Goal: Task Accomplishment & Management: Manage account settings

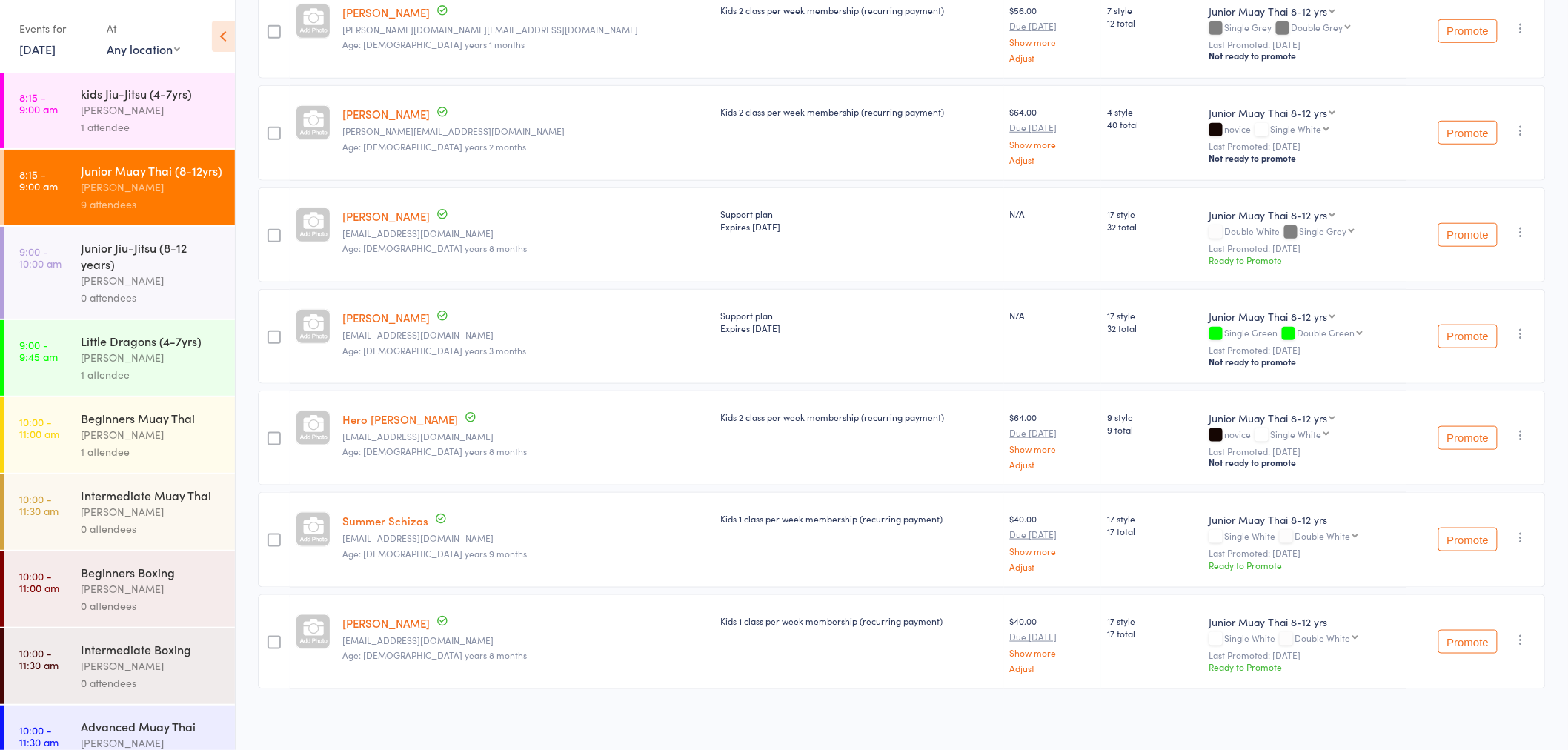
click at [152, 383] on div "1 attendee" at bounding box center [151, 375] width 142 height 17
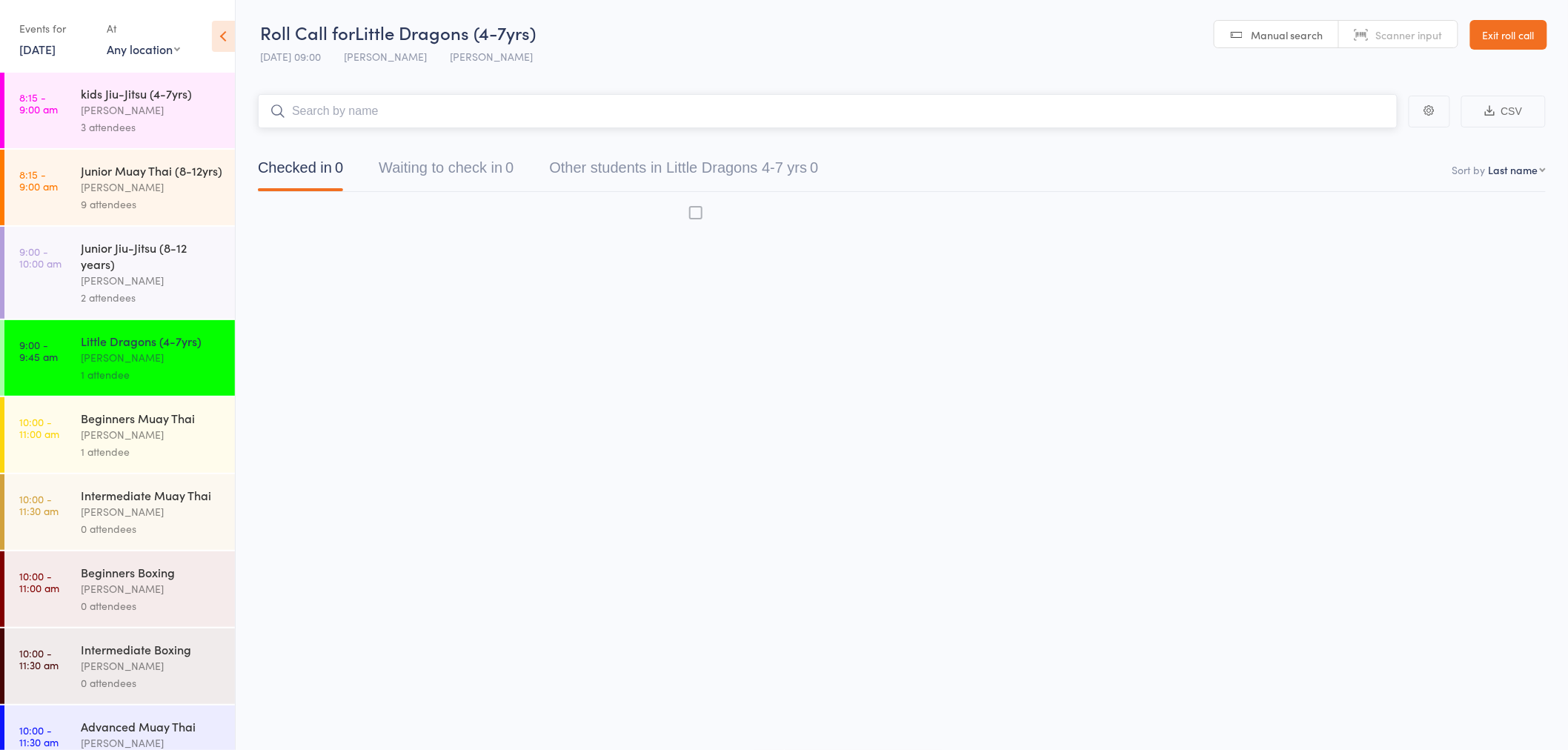
scroll to position [1, 0]
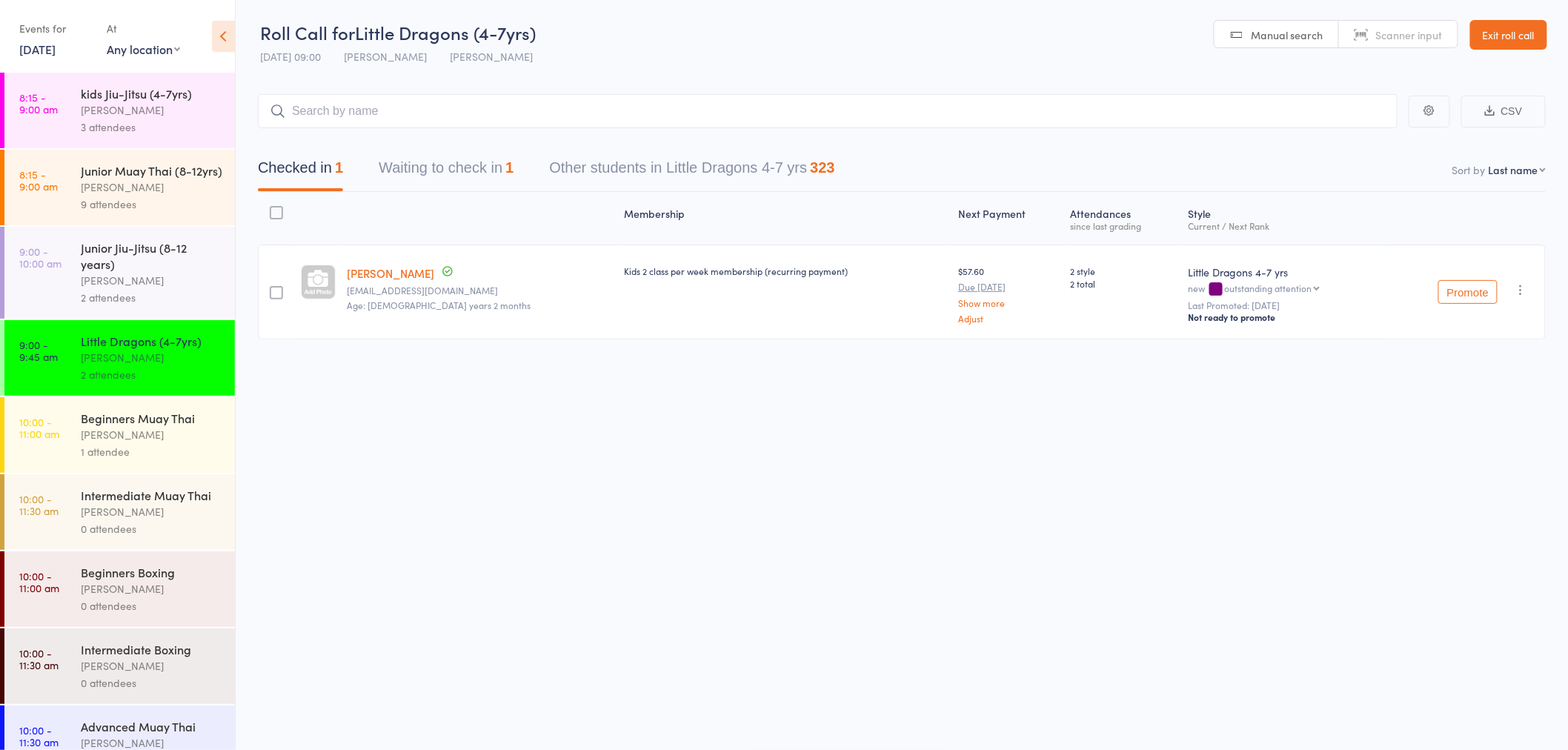
click at [470, 172] on button "Waiting to check in 1" at bounding box center [446, 171] width 135 height 39
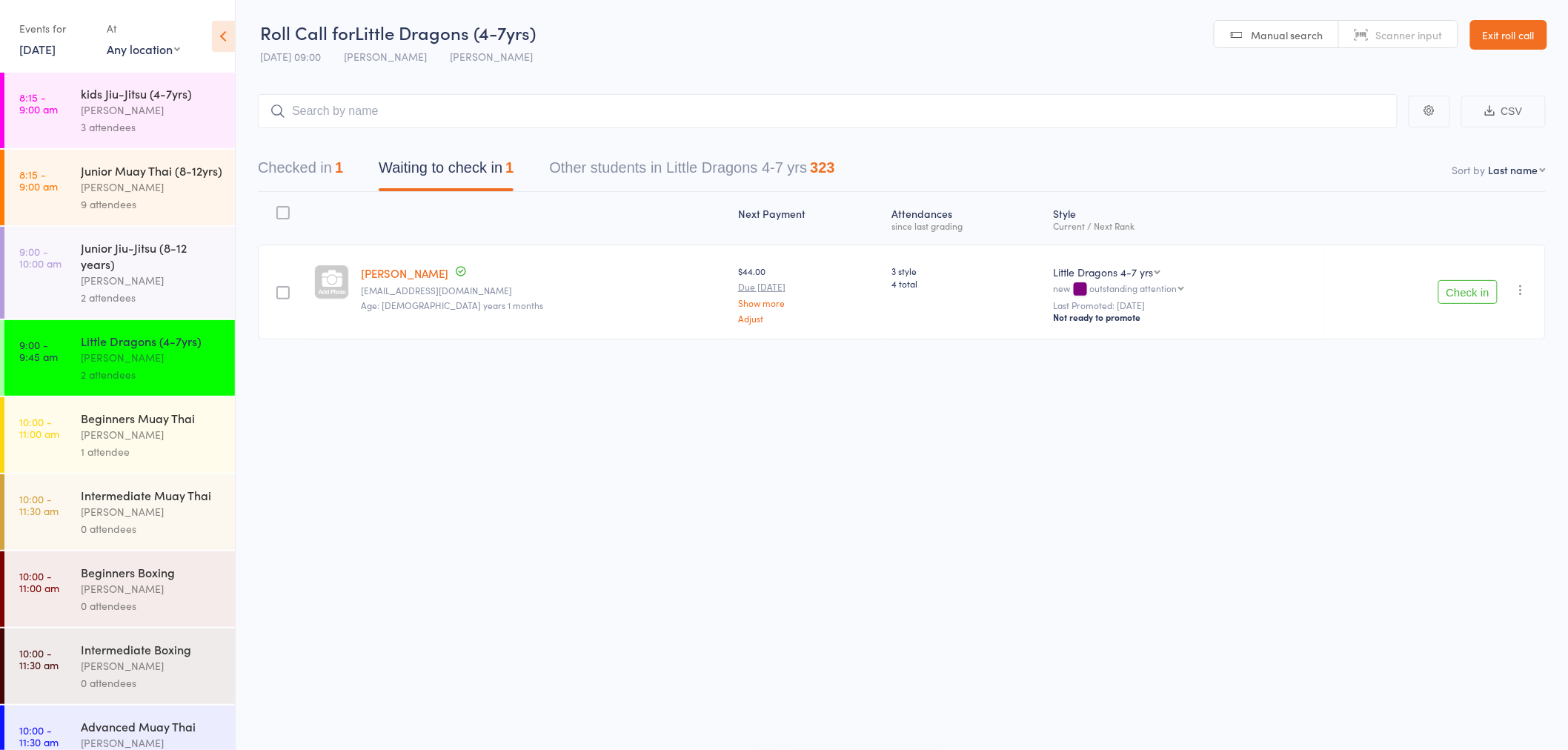
click at [1467, 286] on button "Check in" at bounding box center [1468, 292] width 59 height 24
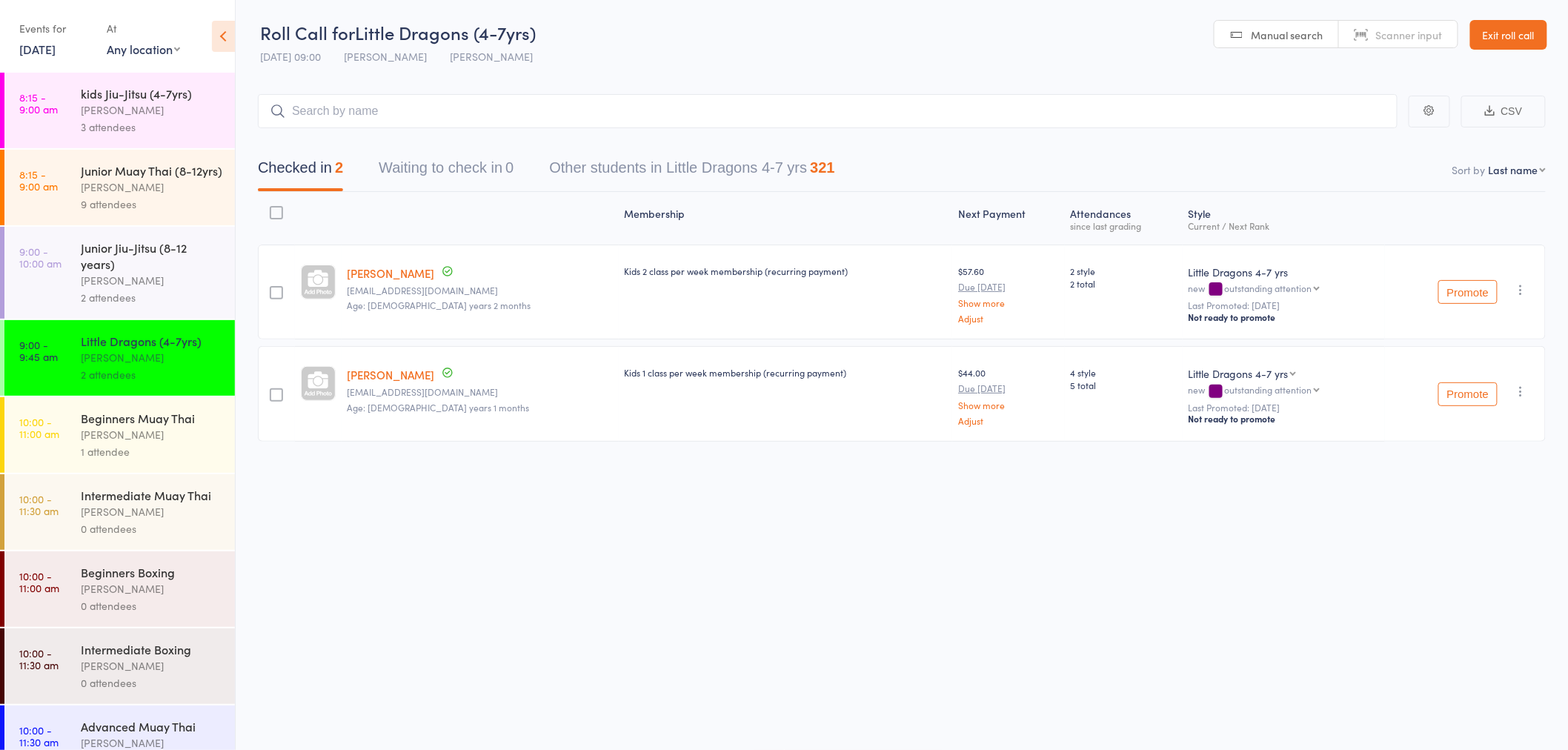
click at [122, 270] on div "Junior Jiu-Jitsu (8-12 years)" at bounding box center [151, 255] width 142 height 32
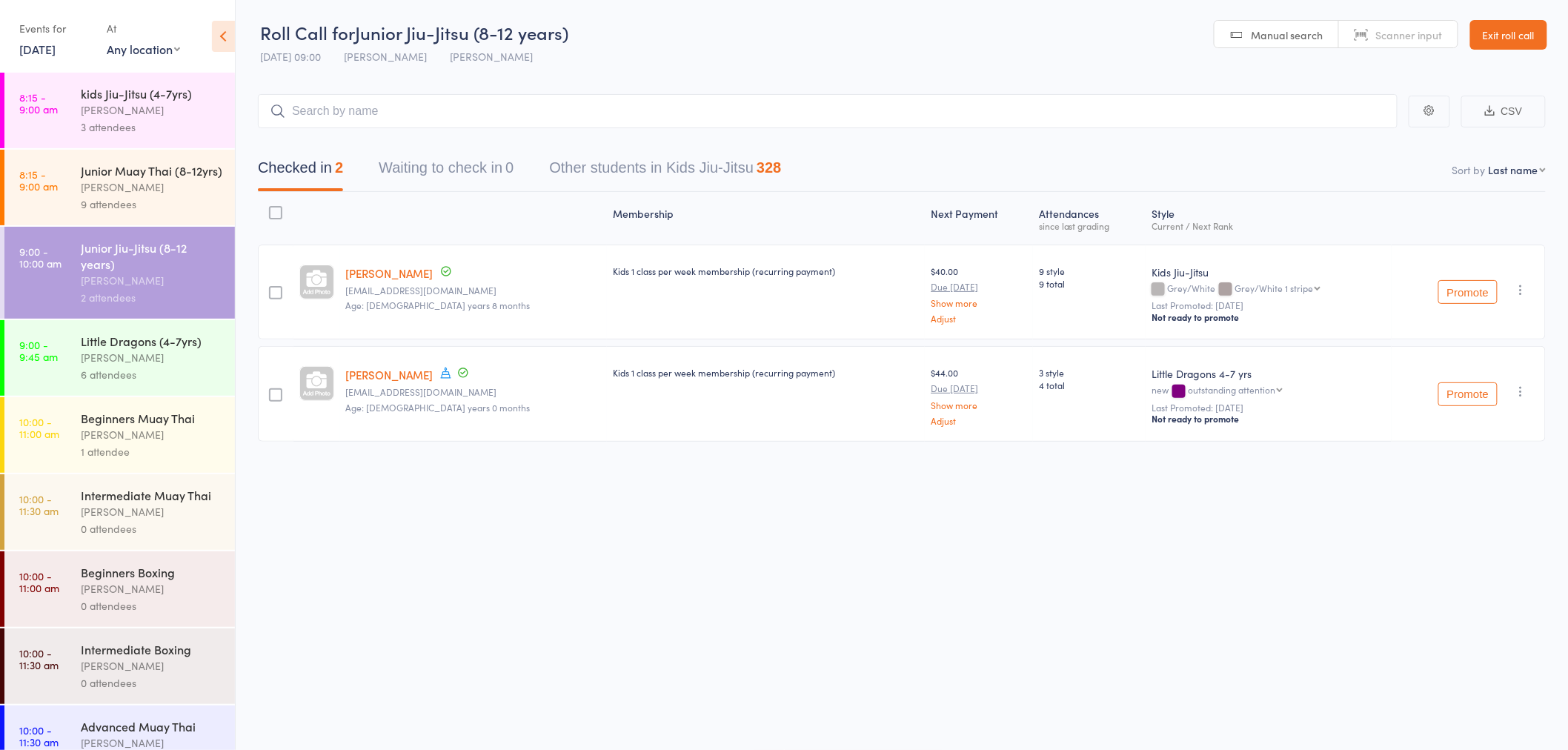
click at [102, 366] on div "[PERSON_NAME]" at bounding box center [151, 358] width 142 height 17
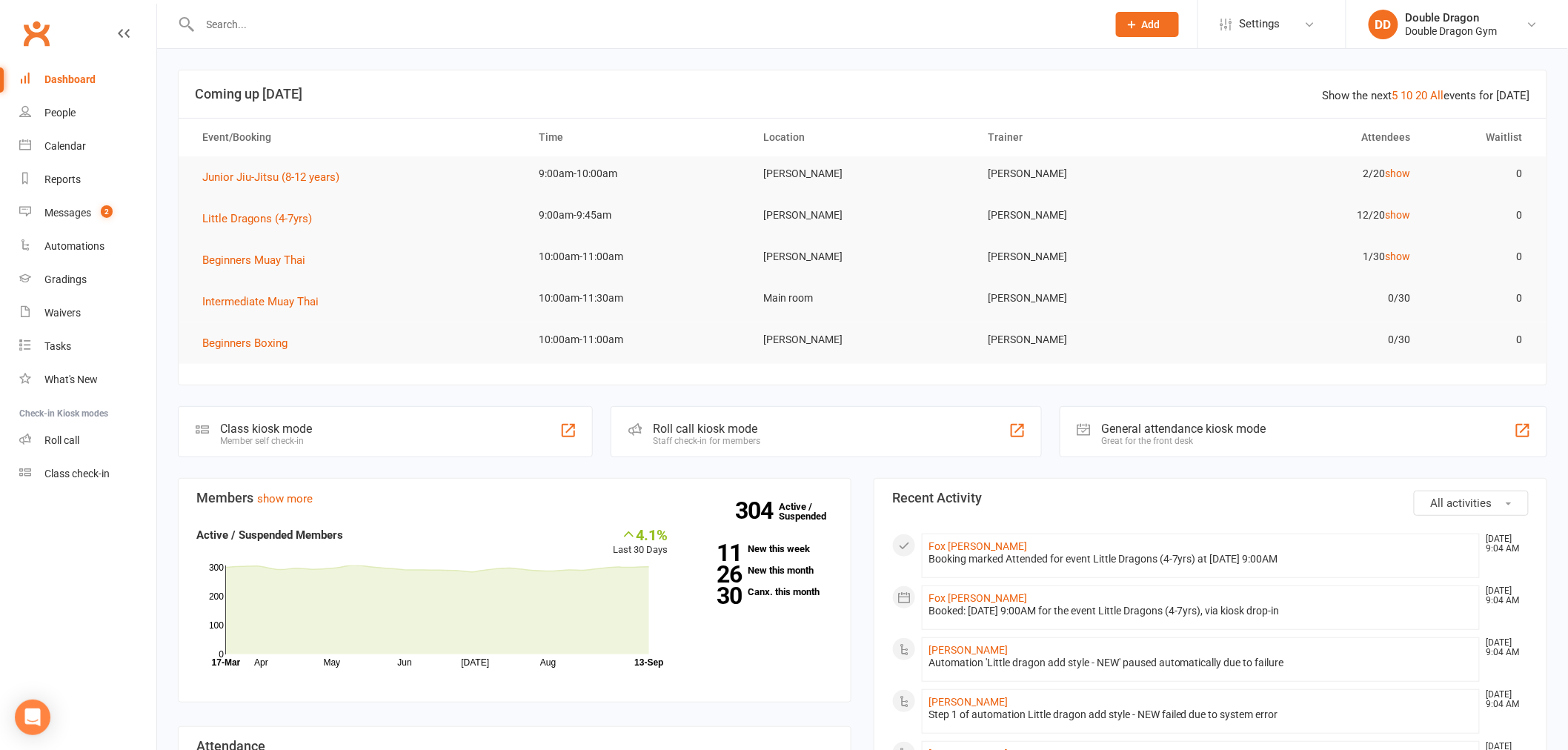
drag, startPoint x: 455, startPoint y: 24, endPoint x: 462, endPoint y: 20, distance: 8.1
click at [462, 20] on input "text" at bounding box center [646, 24] width 901 height 21
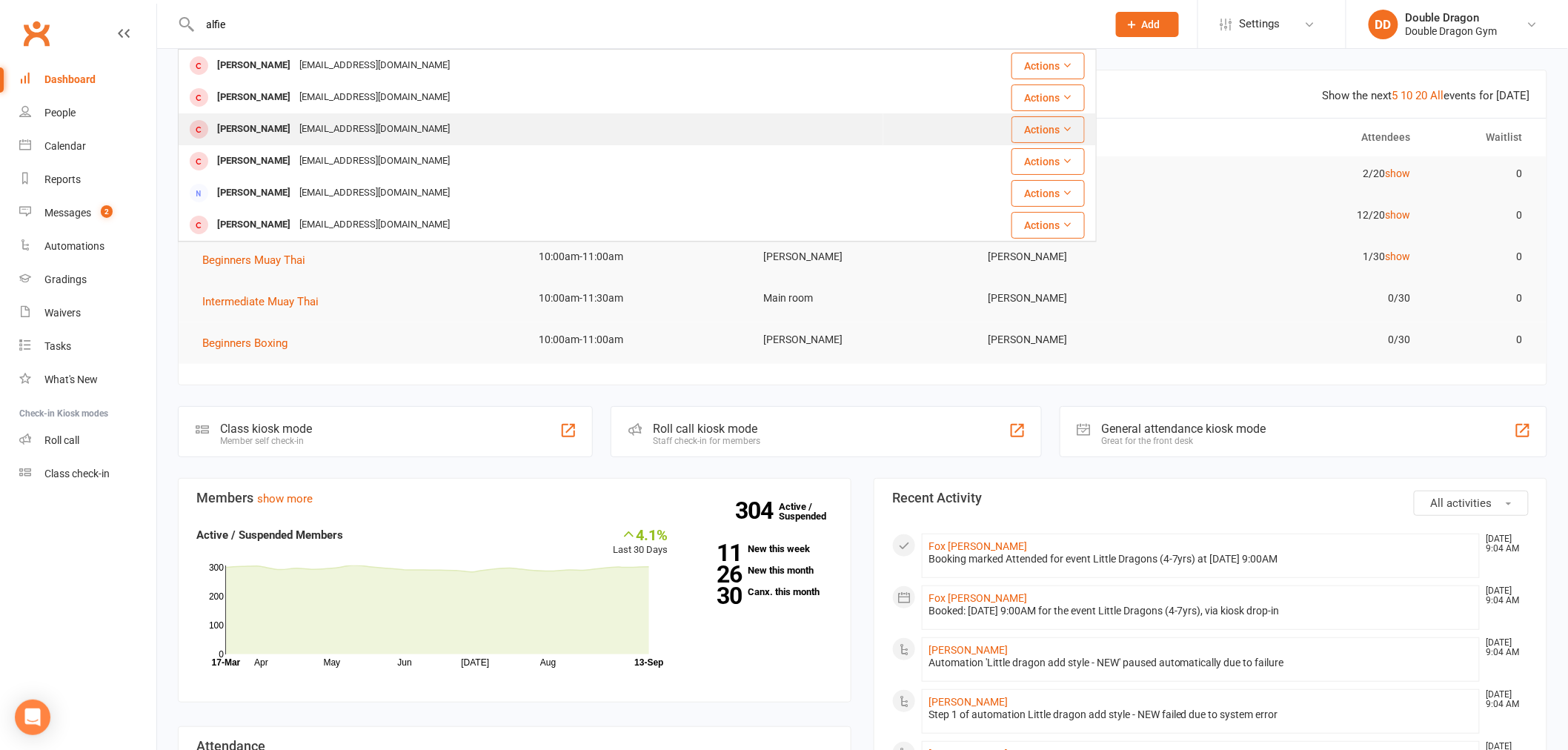
type input "alfie"
click at [1050, 132] on button "Actions" at bounding box center [1048, 130] width 73 height 27
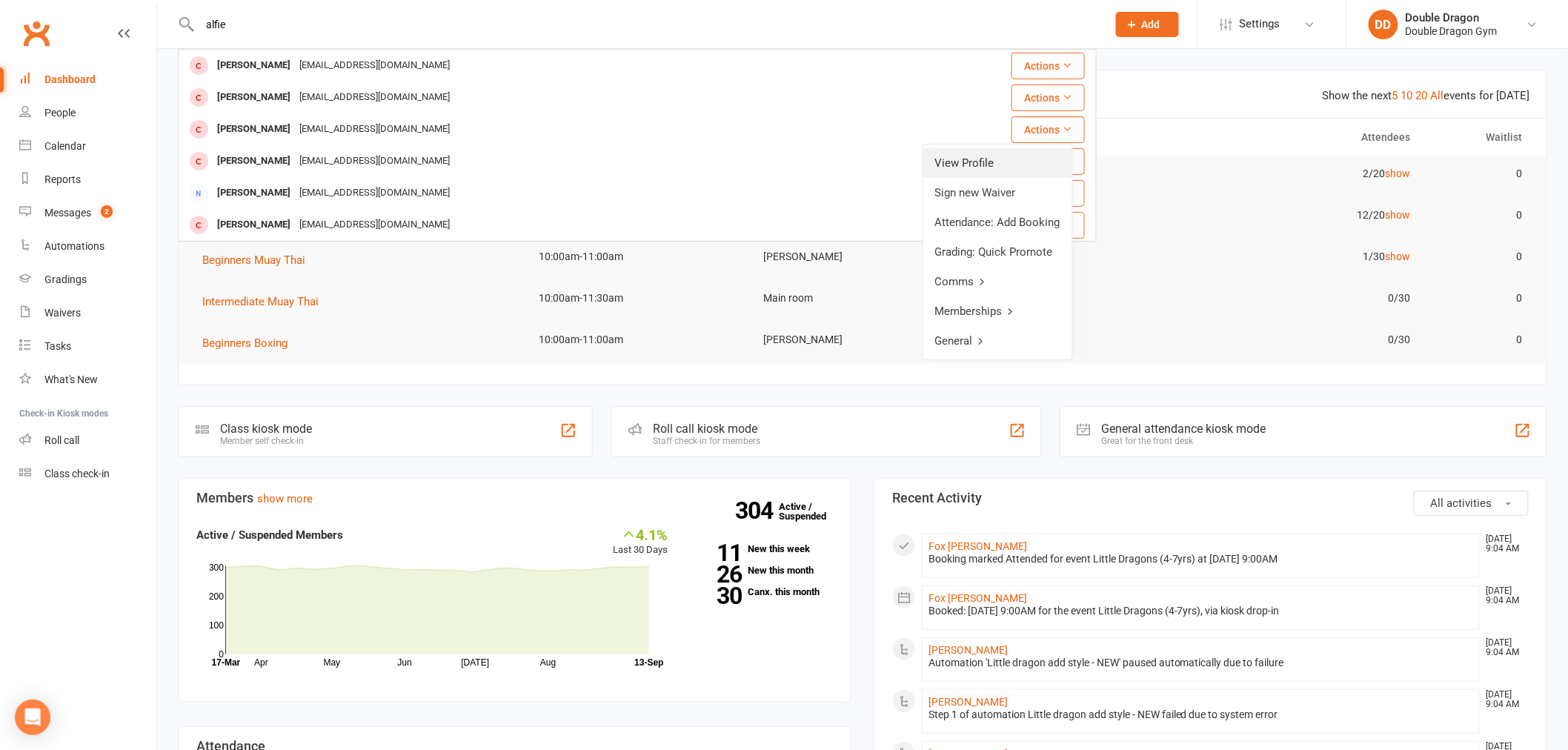
click at [1027, 157] on link "View Profile" at bounding box center [997, 163] width 149 height 30
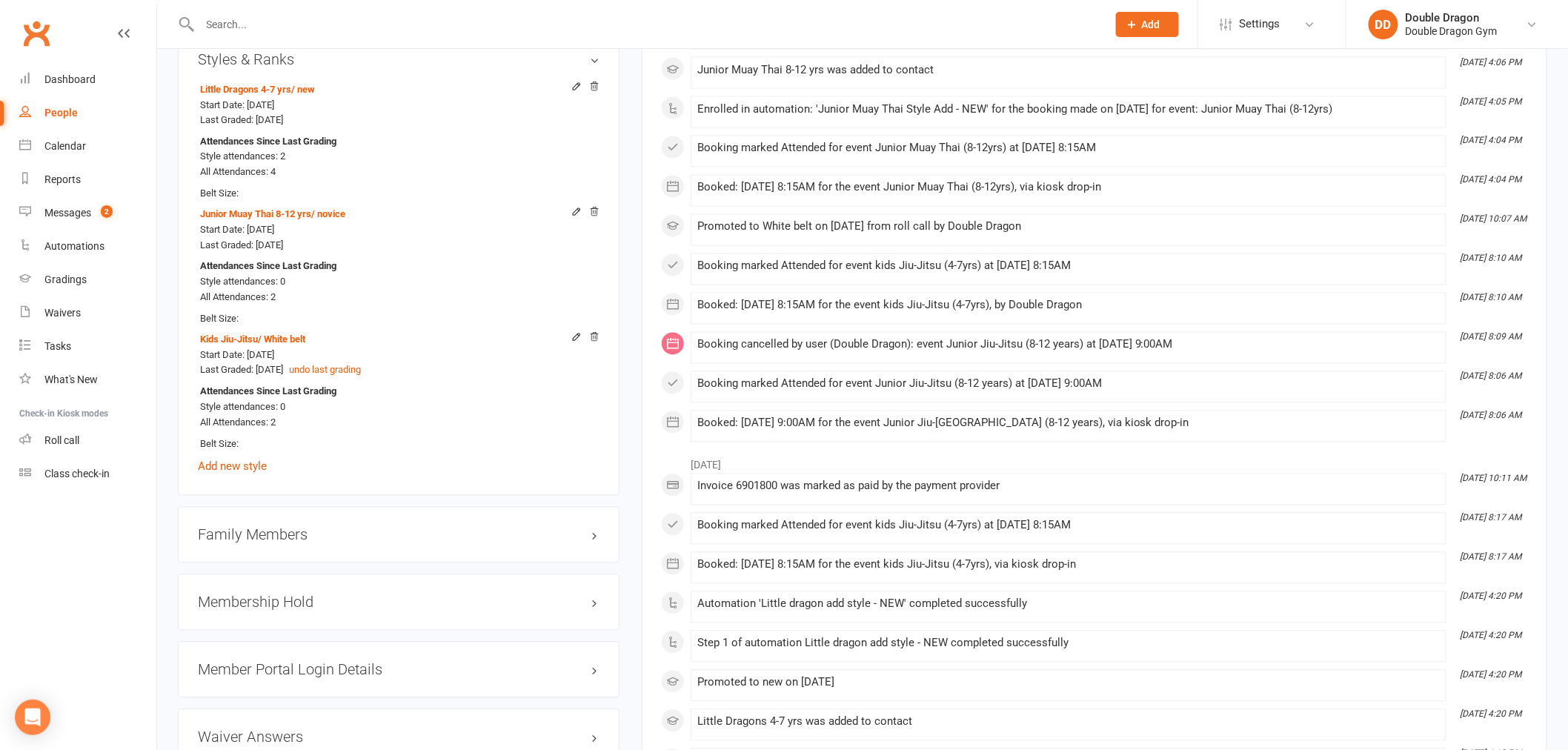
scroll to position [1152, 0]
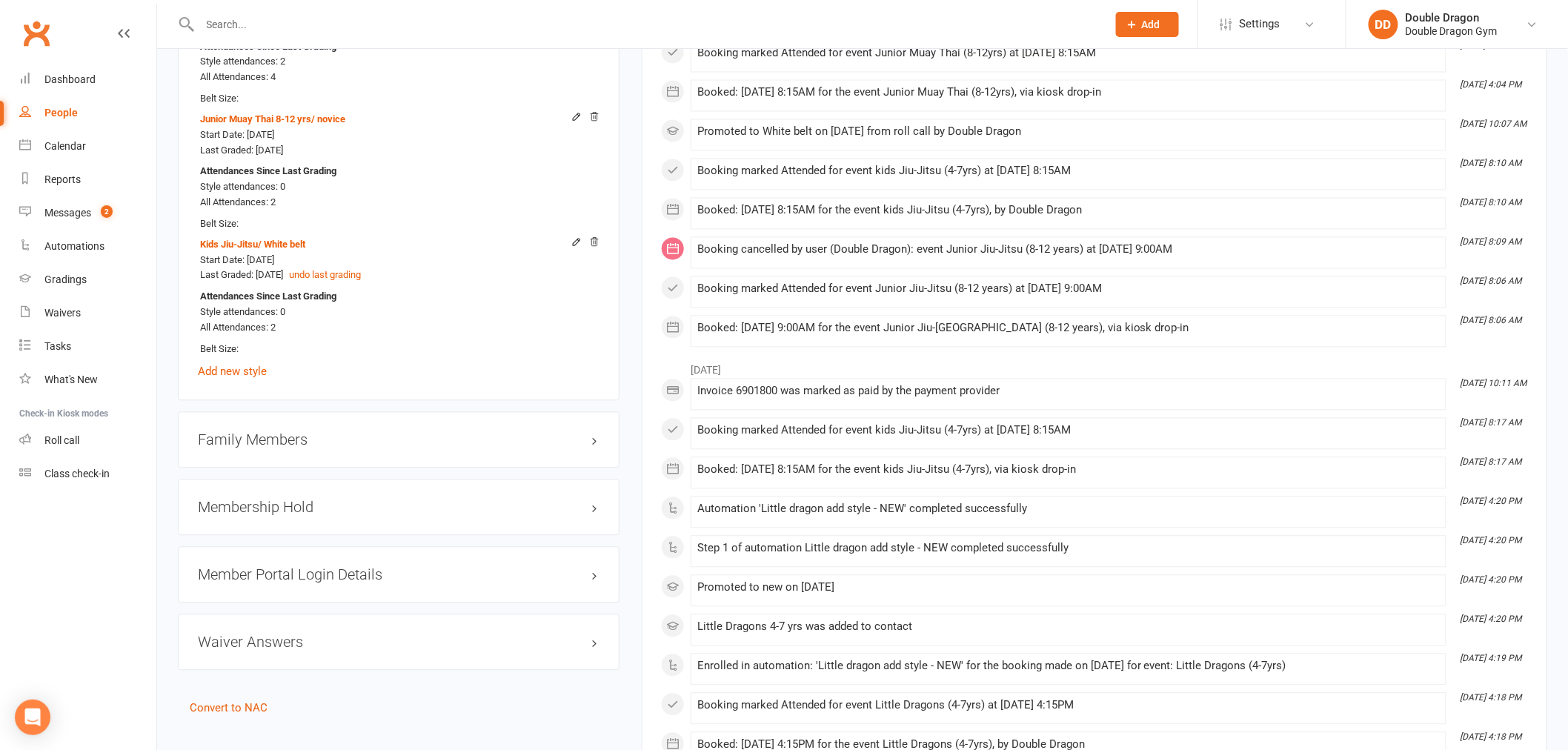
click at [582, 446] on h3 "Family Members" at bounding box center [398, 440] width 401 height 17
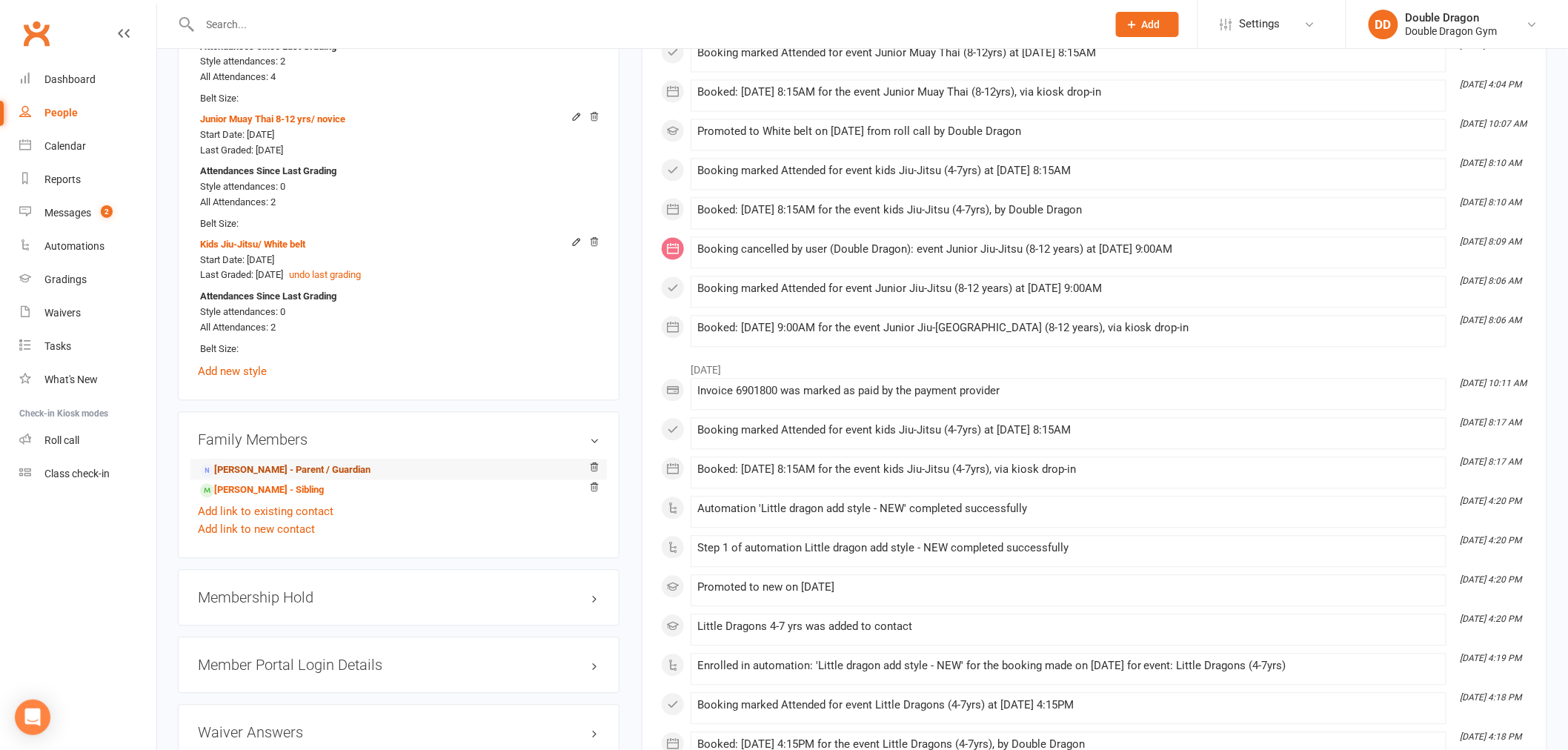
click at [320, 473] on link "Mary Horrack - Parent / Guardian" at bounding box center [286, 471] width 171 height 16
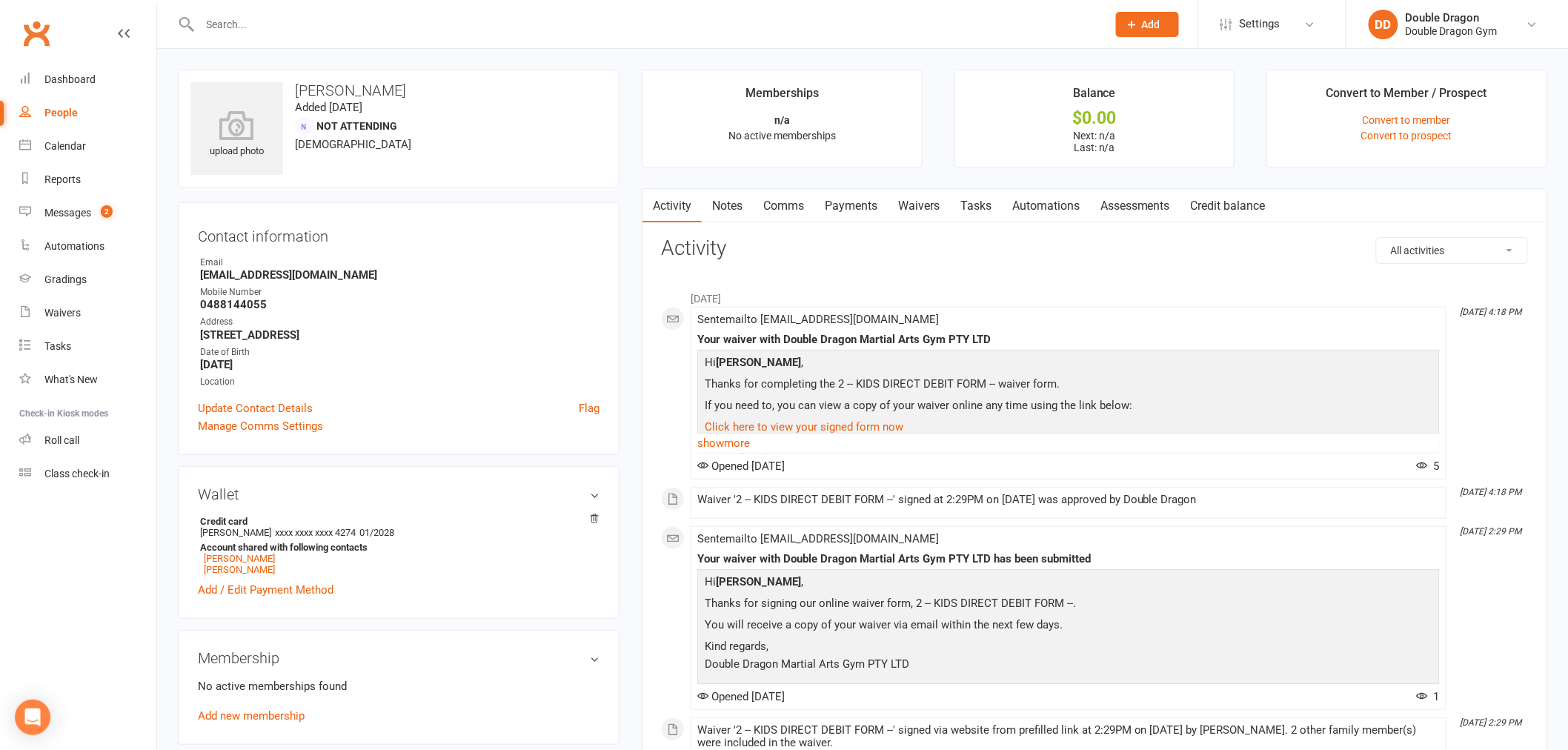
click at [919, 197] on link "Waivers" at bounding box center [918, 206] width 62 height 34
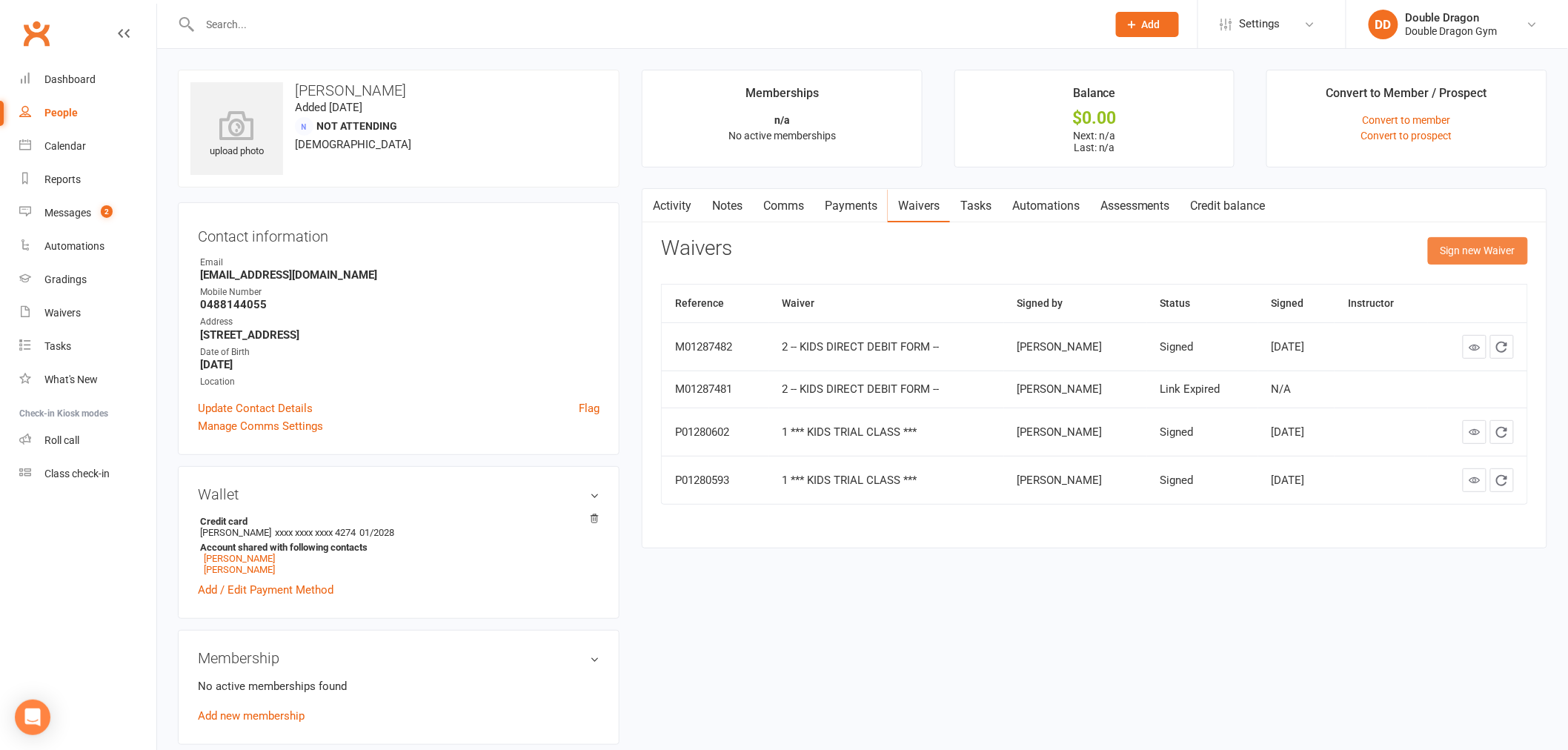
click at [1491, 260] on button "Sign new Waiver" at bounding box center [1477, 250] width 100 height 27
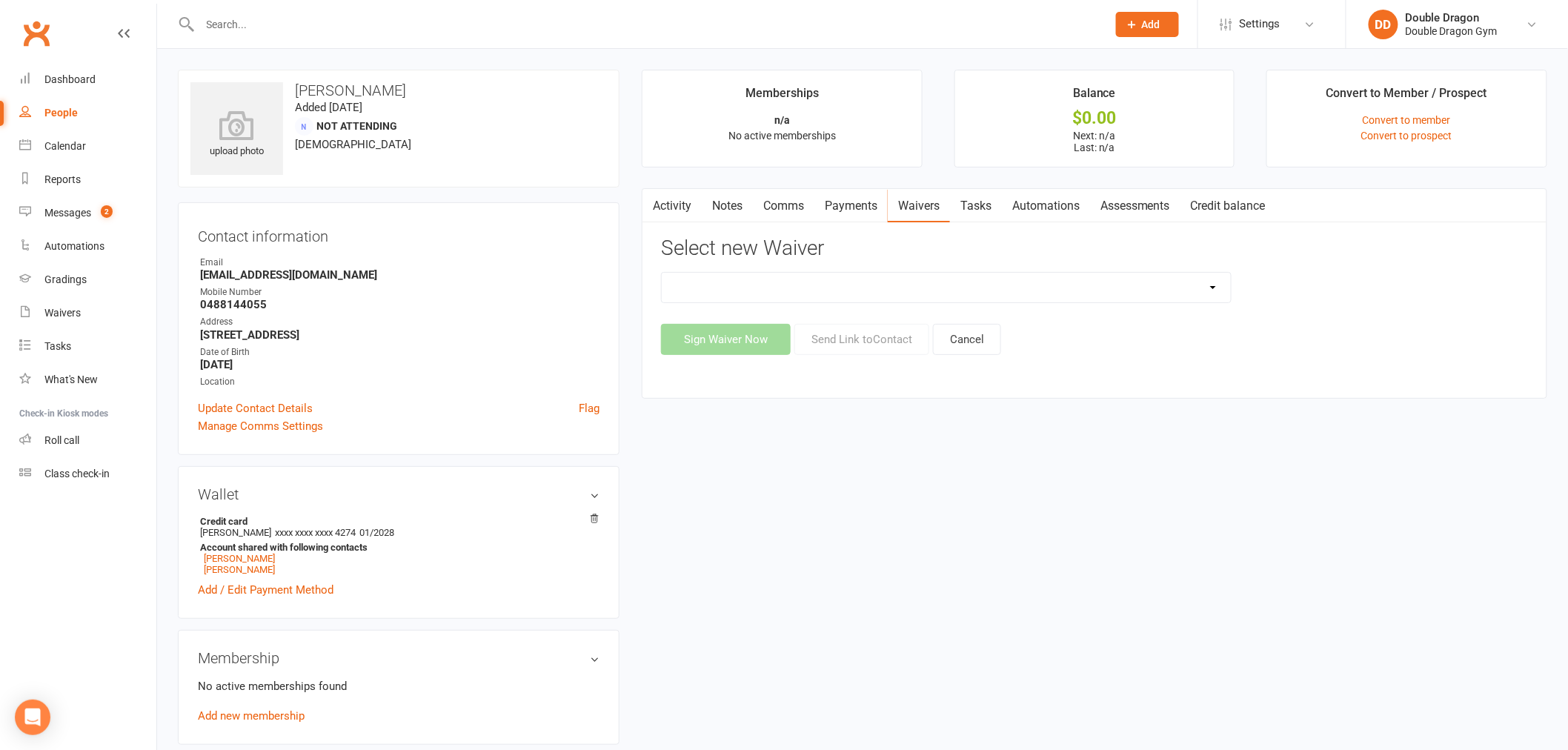
click at [1067, 280] on select "2 -- KIDS DIRECT DEBIT FORM -- 2 -- KIDS - UPGRADE / DOWNGRADE membership 4 -- …" at bounding box center [946, 287] width 569 height 30
select select "1955"
click at [662, 273] on select "2 -- KIDS DIRECT DEBIT FORM -- 2 -- KIDS - UPGRADE / DOWNGRADE membership 4 -- …" at bounding box center [946, 287] width 569 height 30
click at [855, 345] on button "Send Link to Contact" at bounding box center [861, 340] width 135 height 31
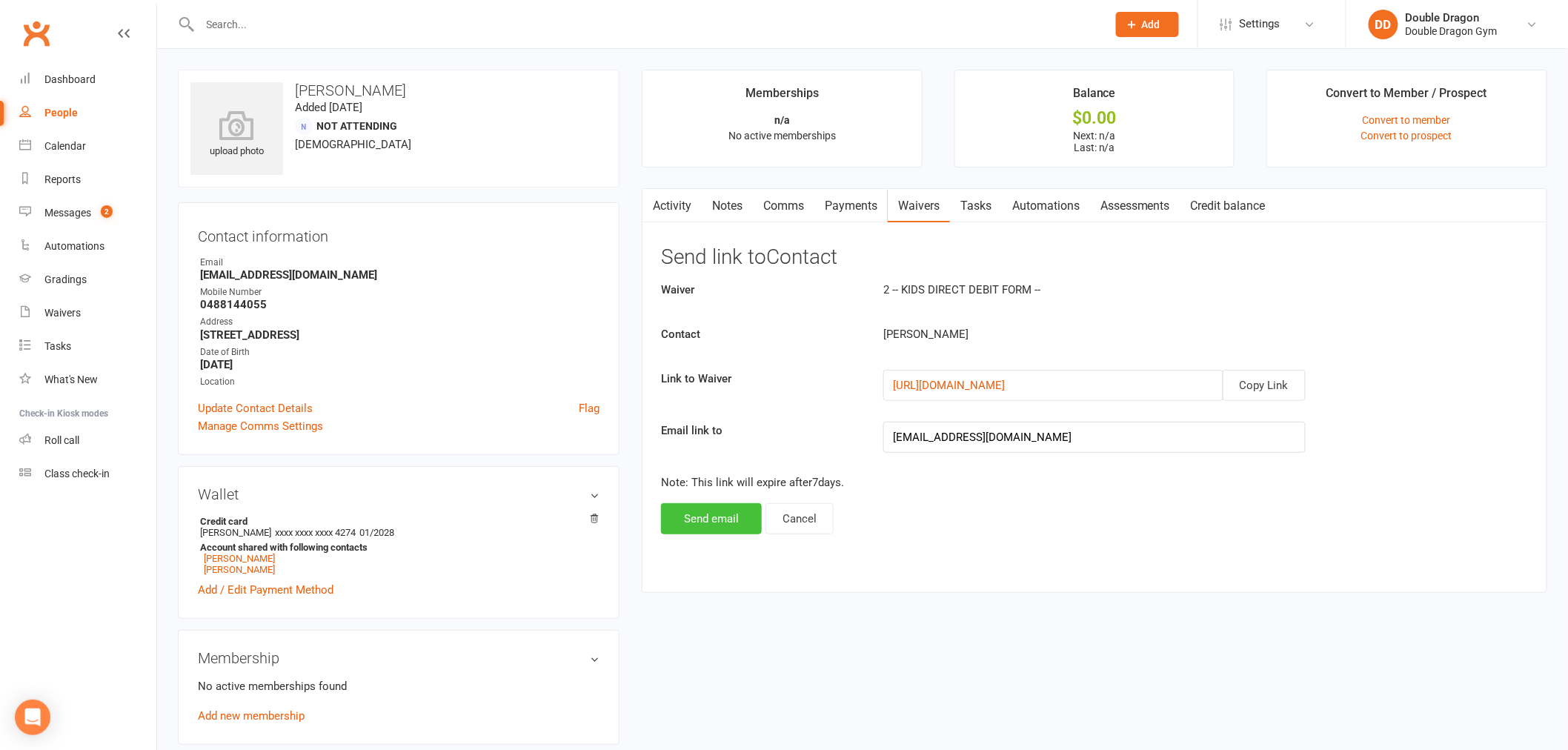
click at [723, 517] on button "Send email" at bounding box center [711, 519] width 101 height 31
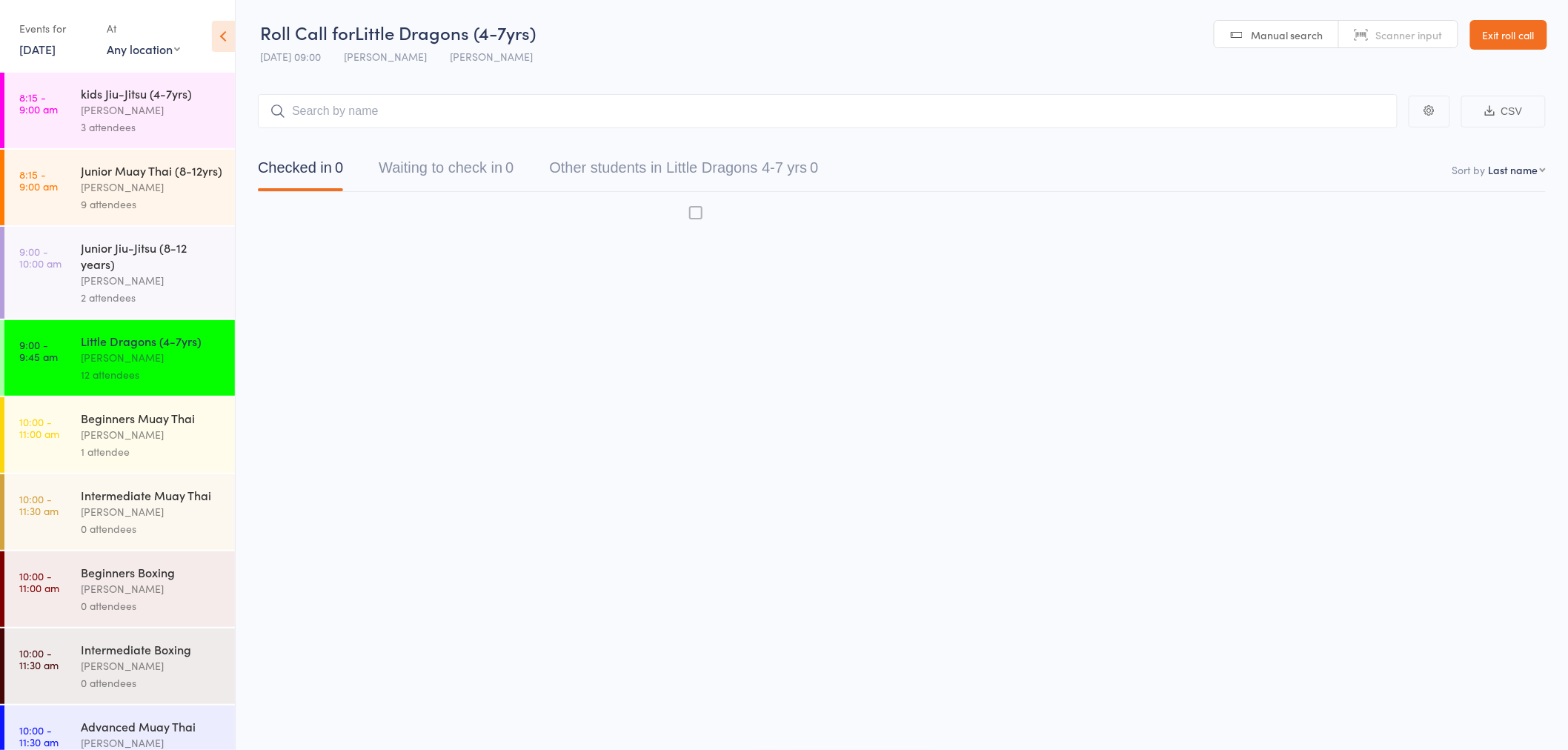
scroll to position [1, 0]
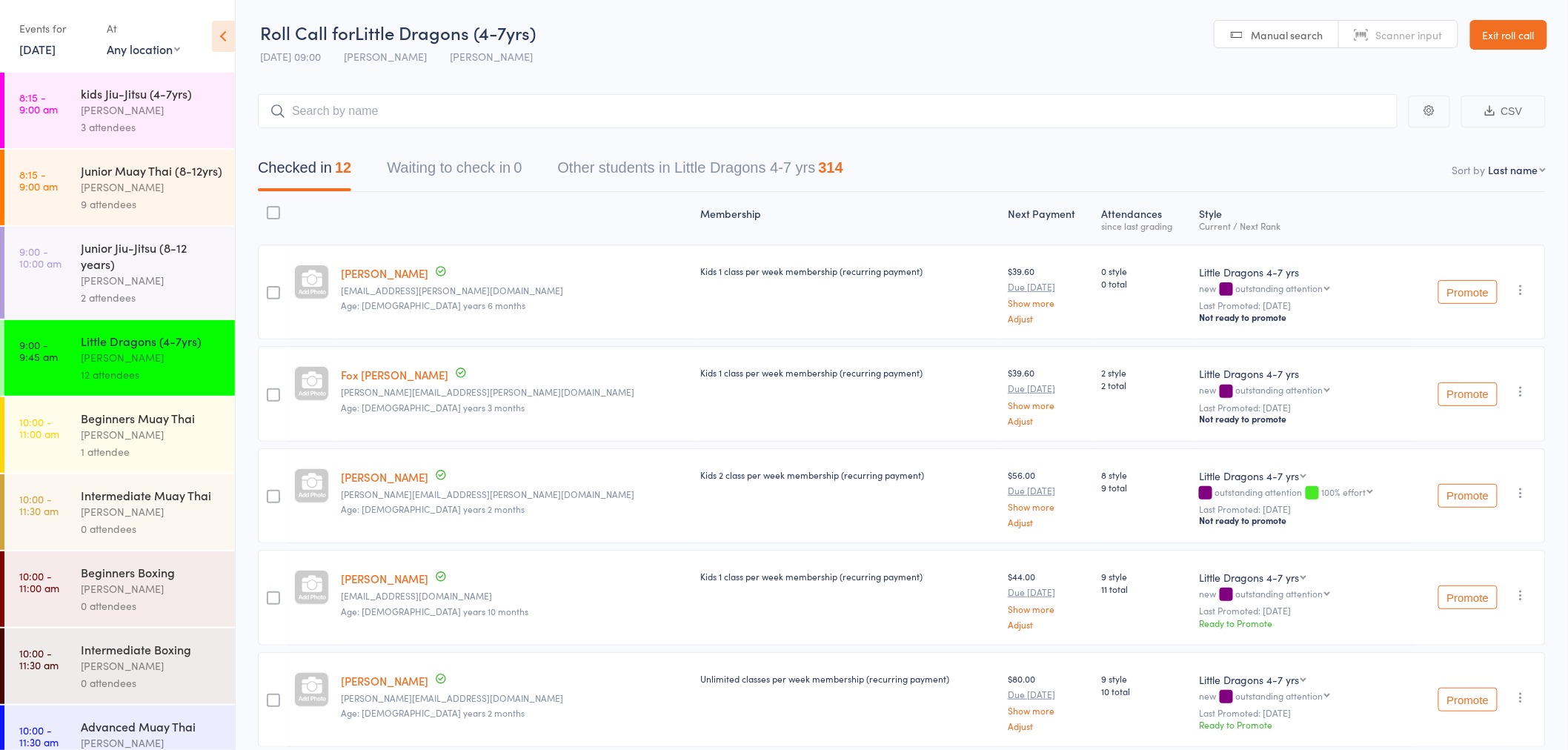
click at [138, 256] on div "Junior Jiu-Jitsu (8-12 years)" at bounding box center [151, 255] width 142 height 32
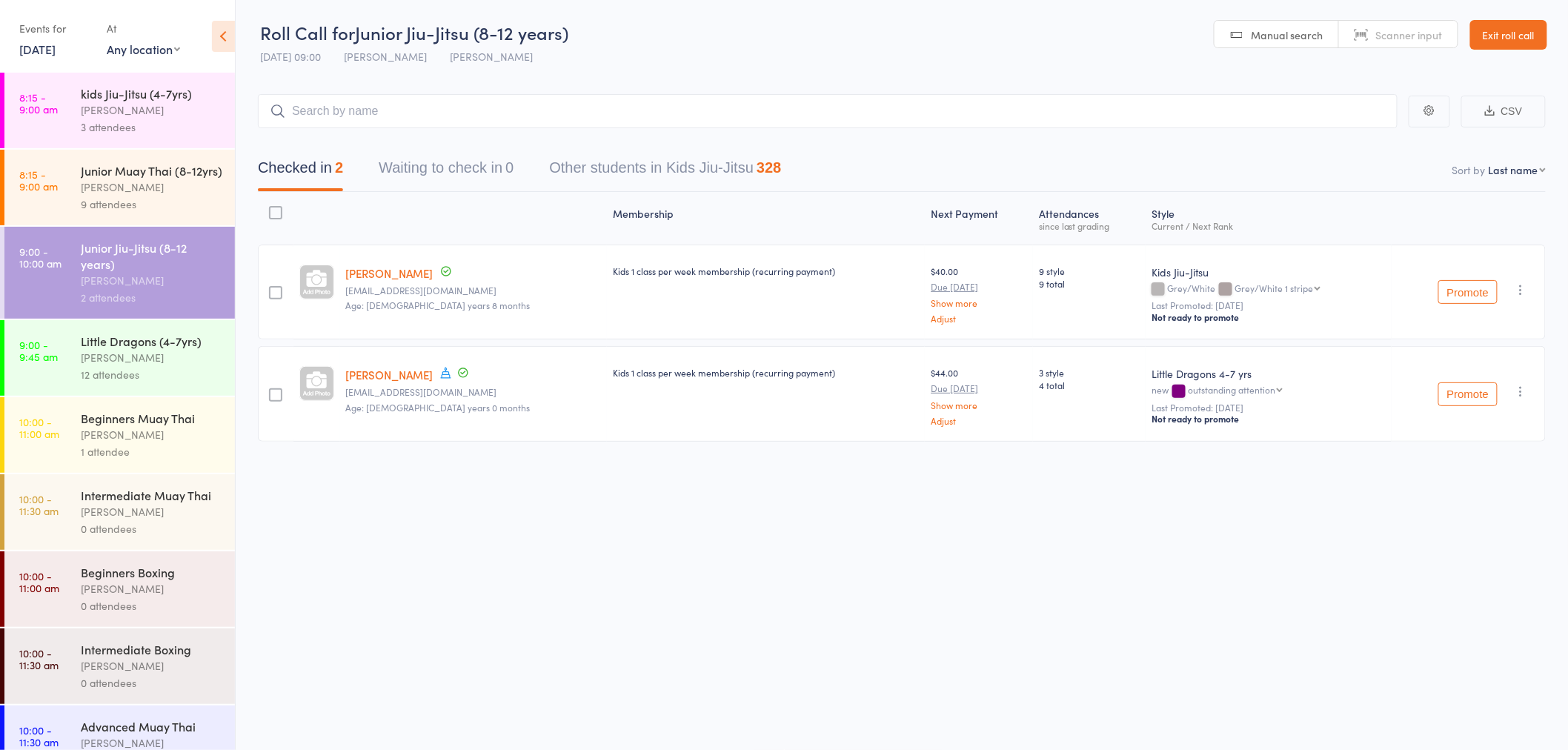
click at [1104, 133] on div "Checked in 2 Waiting to check in 0 Other students in Kids Jiu-Jitsu 328" at bounding box center [901, 159] width 1288 height 64
click at [1102, 124] on input "search" at bounding box center [827, 111] width 1140 height 34
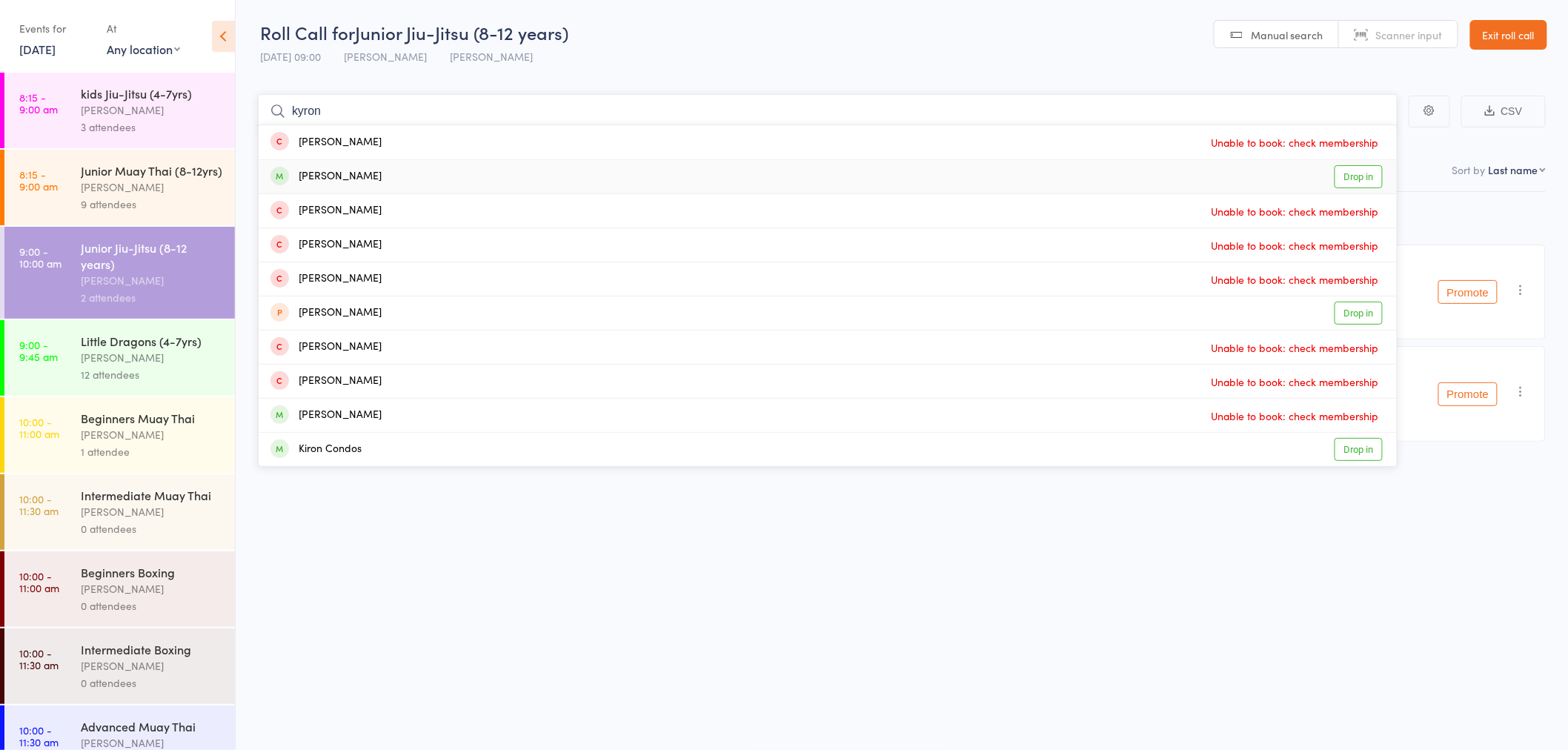
type input "kyron"
click at [1369, 172] on link "Drop in" at bounding box center [1358, 177] width 48 height 23
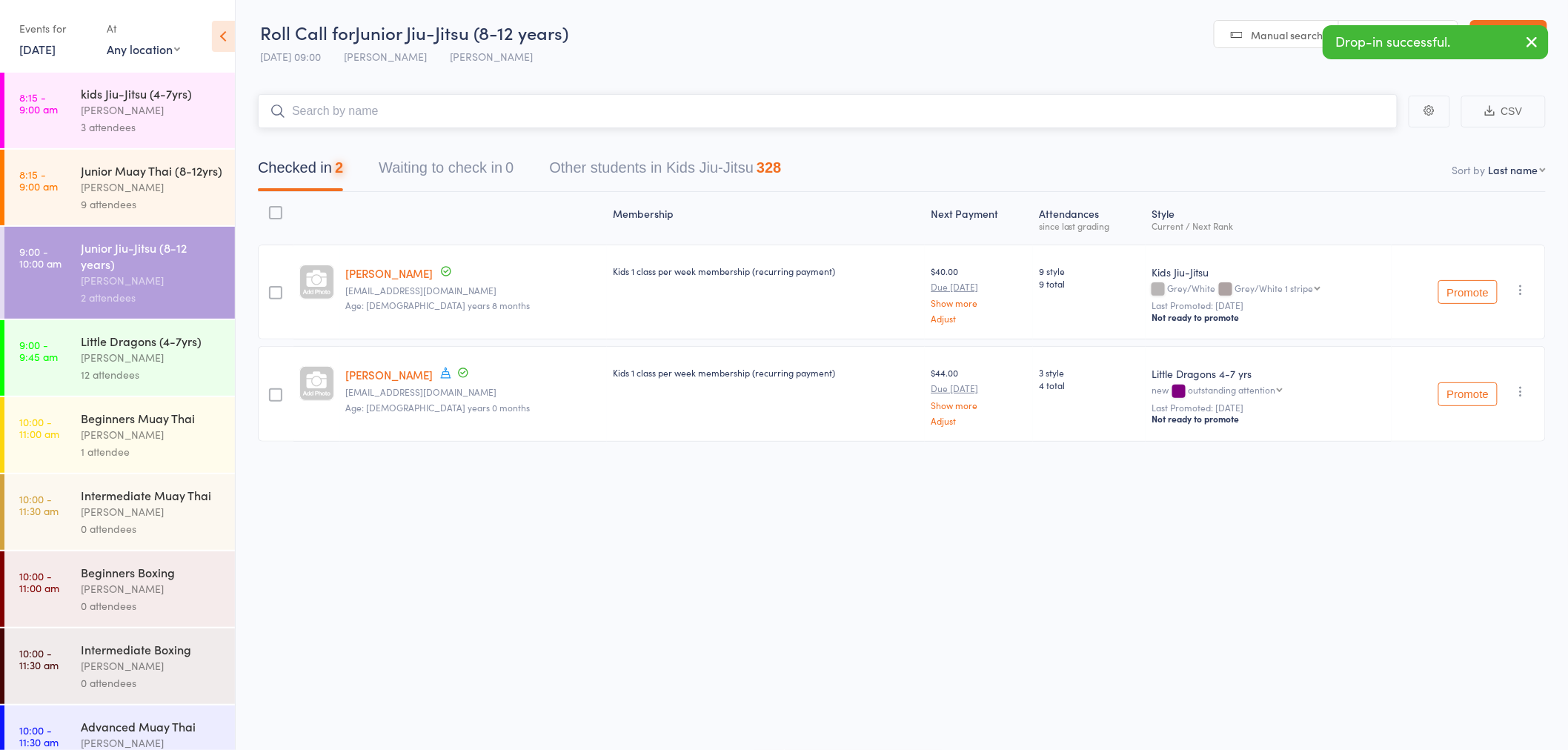
click at [1345, 112] on input "search" at bounding box center [827, 111] width 1140 height 34
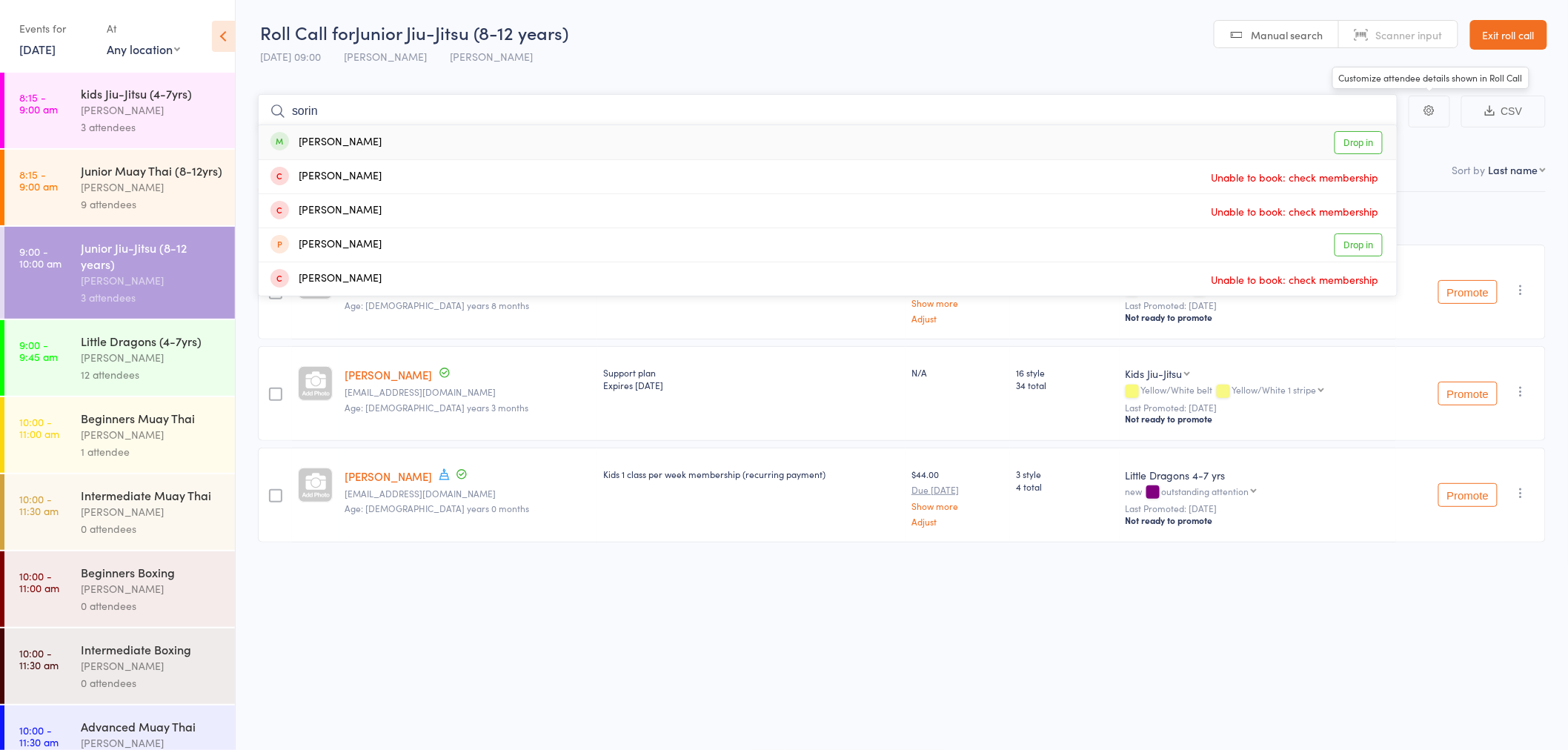
type input "sorin"
click at [1365, 142] on link "Drop in" at bounding box center [1358, 143] width 48 height 23
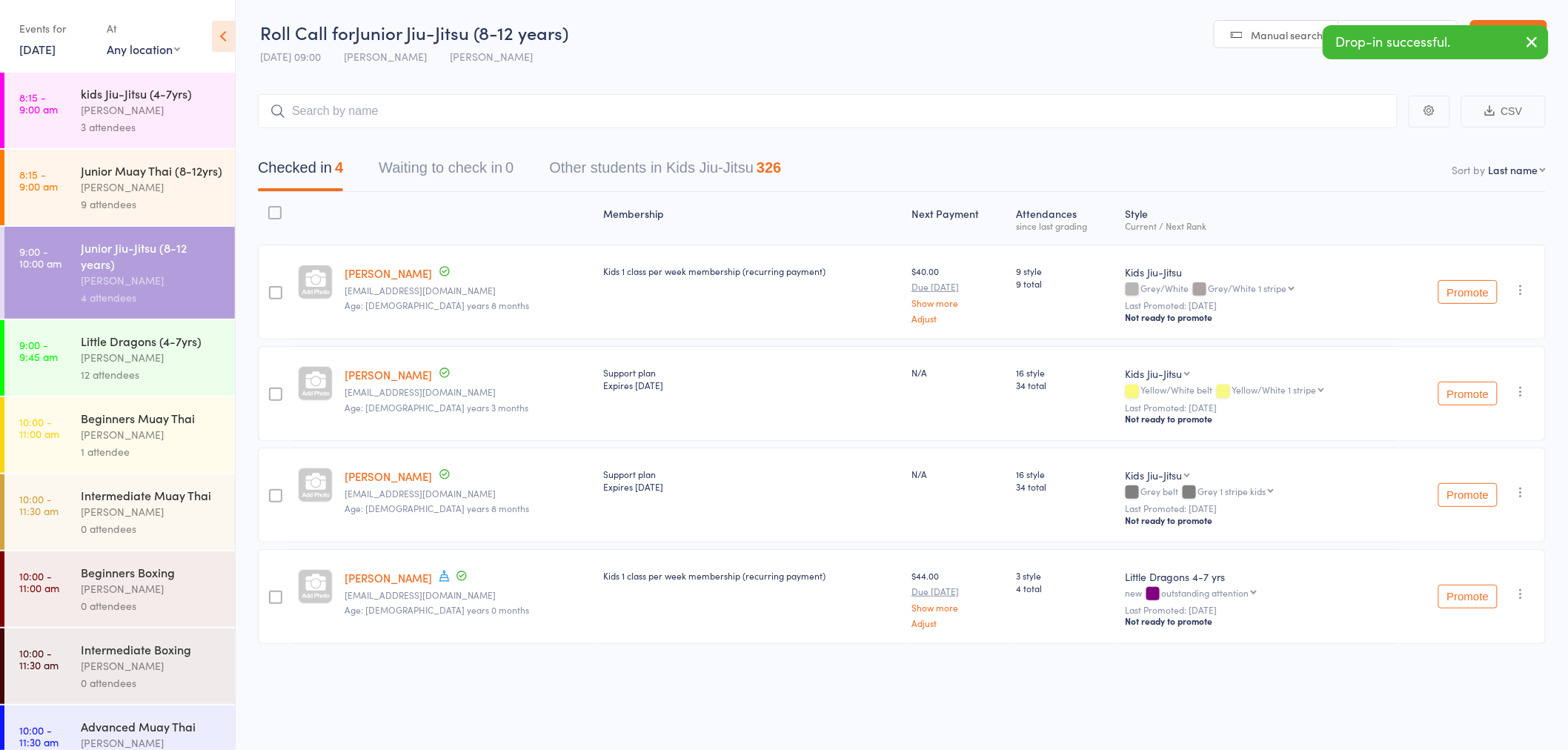
click at [1526, 588] on icon "button" at bounding box center [1521, 593] width 15 height 15
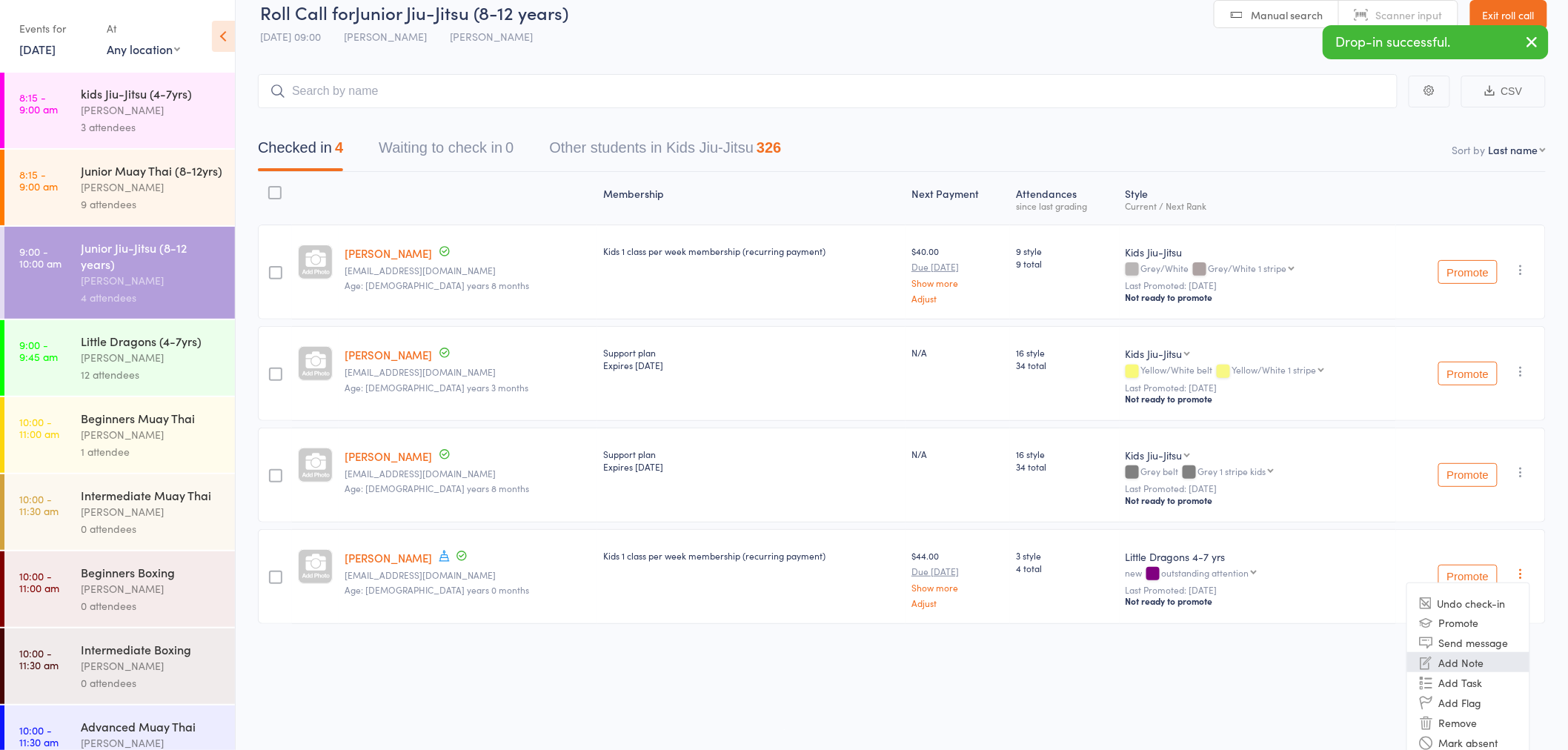
scroll to position [31, 0]
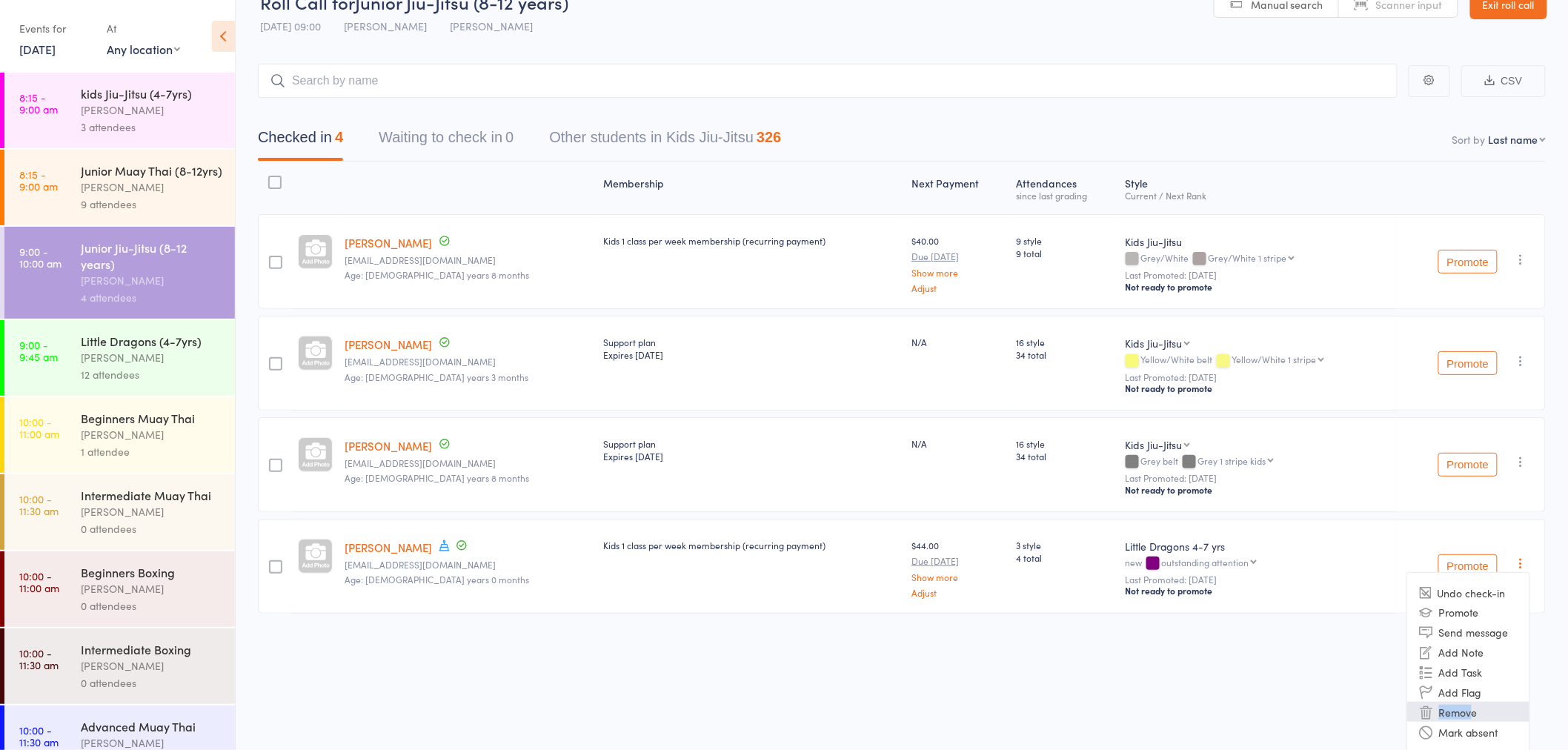
click at [1471, 702] on li "Remove" at bounding box center [1468, 712] width 122 height 20
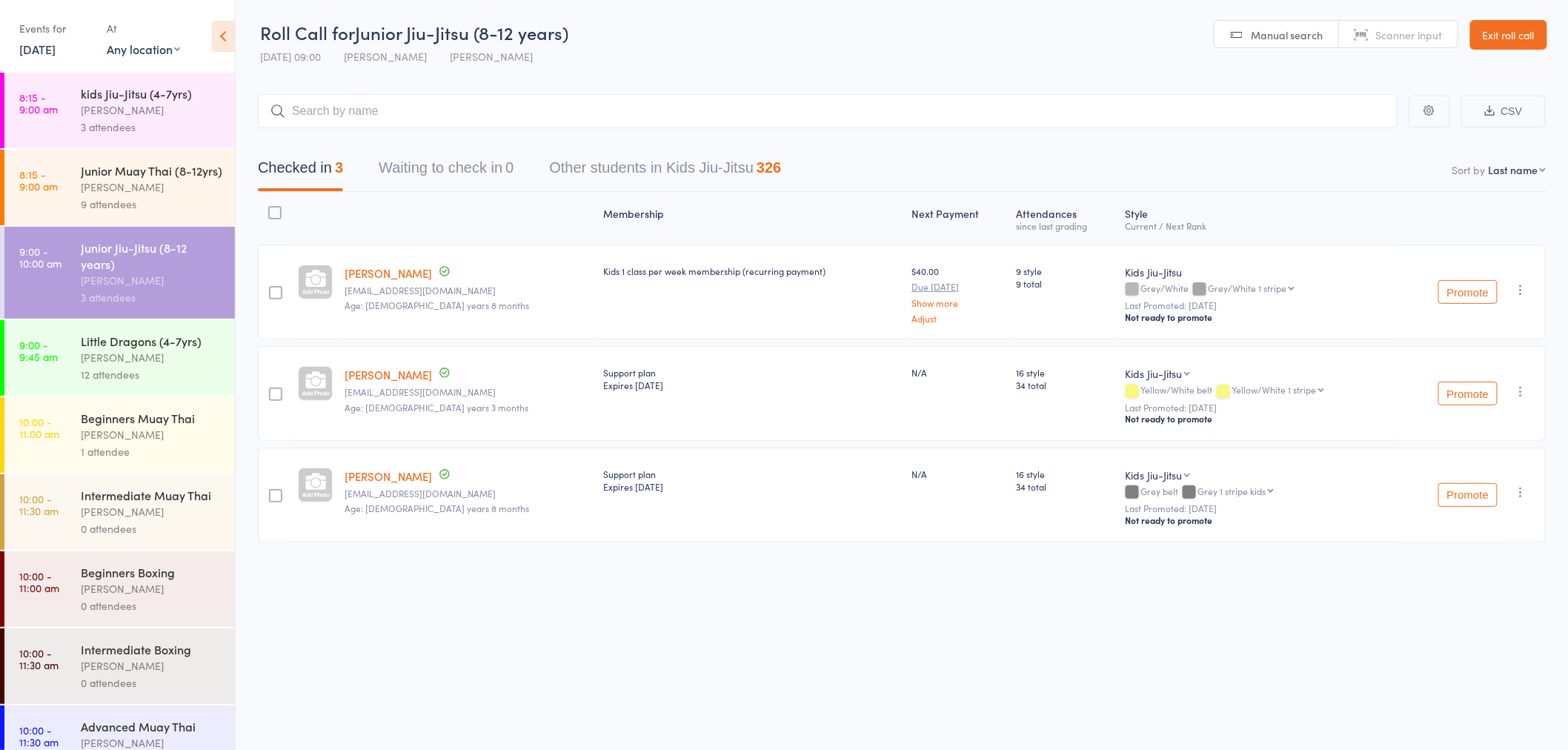
click at [176, 349] on div "Little Dragons (4-7yrs)" at bounding box center [151, 341] width 142 height 17
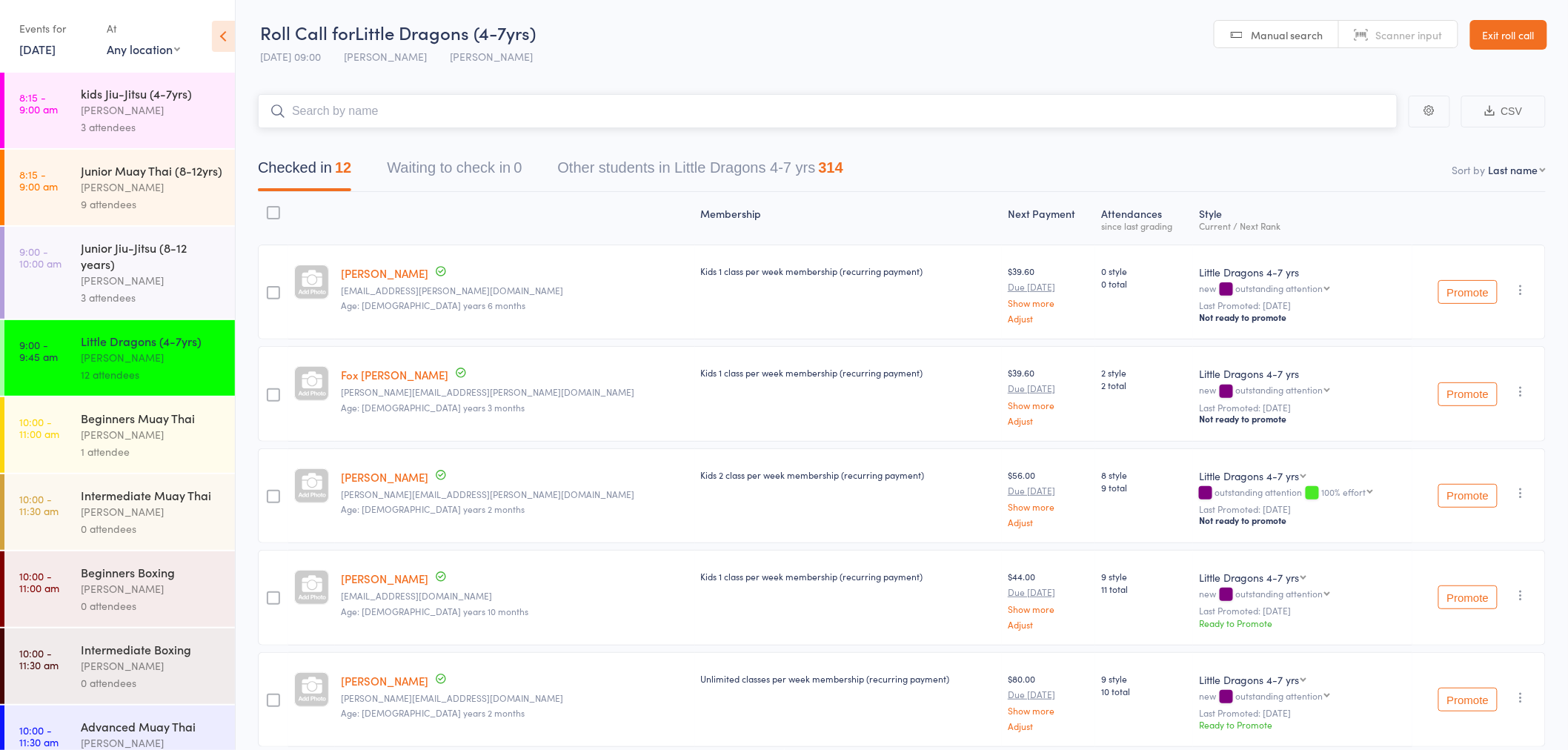
click at [426, 107] on input "search" at bounding box center [827, 111] width 1140 height 34
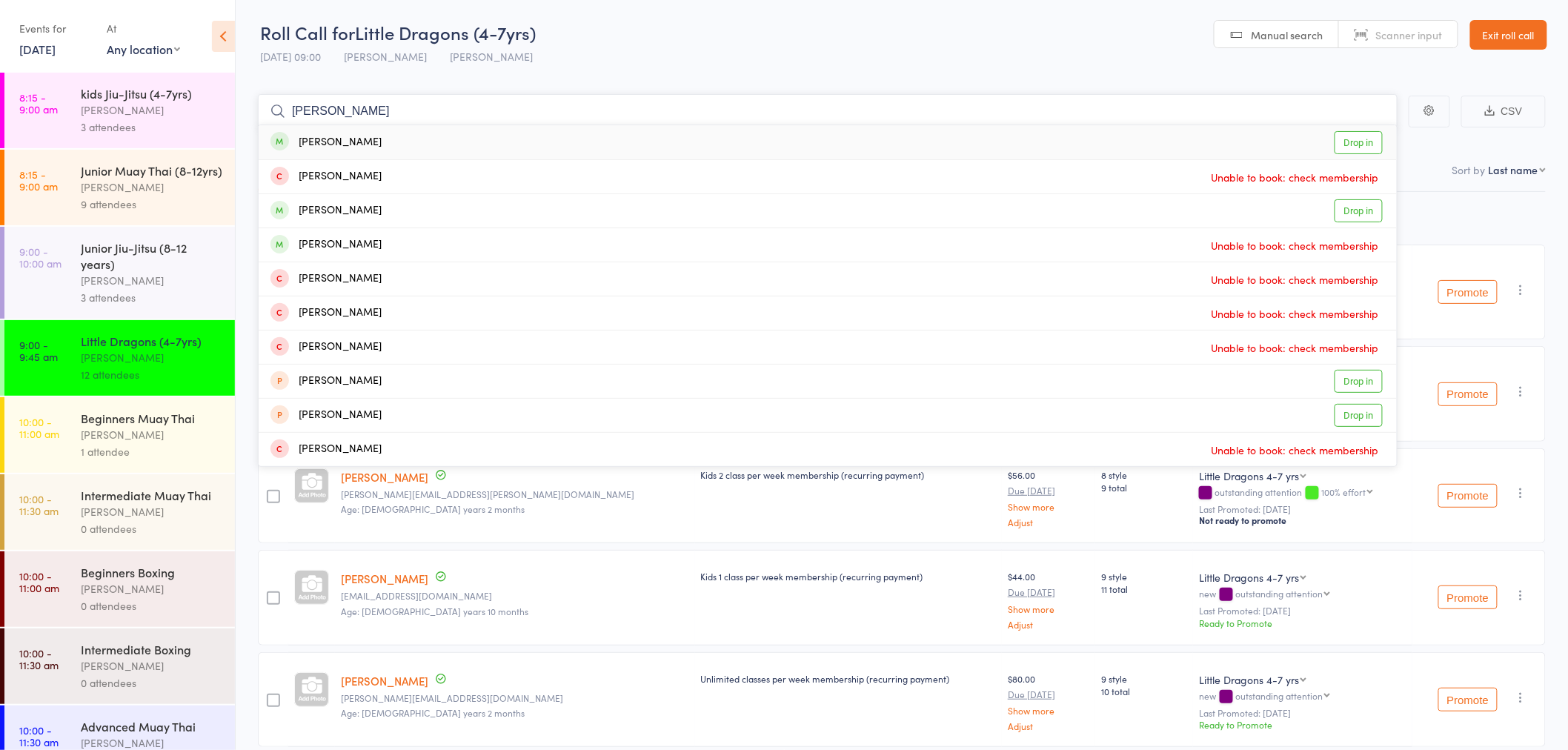
type input "leo hom"
click at [1350, 143] on link "Drop in" at bounding box center [1358, 143] width 48 height 23
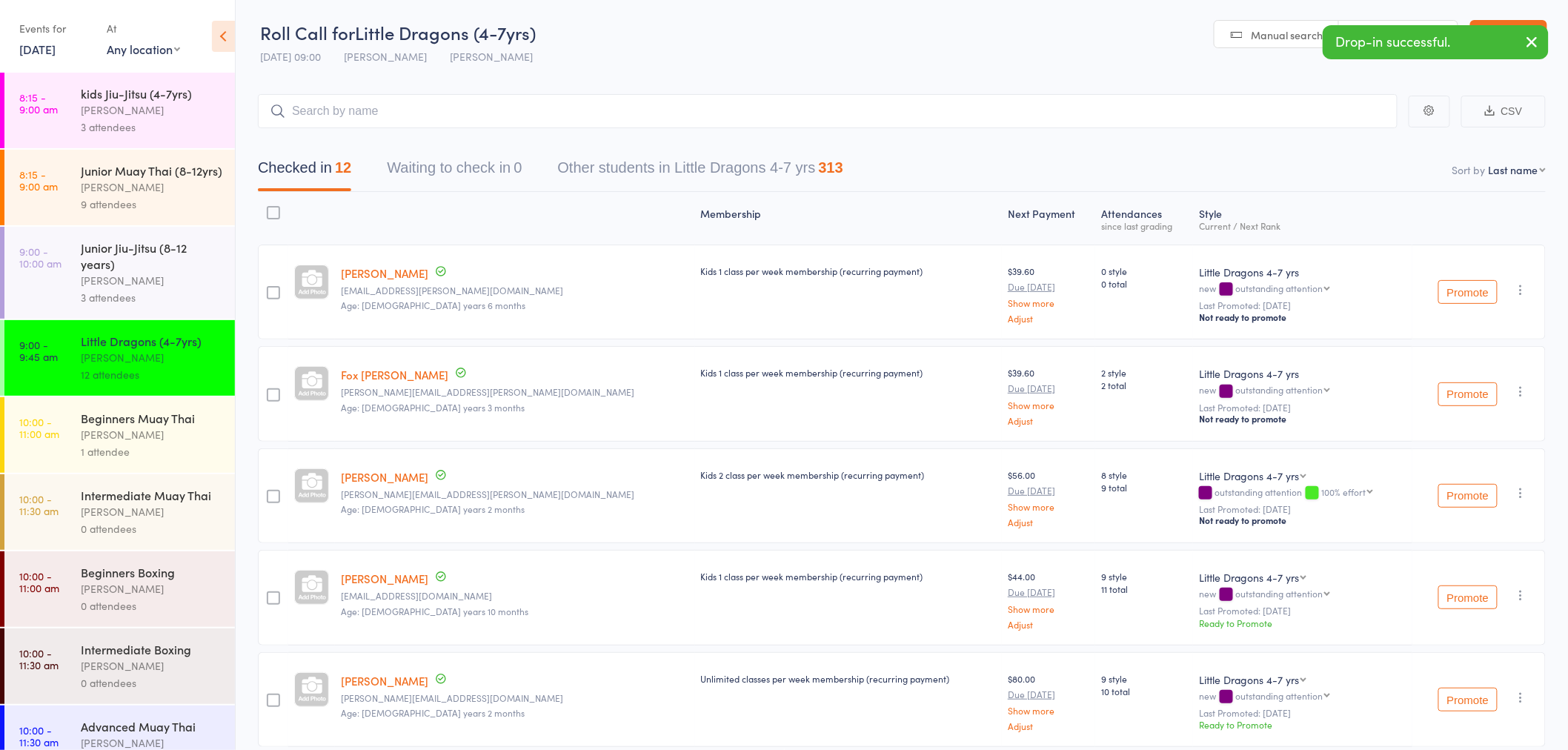
click at [111, 289] on div "[PERSON_NAME]" at bounding box center [151, 280] width 142 height 17
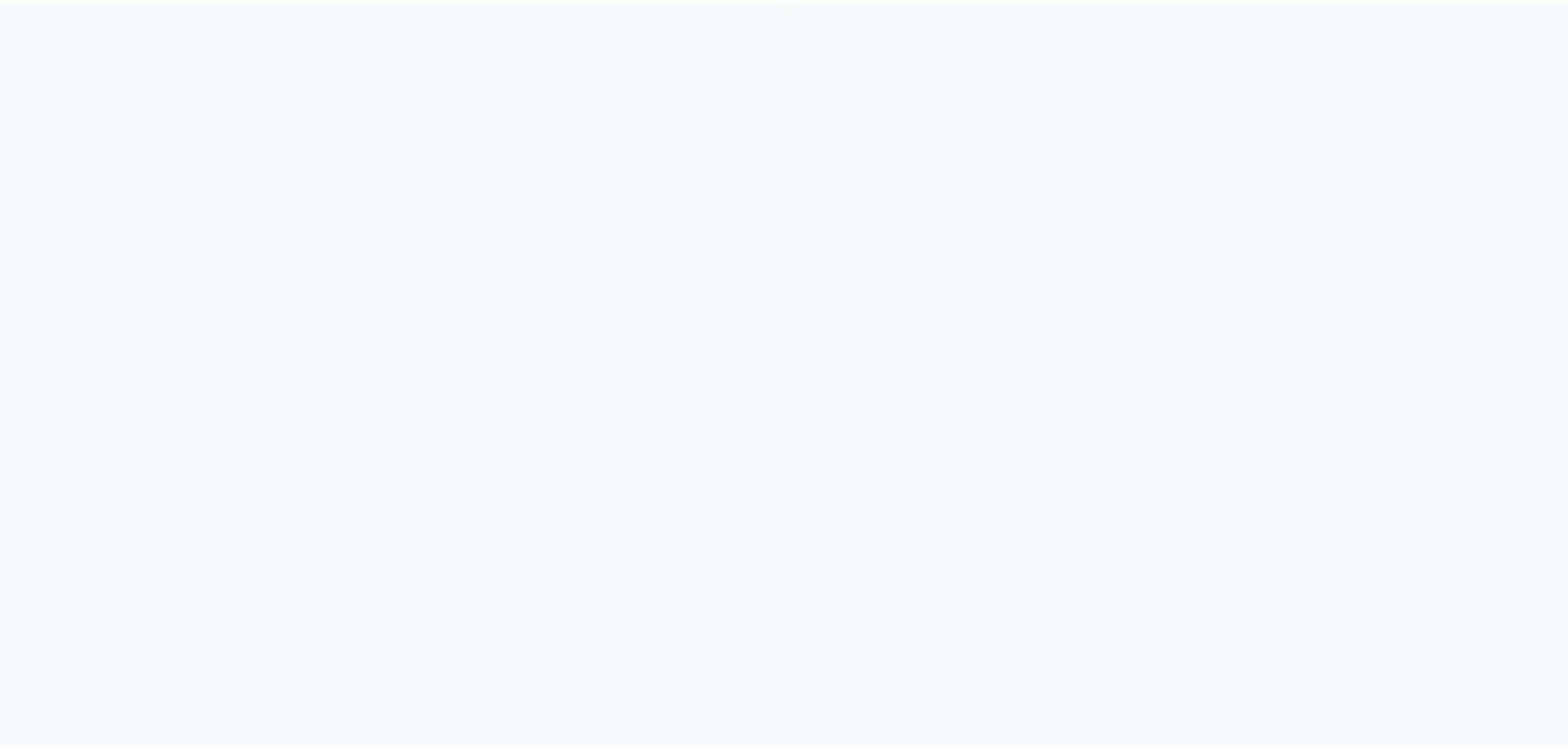
scroll to position [1, 0]
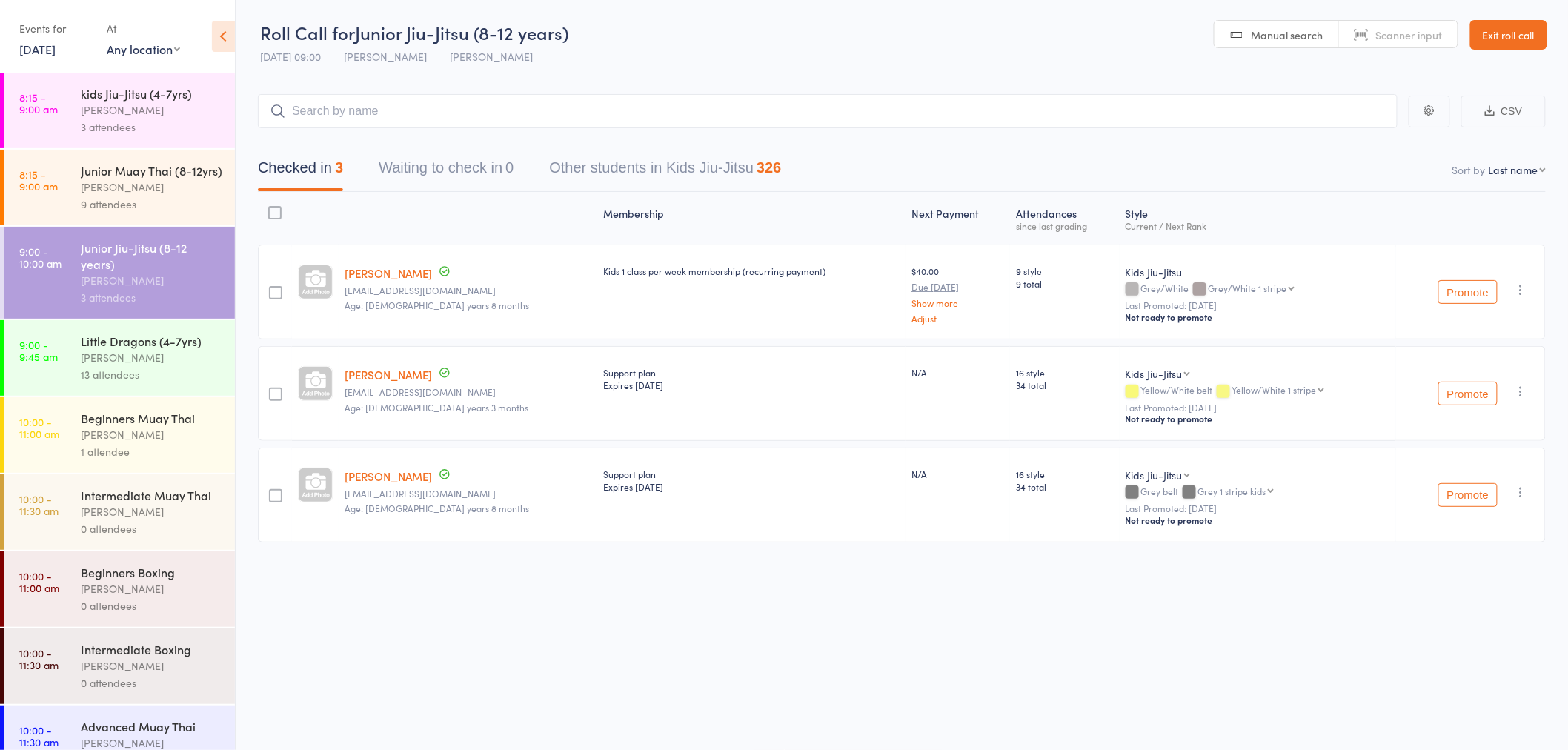
click at [70, 361] on link "9:00 - 9:45 am Little Dragons (4-7yrs) [PERSON_NAME] 13 attendees" at bounding box center [119, 358] width 231 height 76
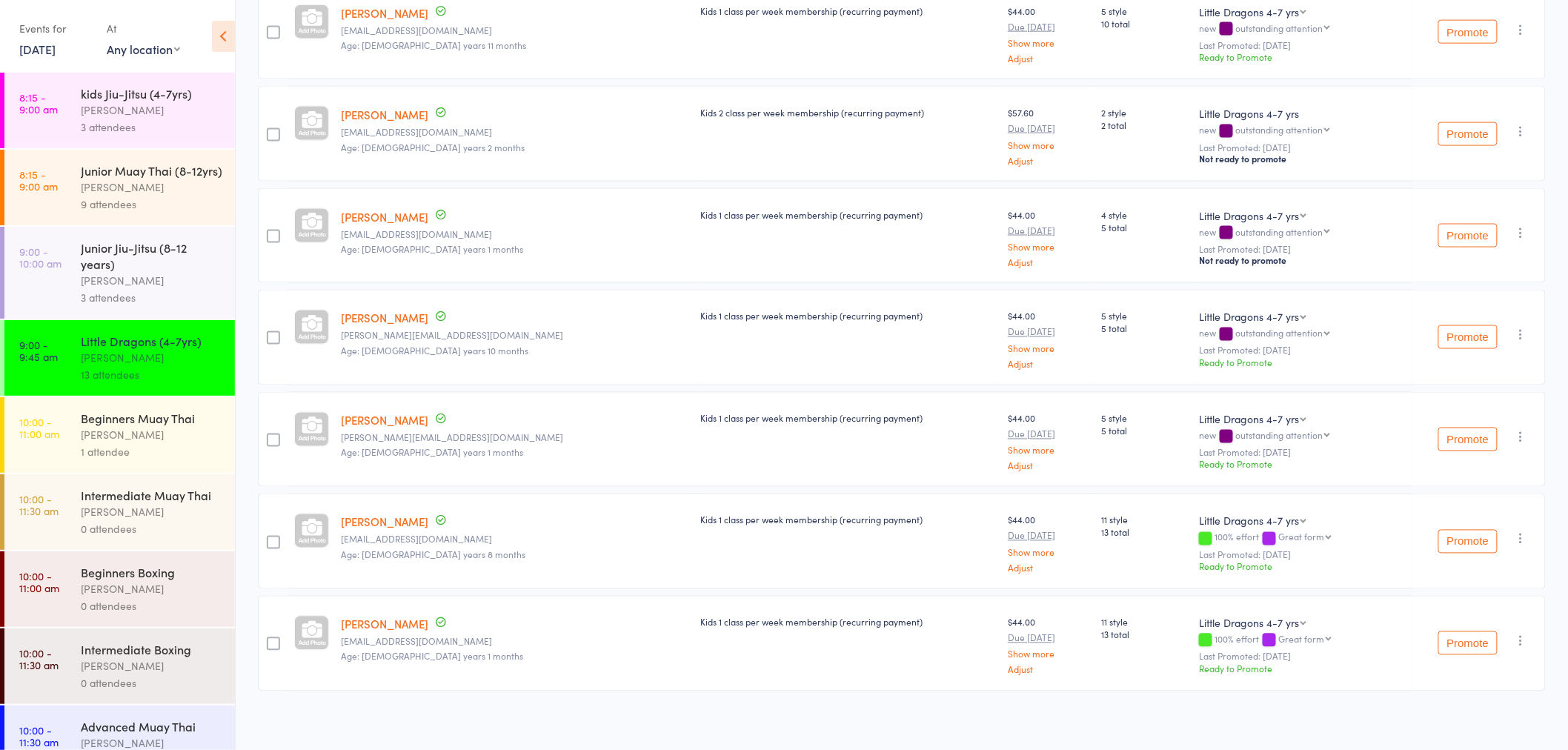
scroll to position [875, 0]
drag, startPoint x: 181, startPoint y: 276, endPoint x: 174, endPoint y: 280, distance: 8.1
click at [181, 272] on div "Junior Jiu-Jitsu (8-12 years)" at bounding box center [151, 255] width 142 height 32
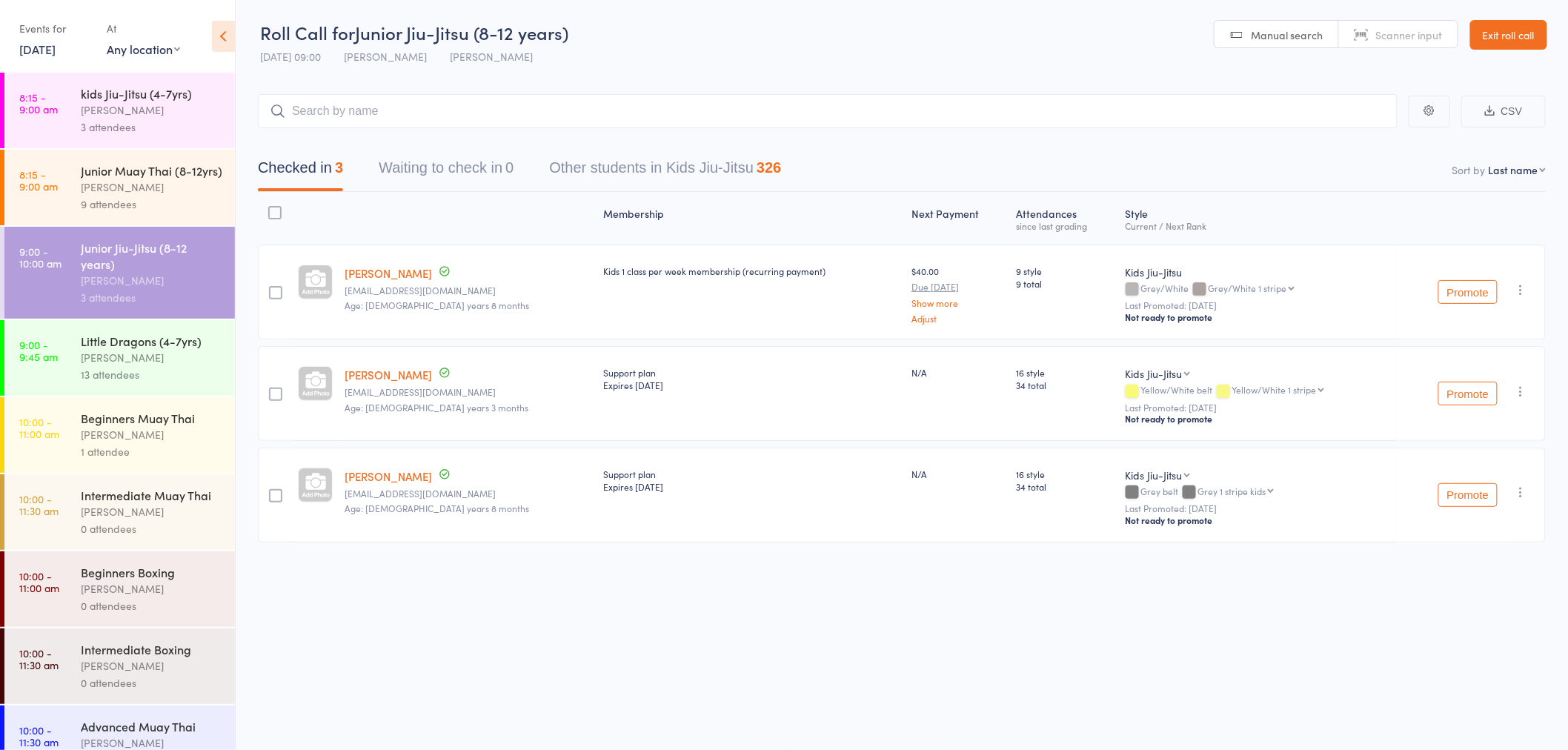
click at [167, 366] on div "Shane Greenwood" at bounding box center [151, 358] width 142 height 17
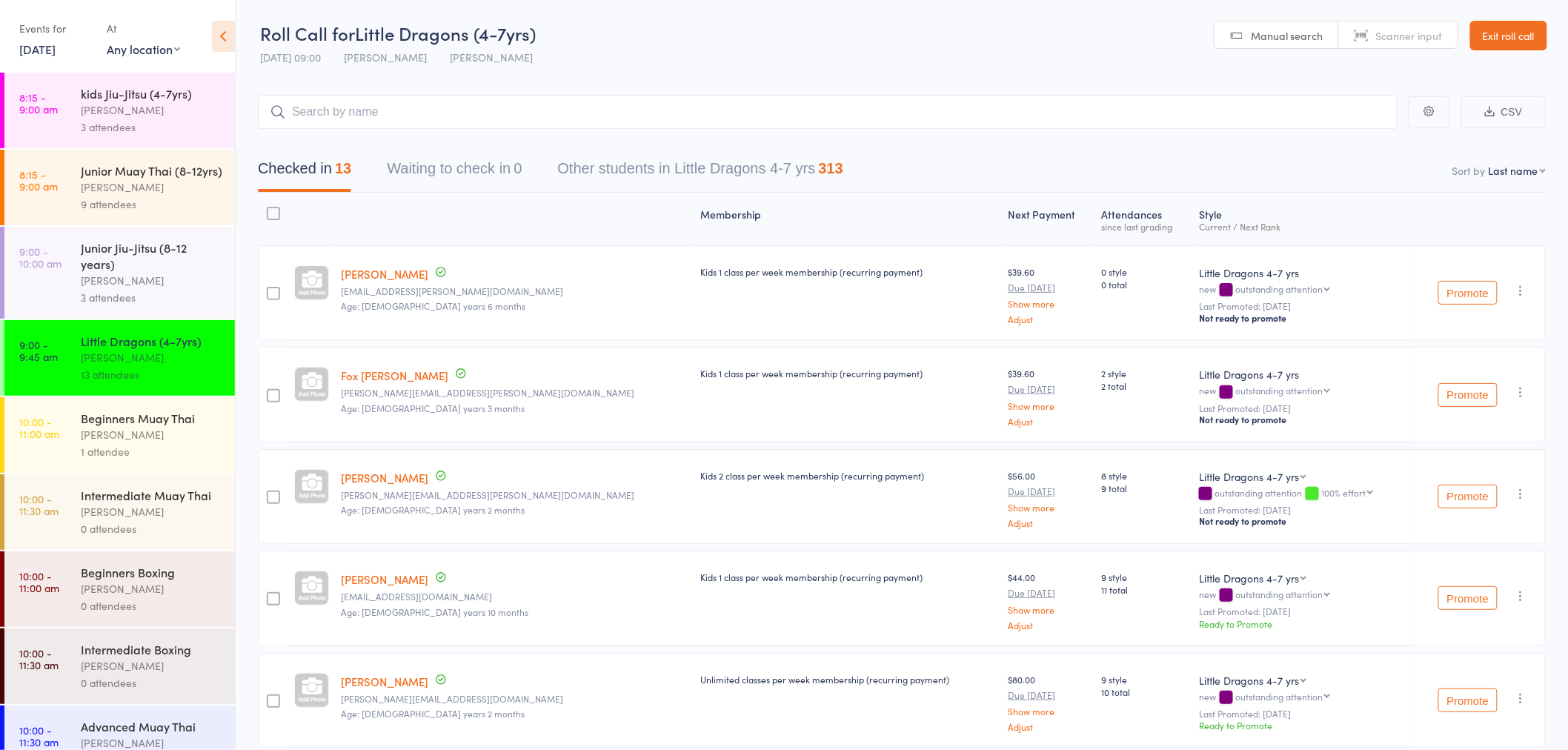
click at [544, 107] on input "search" at bounding box center [827, 111] width 1140 height 34
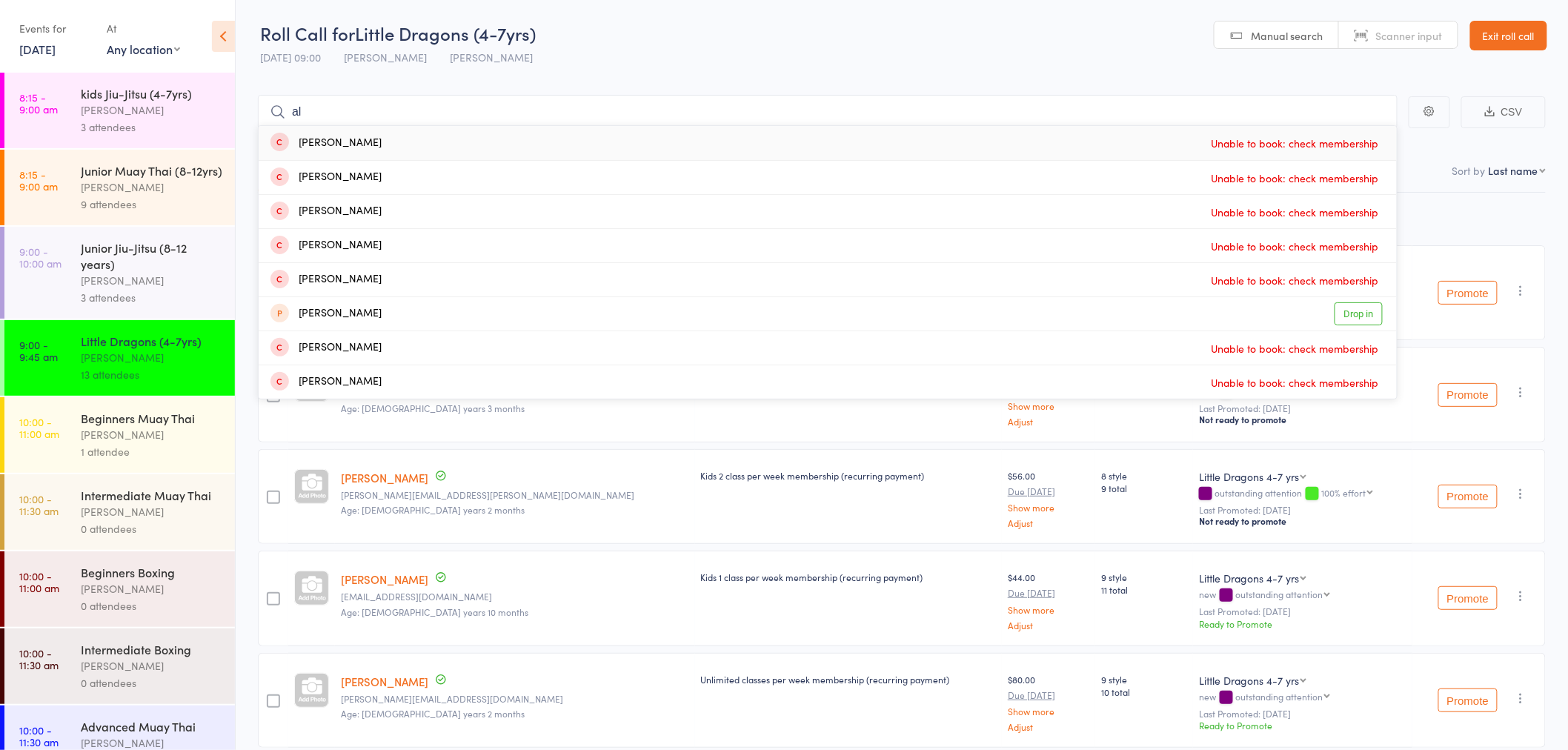
type input "a"
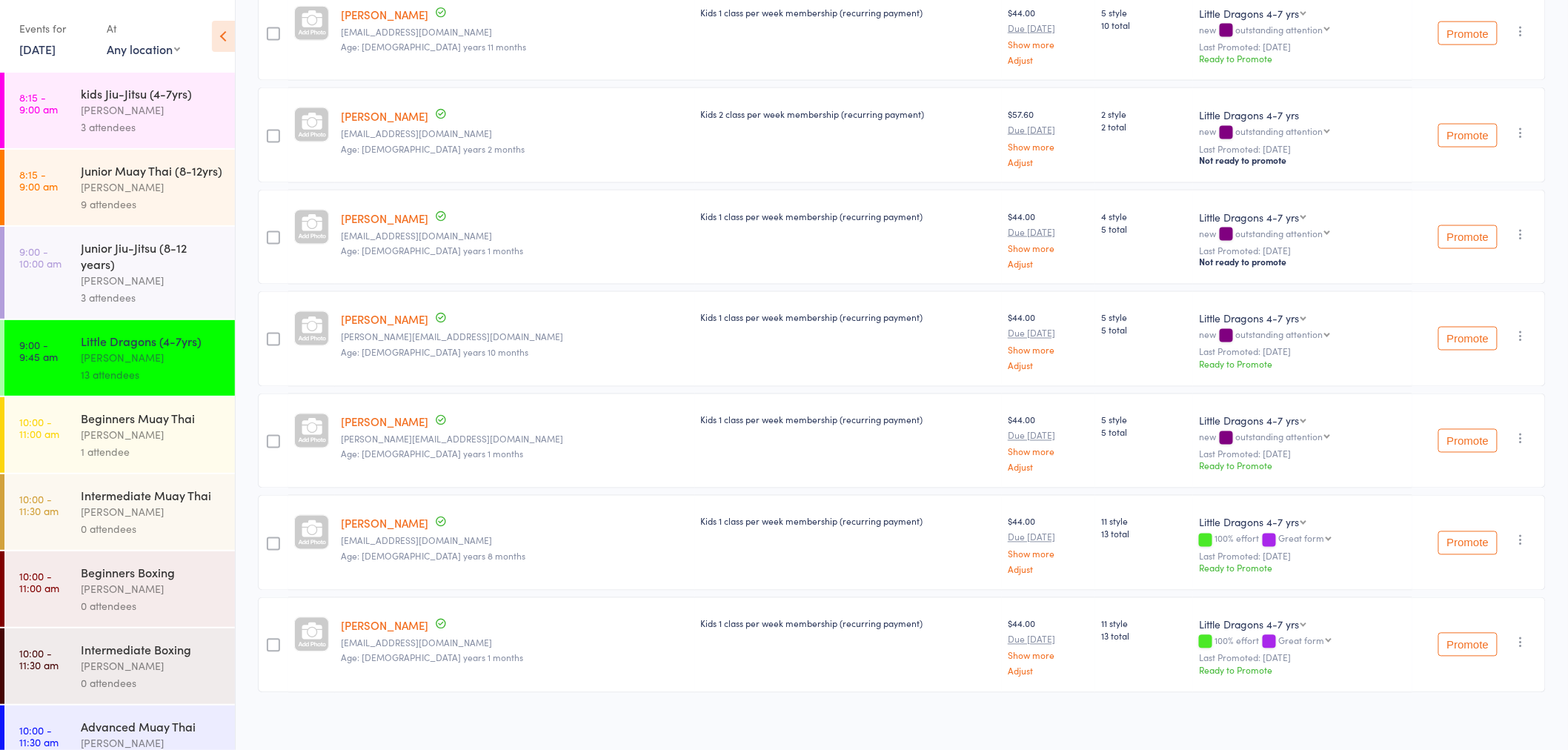
scroll to position [875, 0]
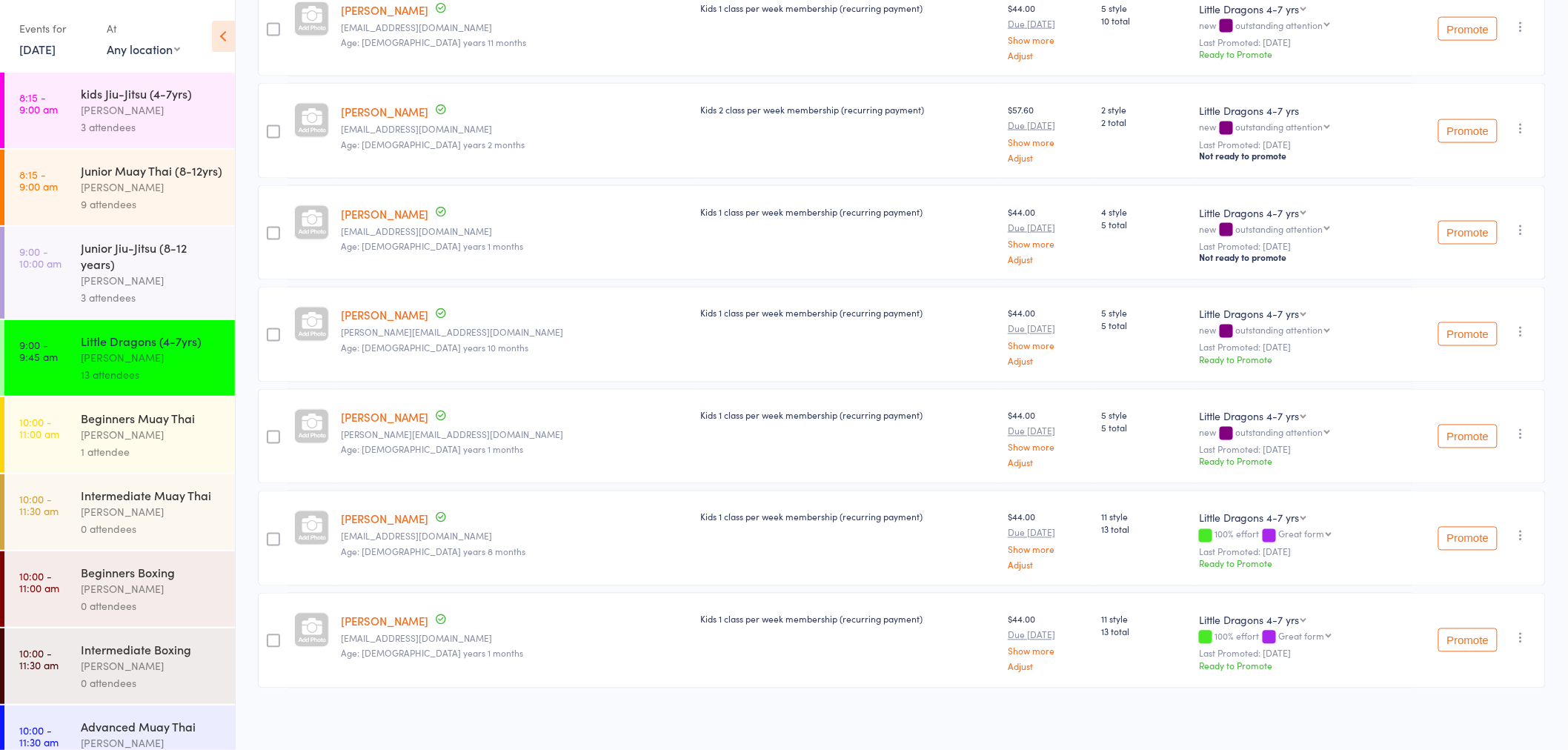
click at [164, 289] on div "[PERSON_NAME]" at bounding box center [151, 280] width 142 height 17
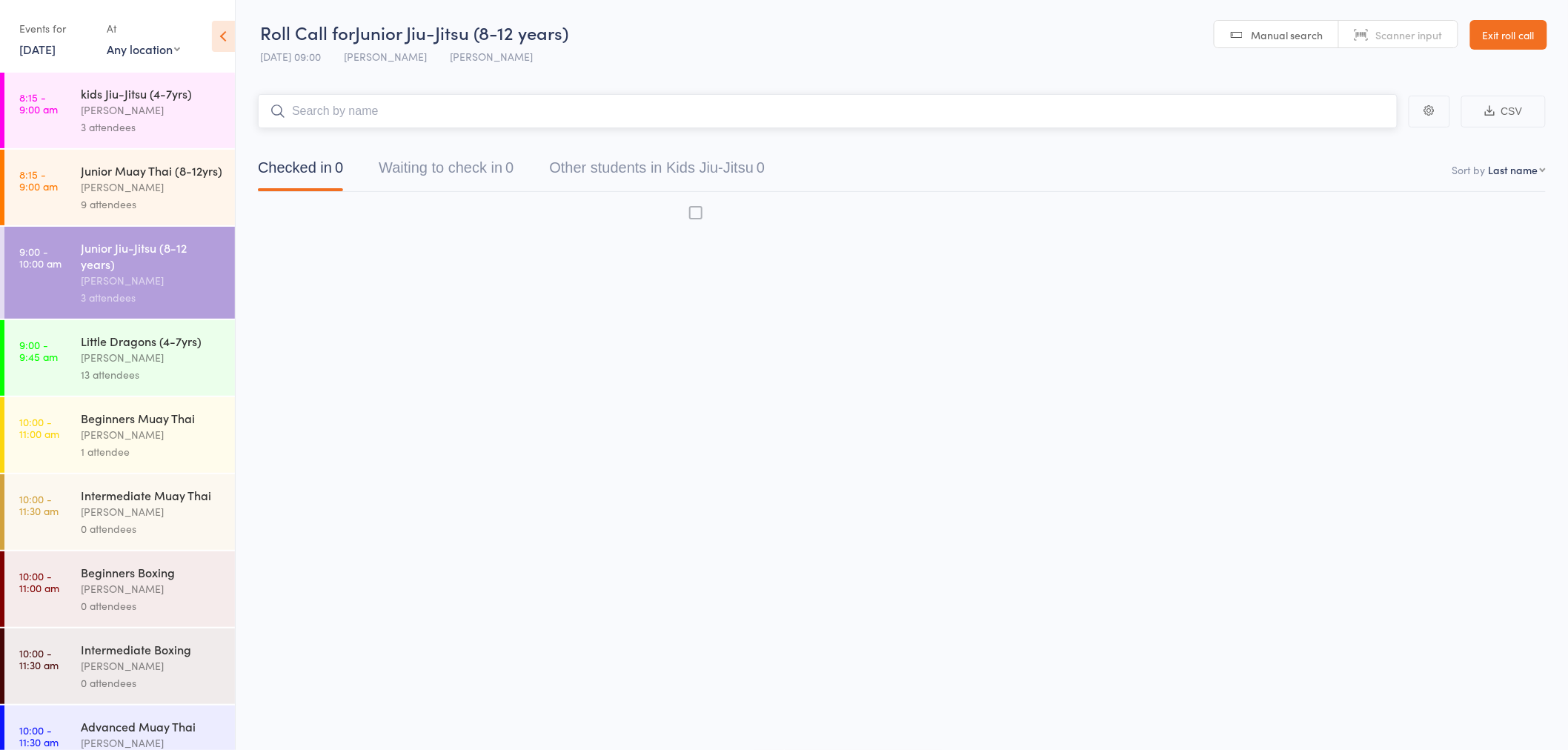
scroll to position [1, 0]
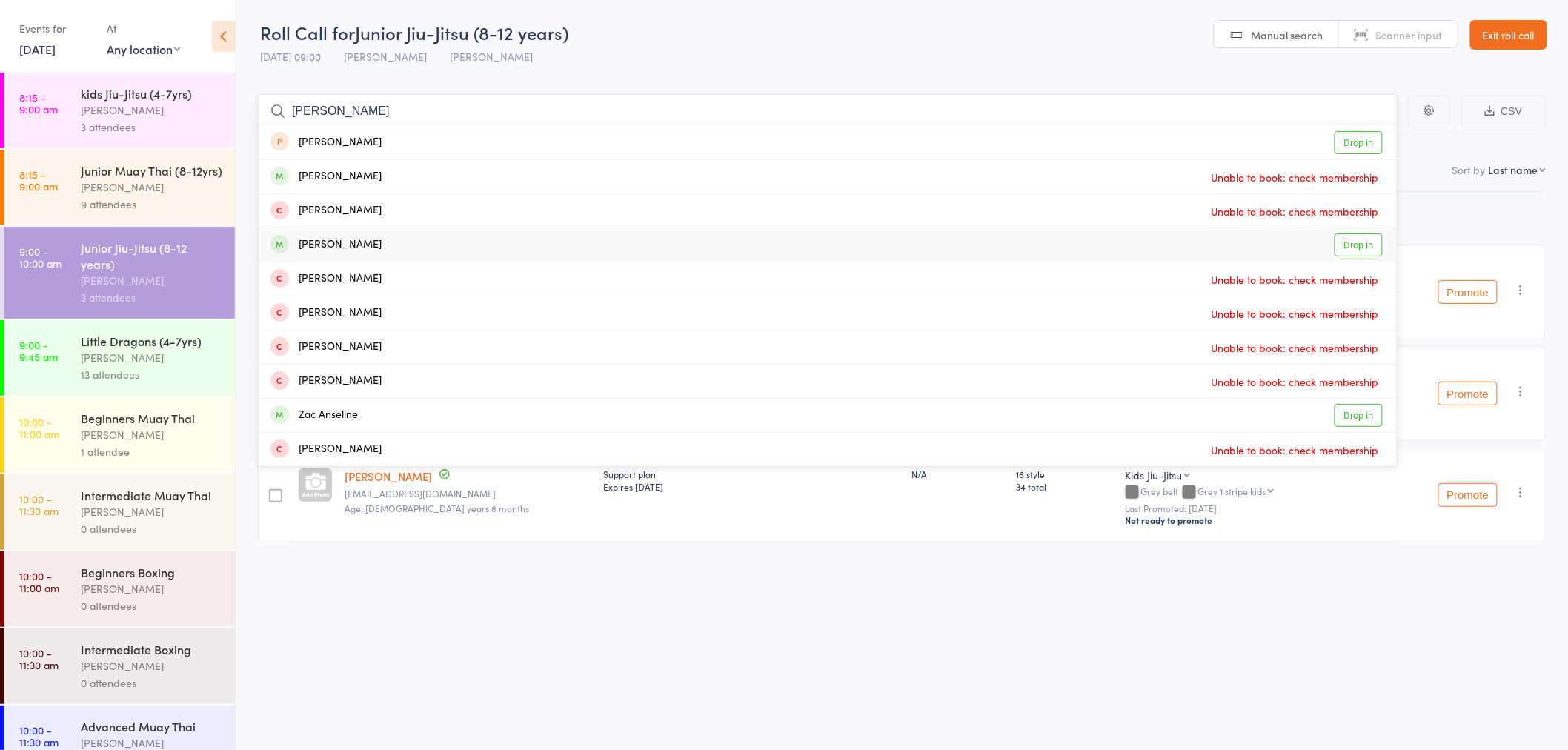
type input "zane"
click at [1343, 240] on link "Drop in" at bounding box center [1358, 245] width 48 height 23
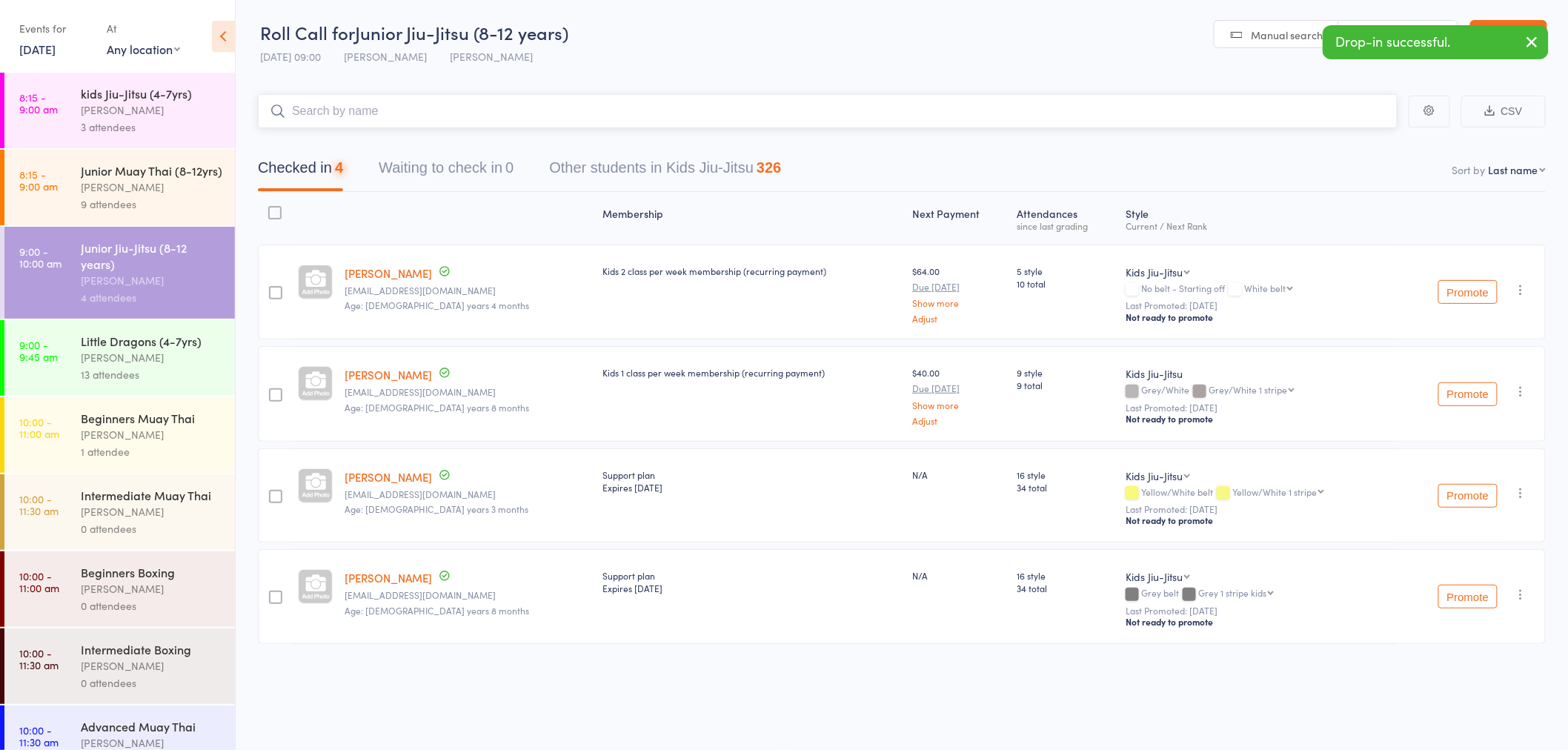
click at [1074, 105] on input "search" at bounding box center [827, 111] width 1140 height 34
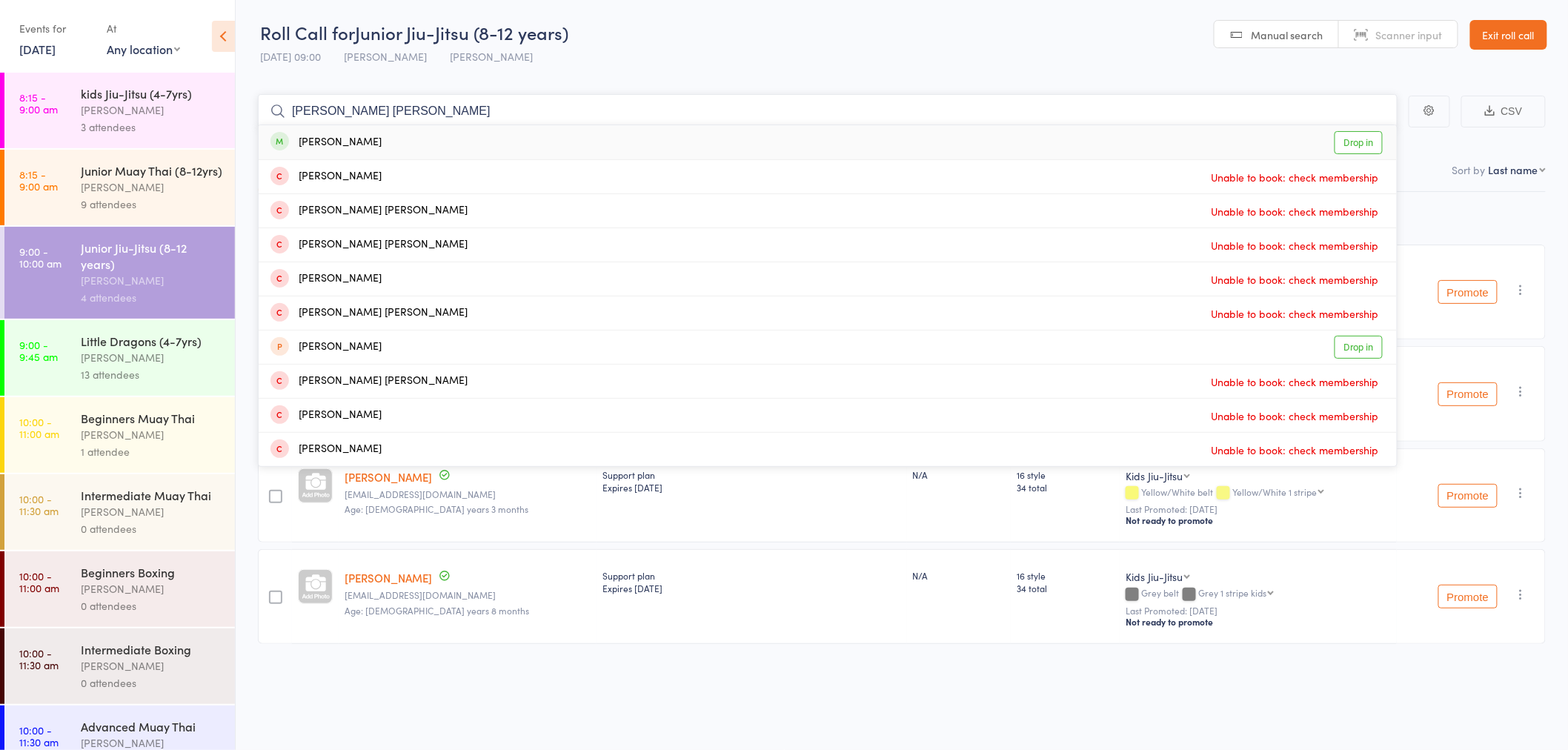
type input "connor fann"
click at [1347, 142] on link "Drop in" at bounding box center [1358, 143] width 48 height 23
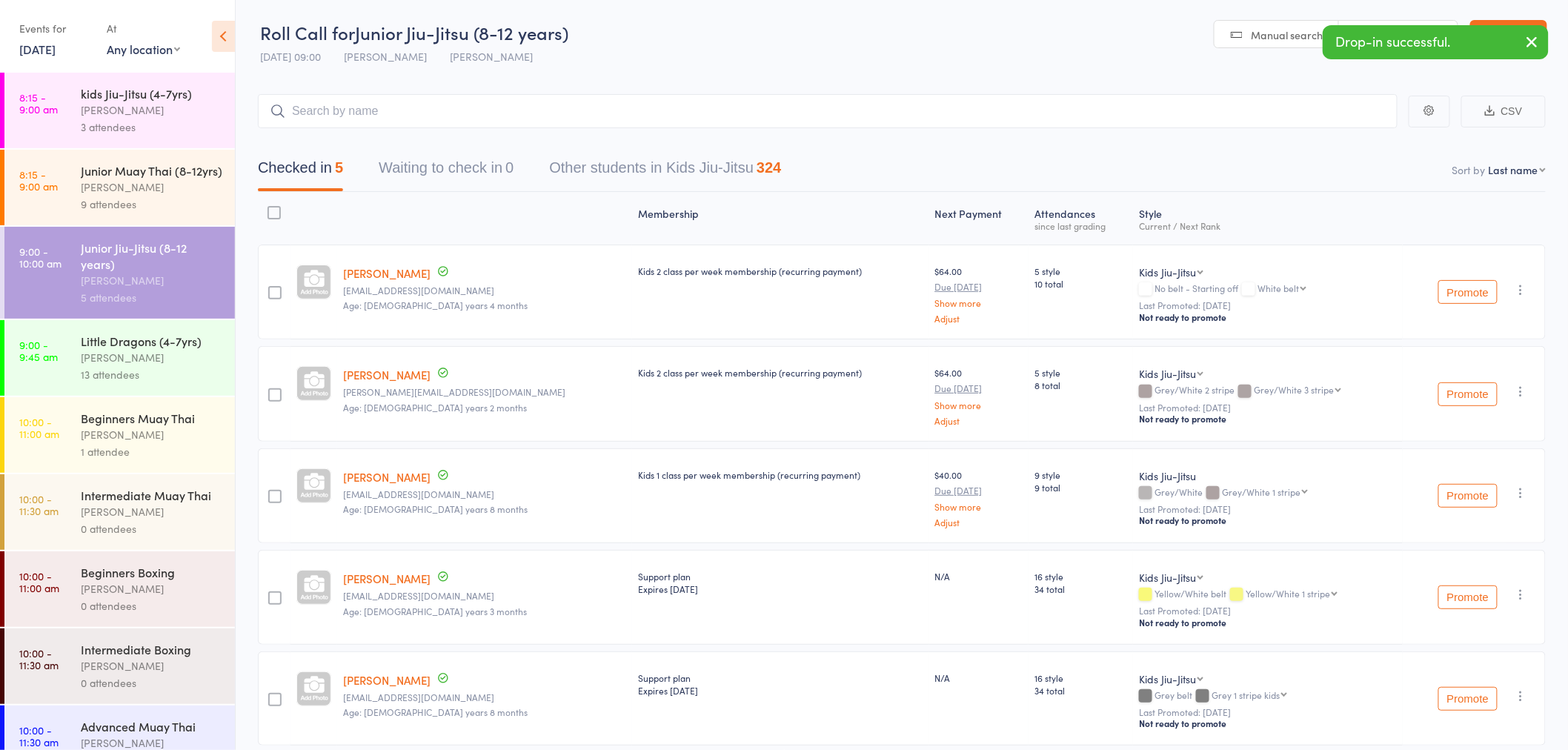
click at [191, 366] on div "[PERSON_NAME]" at bounding box center [151, 358] width 142 height 17
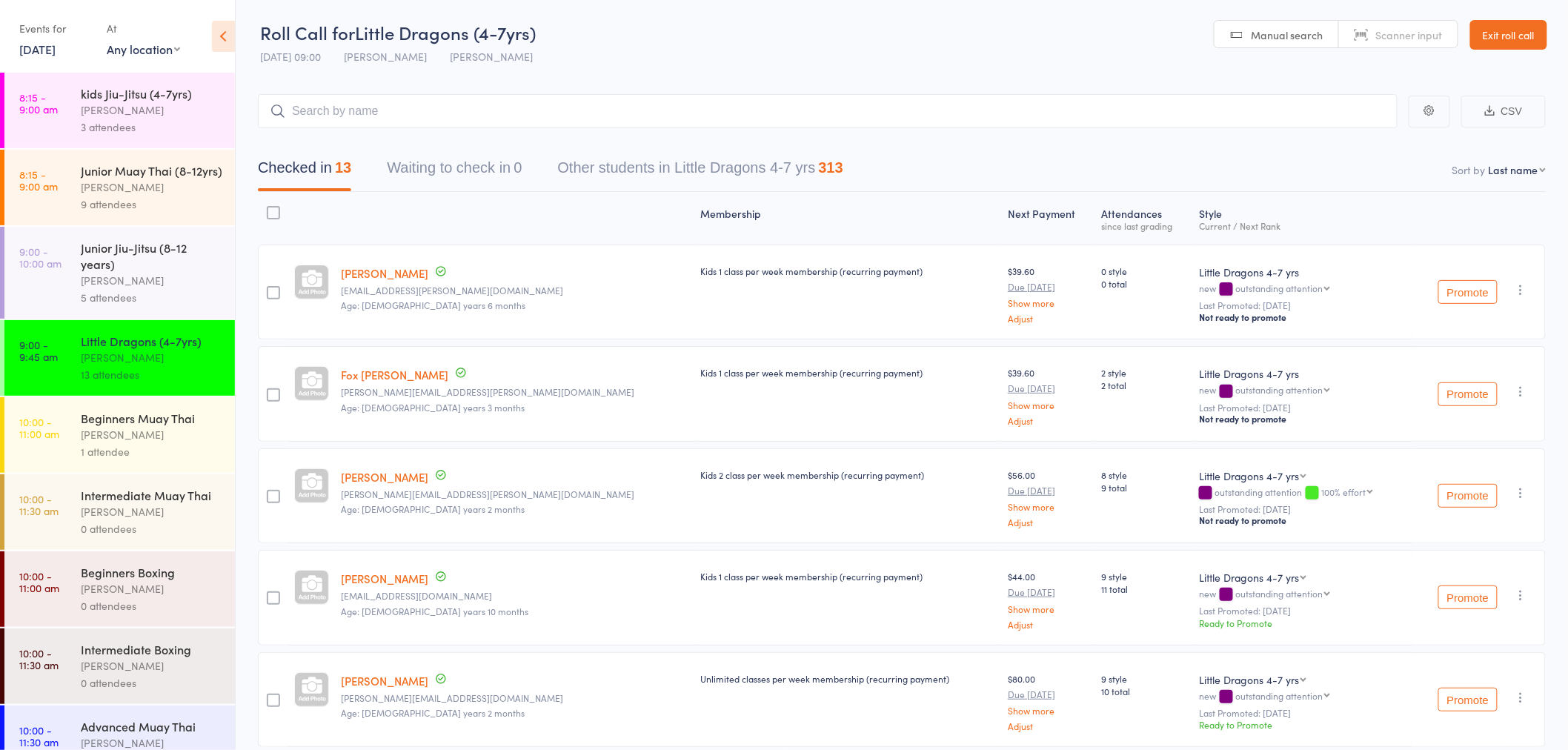
click at [32, 43] on link "13 Sep, 2025" at bounding box center [37, 49] width 37 height 17
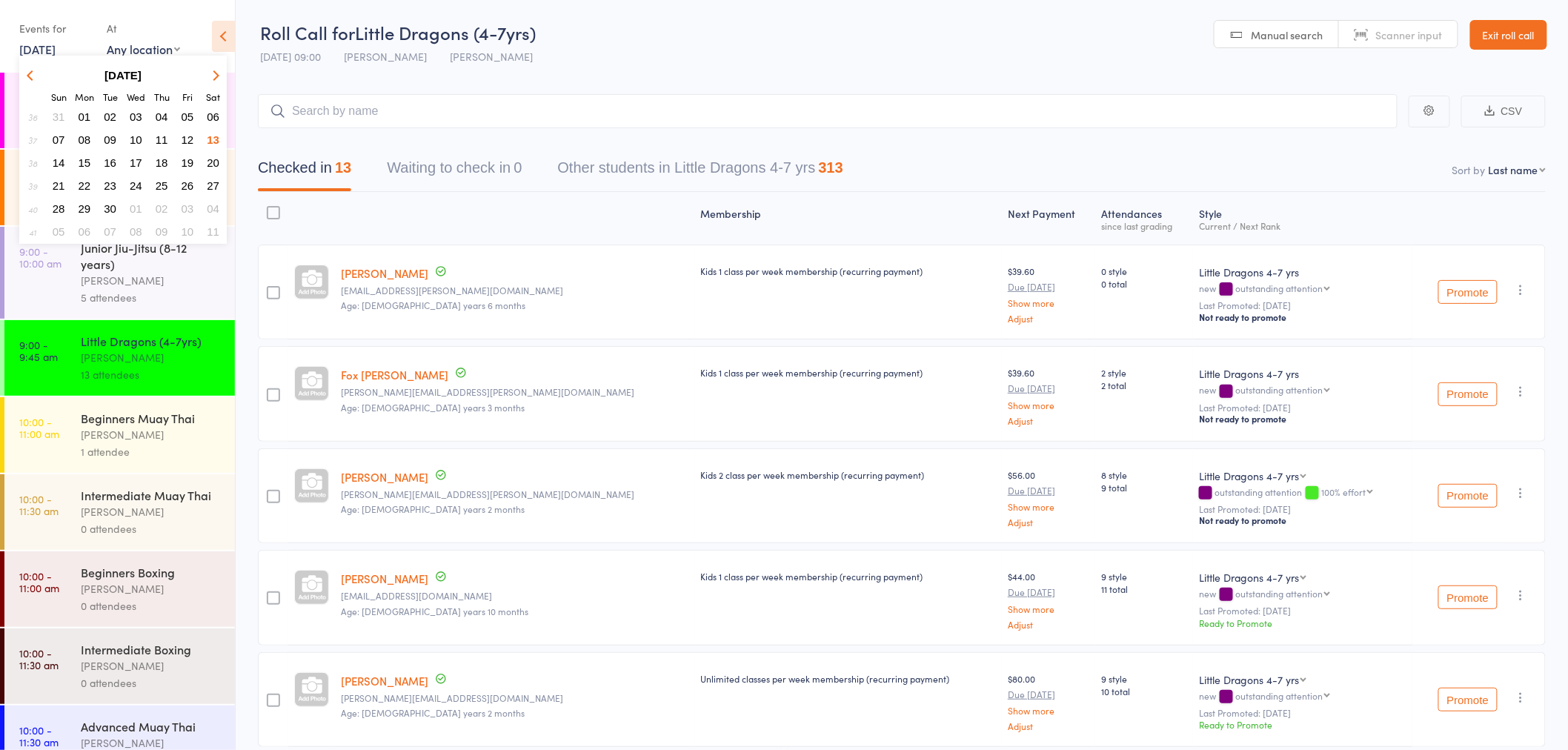
click at [188, 133] on span "12" at bounding box center [187, 139] width 12 height 12
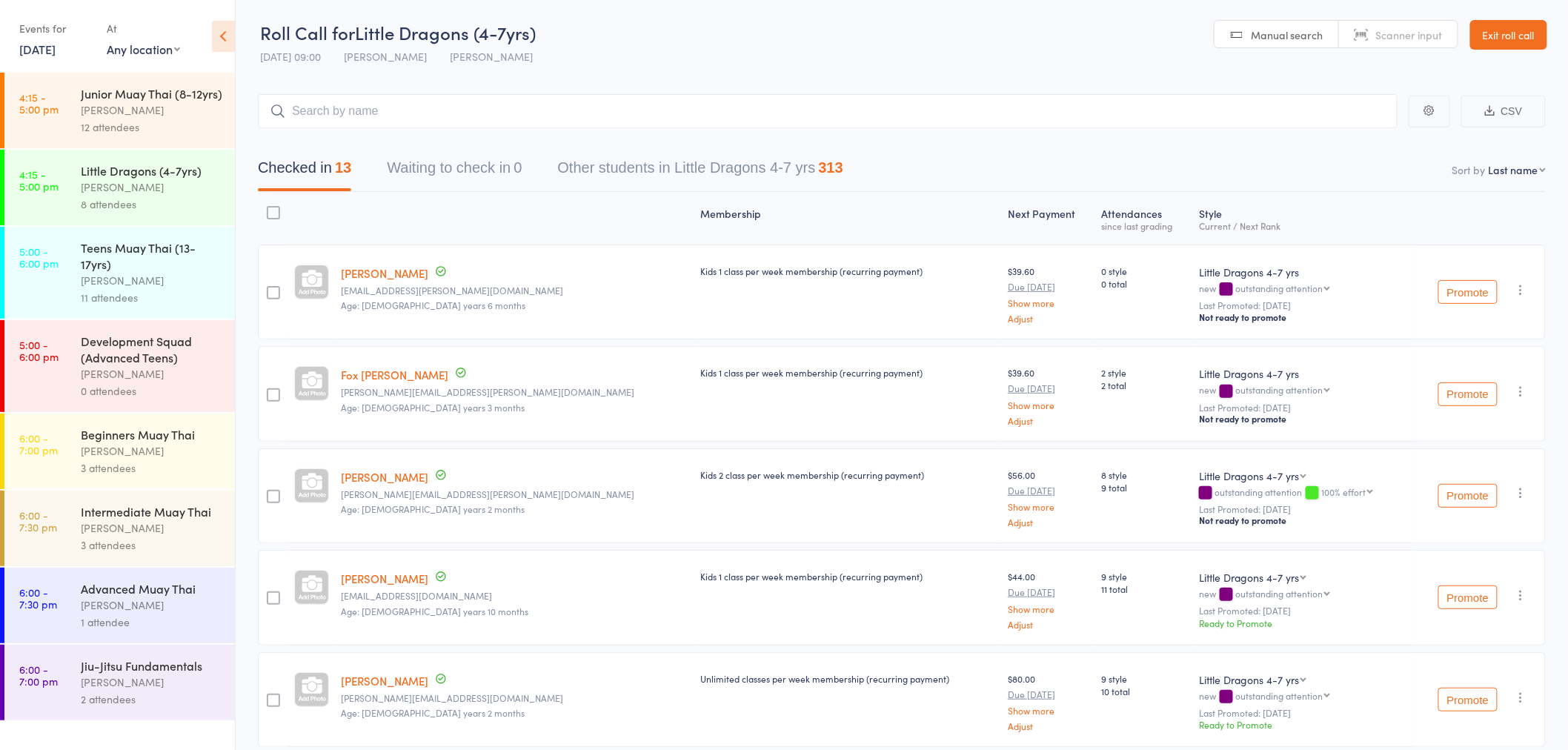
click at [169, 271] on div "Teens Muay Thai (13-17yrs)" at bounding box center [151, 255] width 142 height 32
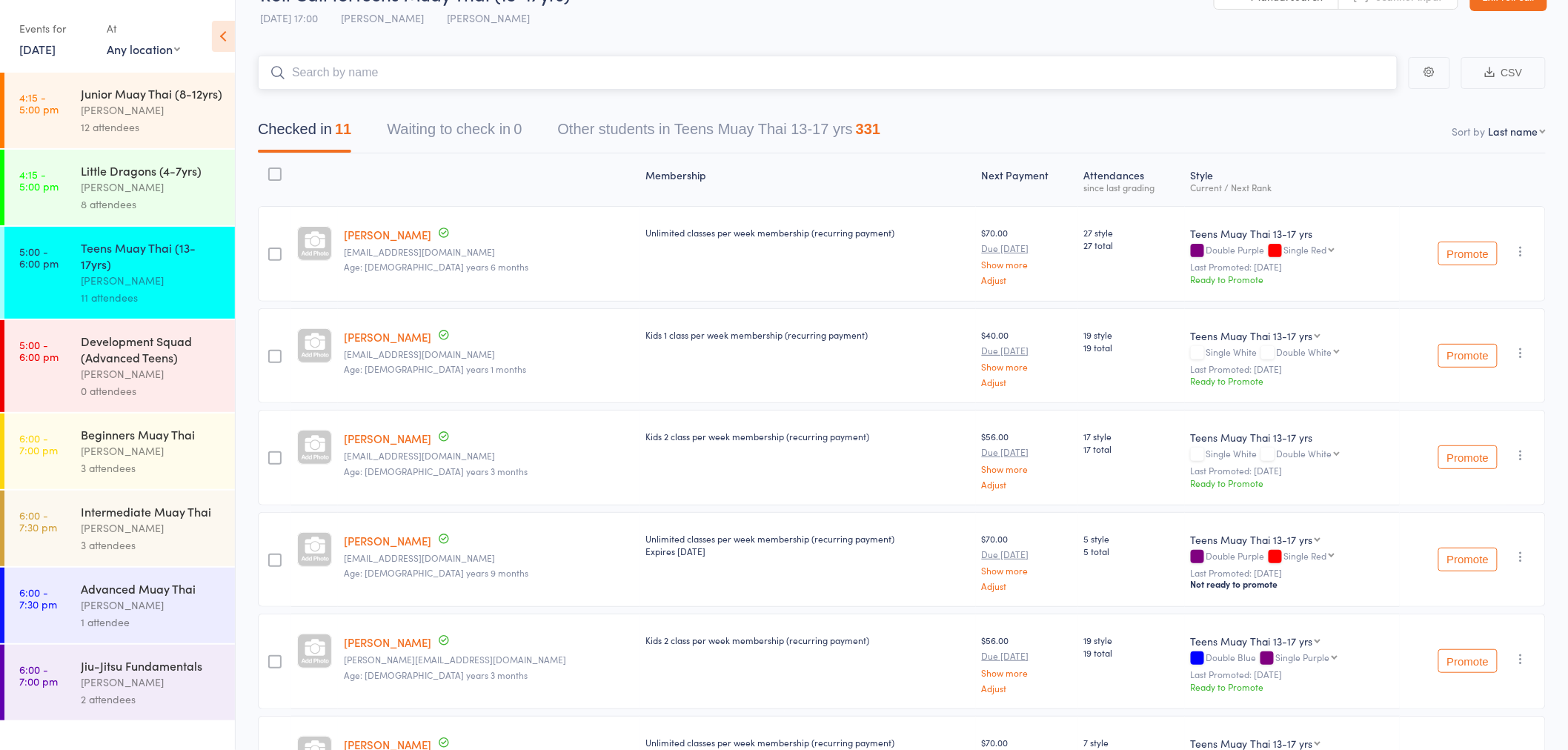
scroll to position [1, 0]
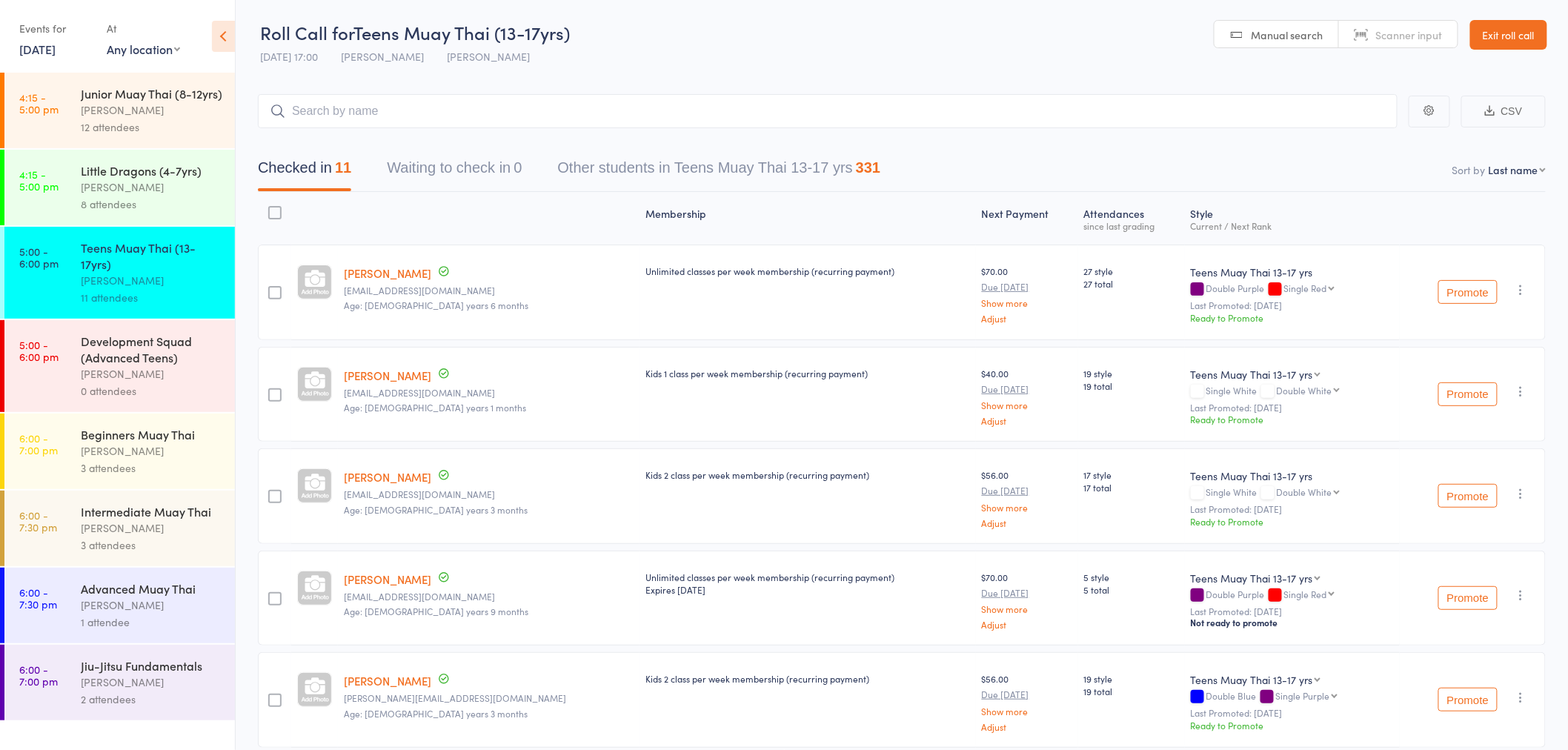
click at [44, 43] on link "12 Sep, 2025" at bounding box center [37, 49] width 37 height 17
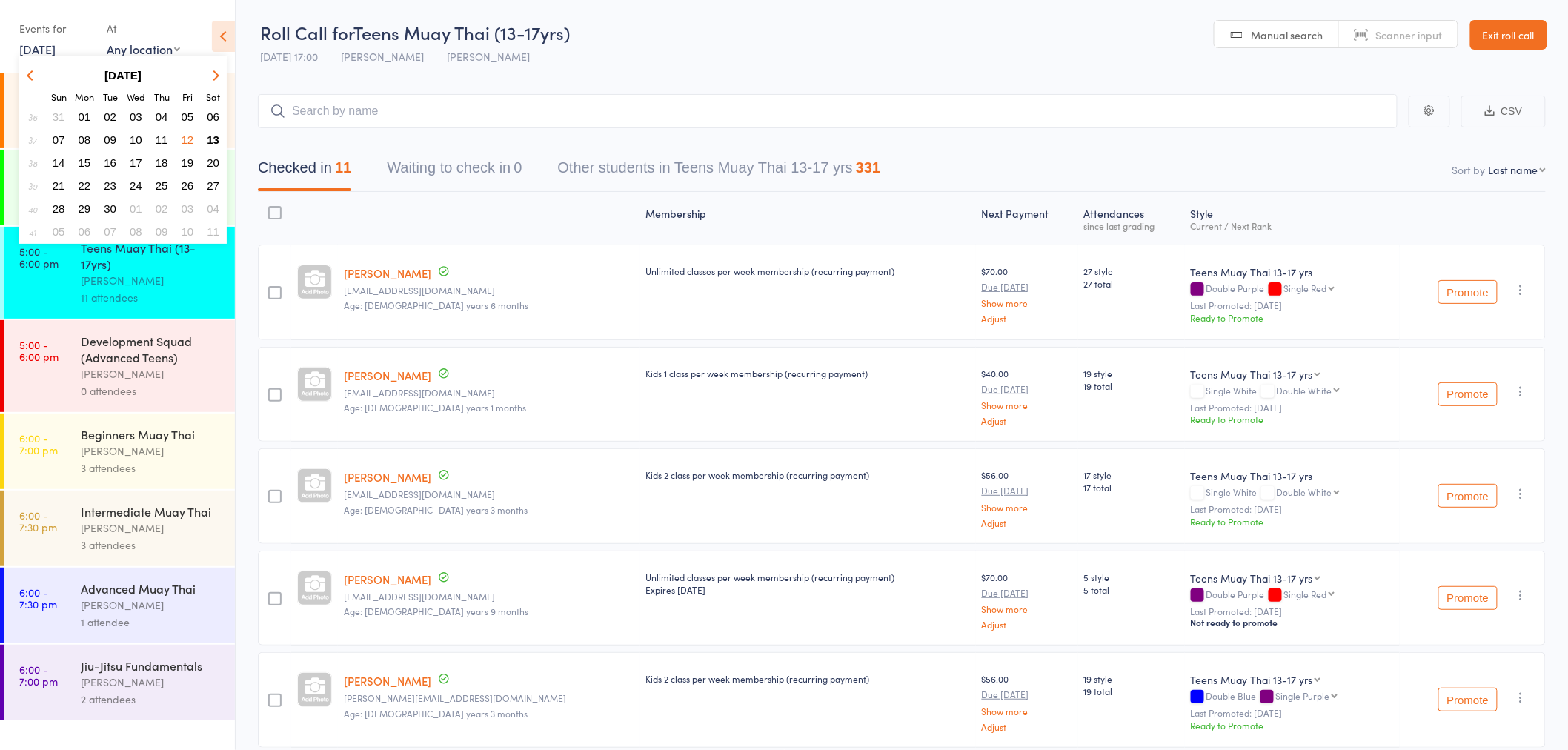
click at [221, 134] on button "13" at bounding box center [212, 139] width 23 height 20
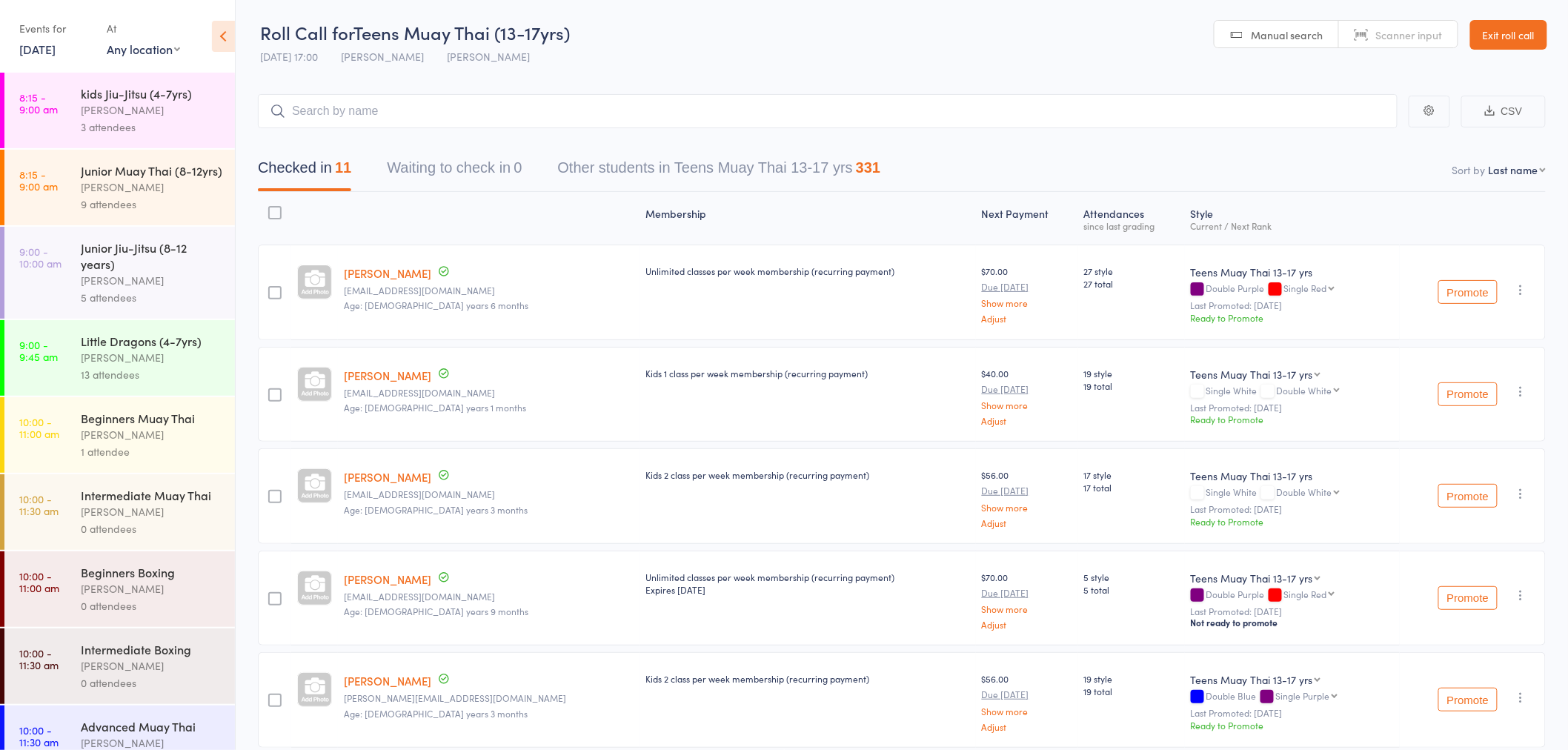
click at [149, 213] on div "9 attendees" at bounding box center [151, 205] width 142 height 17
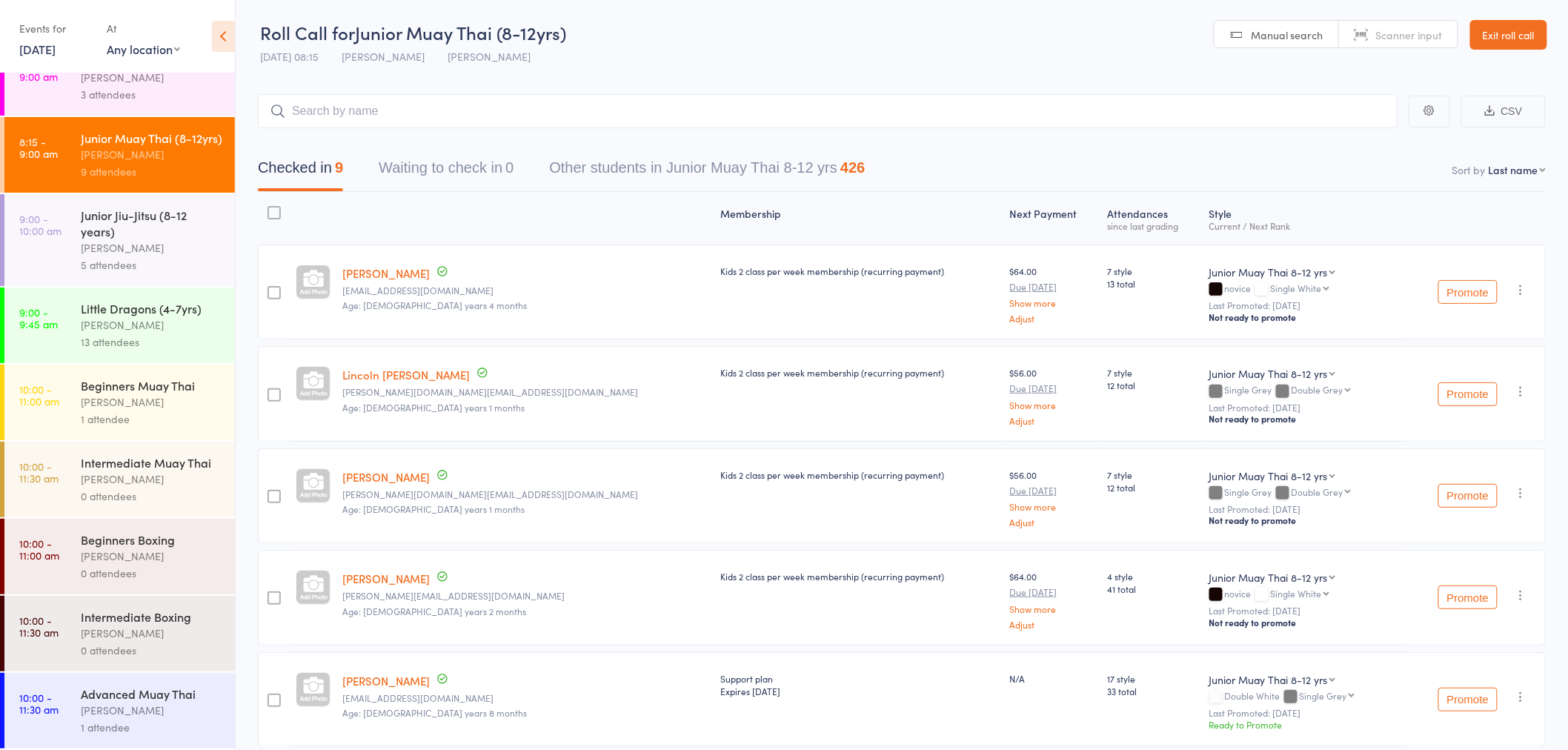
scroll to position [67, 0]
click at [139, 334] on div "13 attendees" at bounding box center [151, 342] width 142 height 17
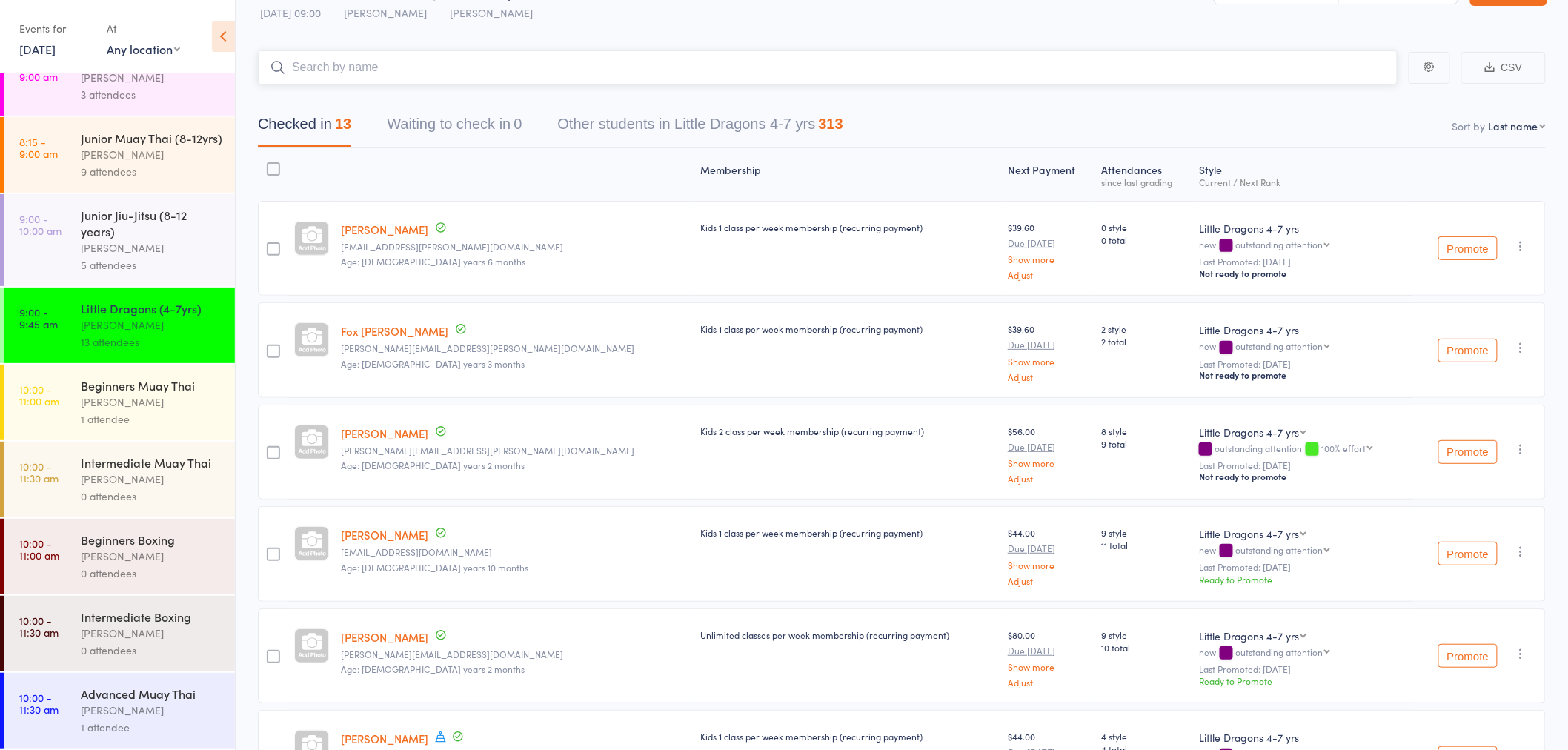
scroll to position [83, 0]
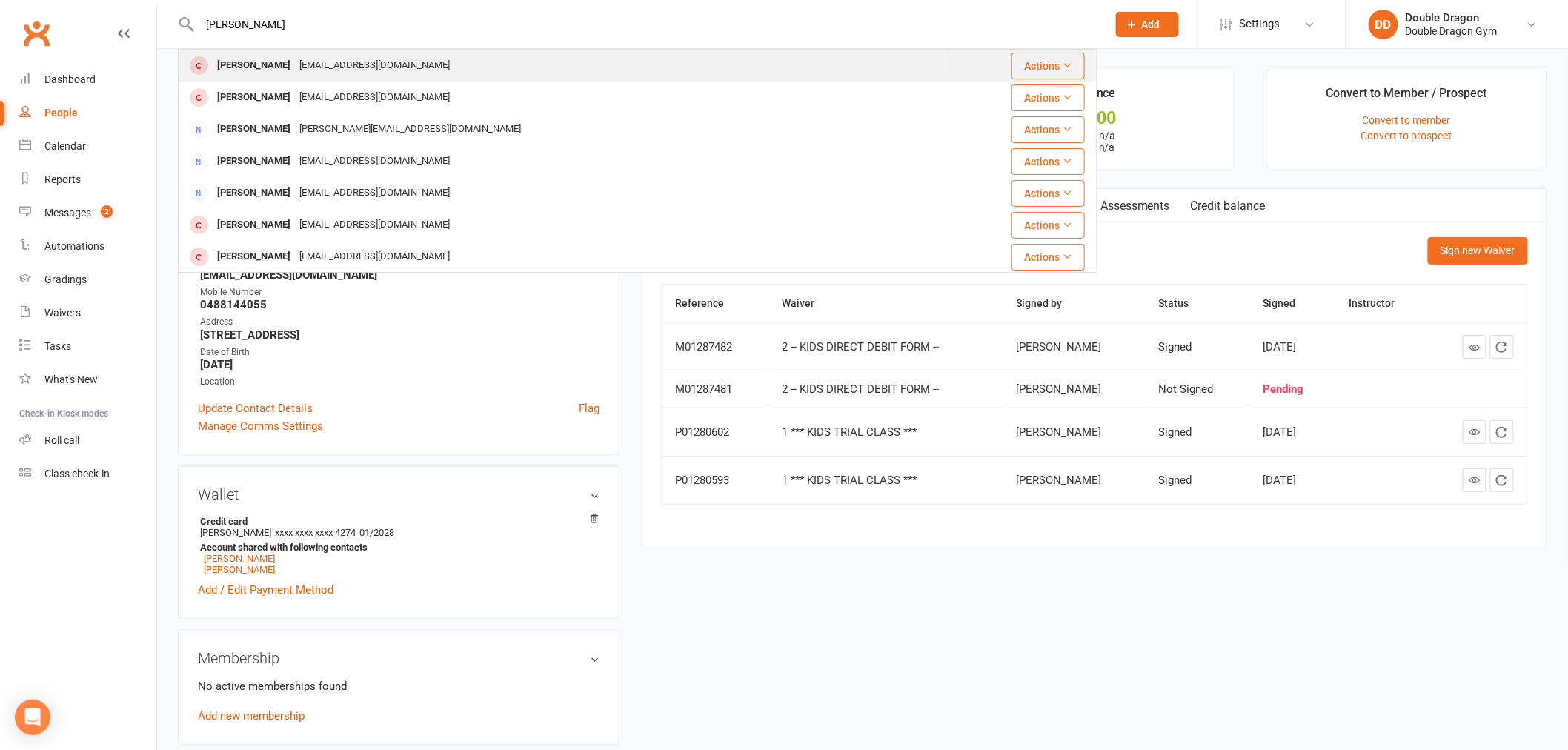
type input "[PERSON_NAME]"
click at [1031, 57] on button "Actions" at bounding box center [1048, 65] width 73 height 27
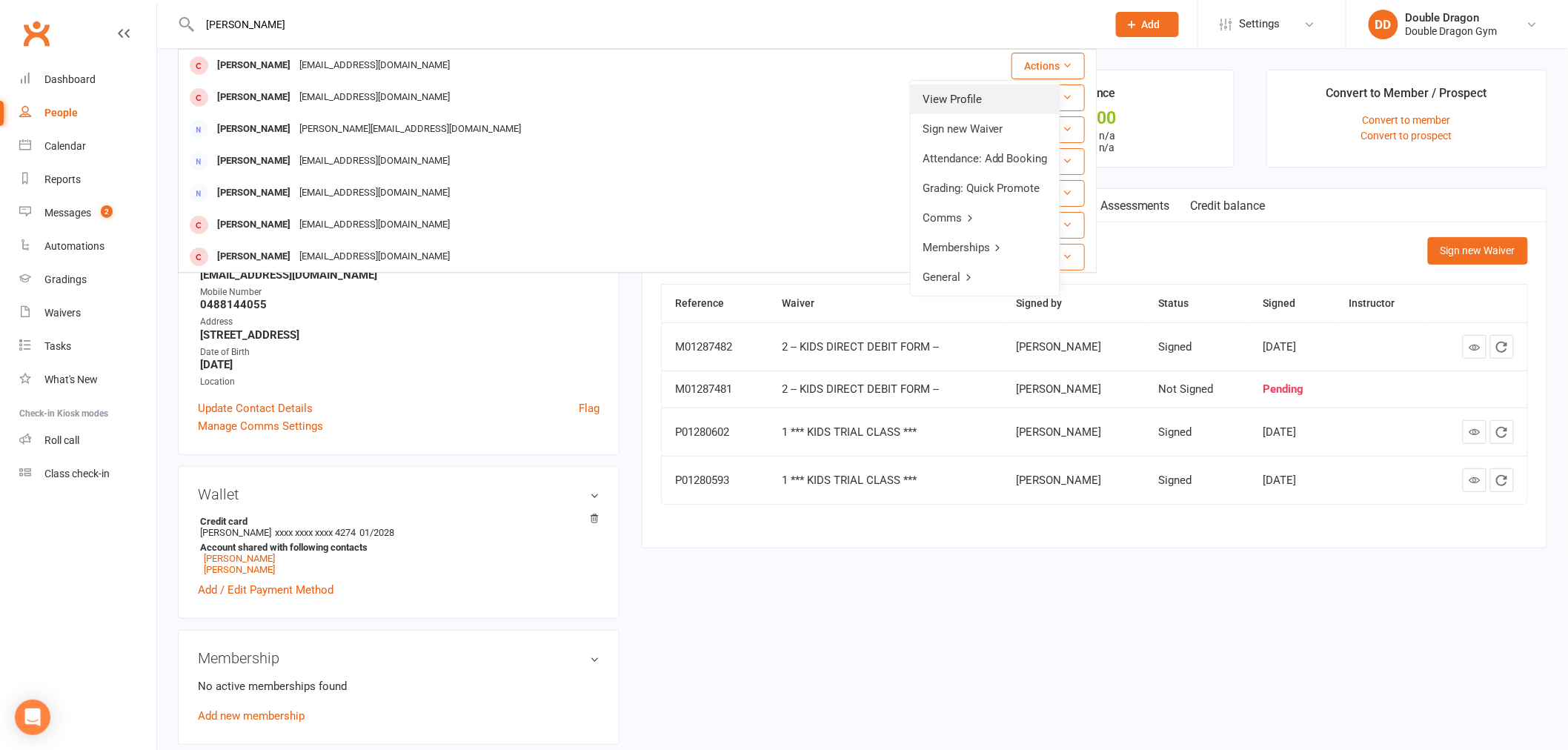
click at [1003, 98] on link "View Profile" at bounding box center [985, 99] width 149 height 30
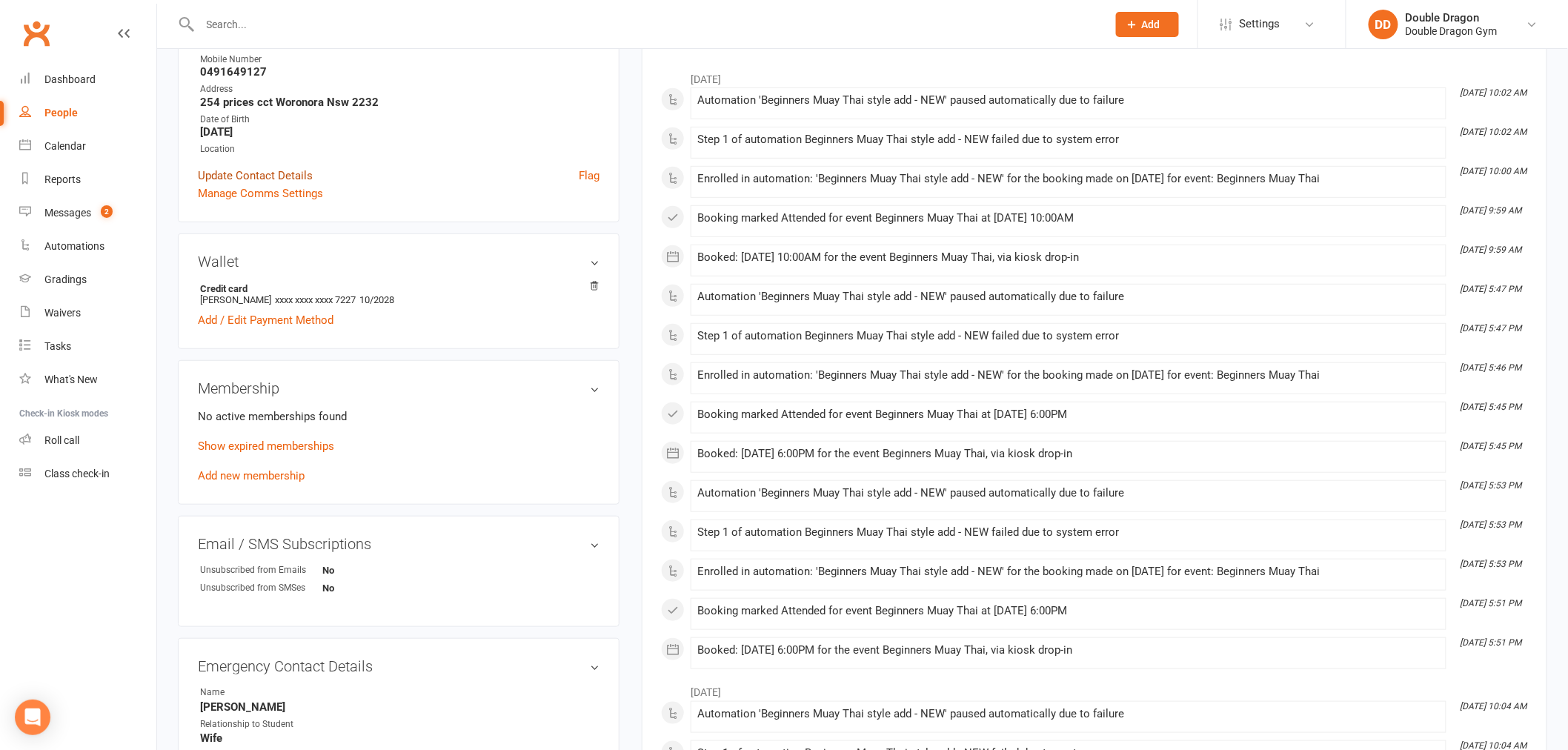
scroll to position [165, 0]
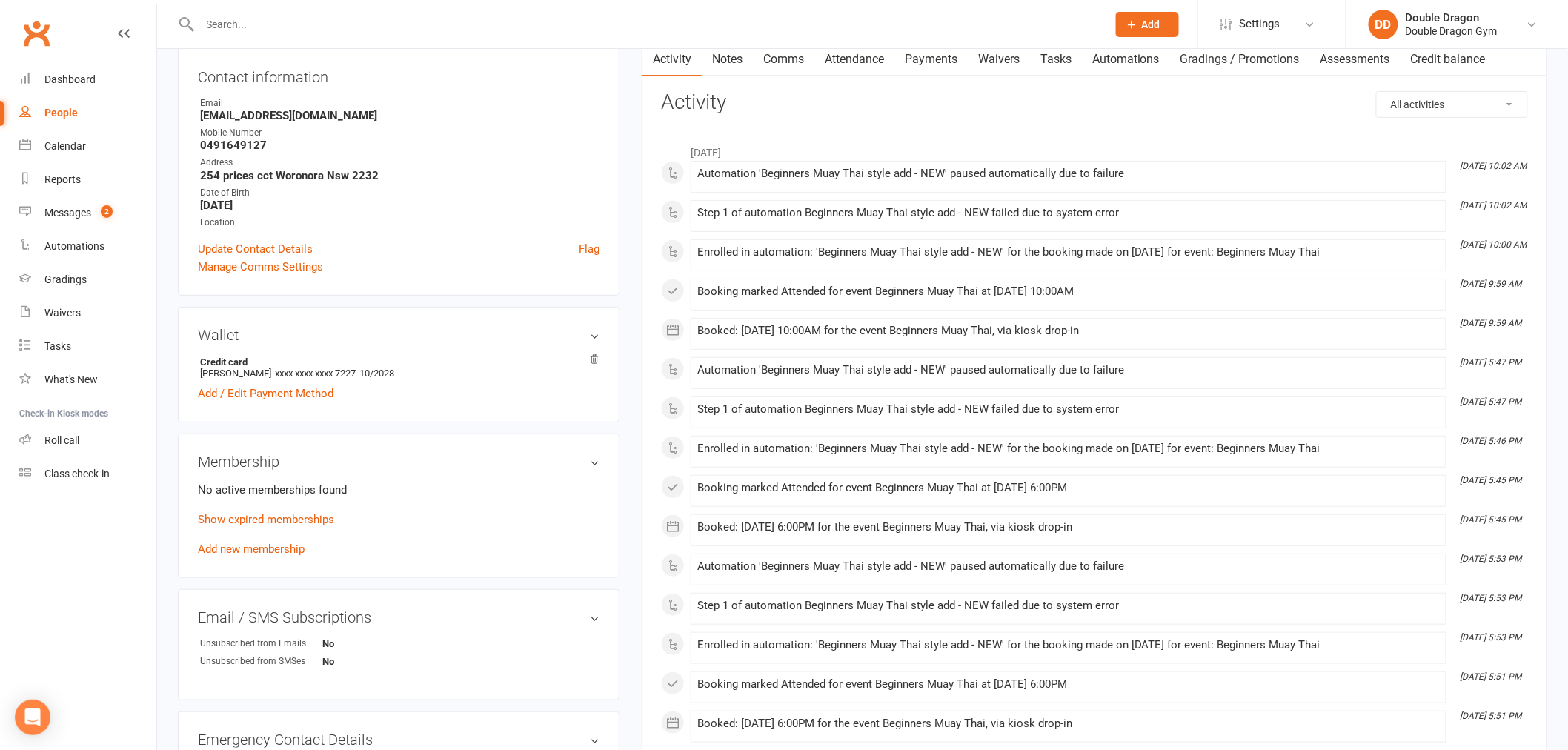
drag, startPoint x: 260, startPoint y: 397, endPoint x: 249, endPoint y: 464, distance: 67.9
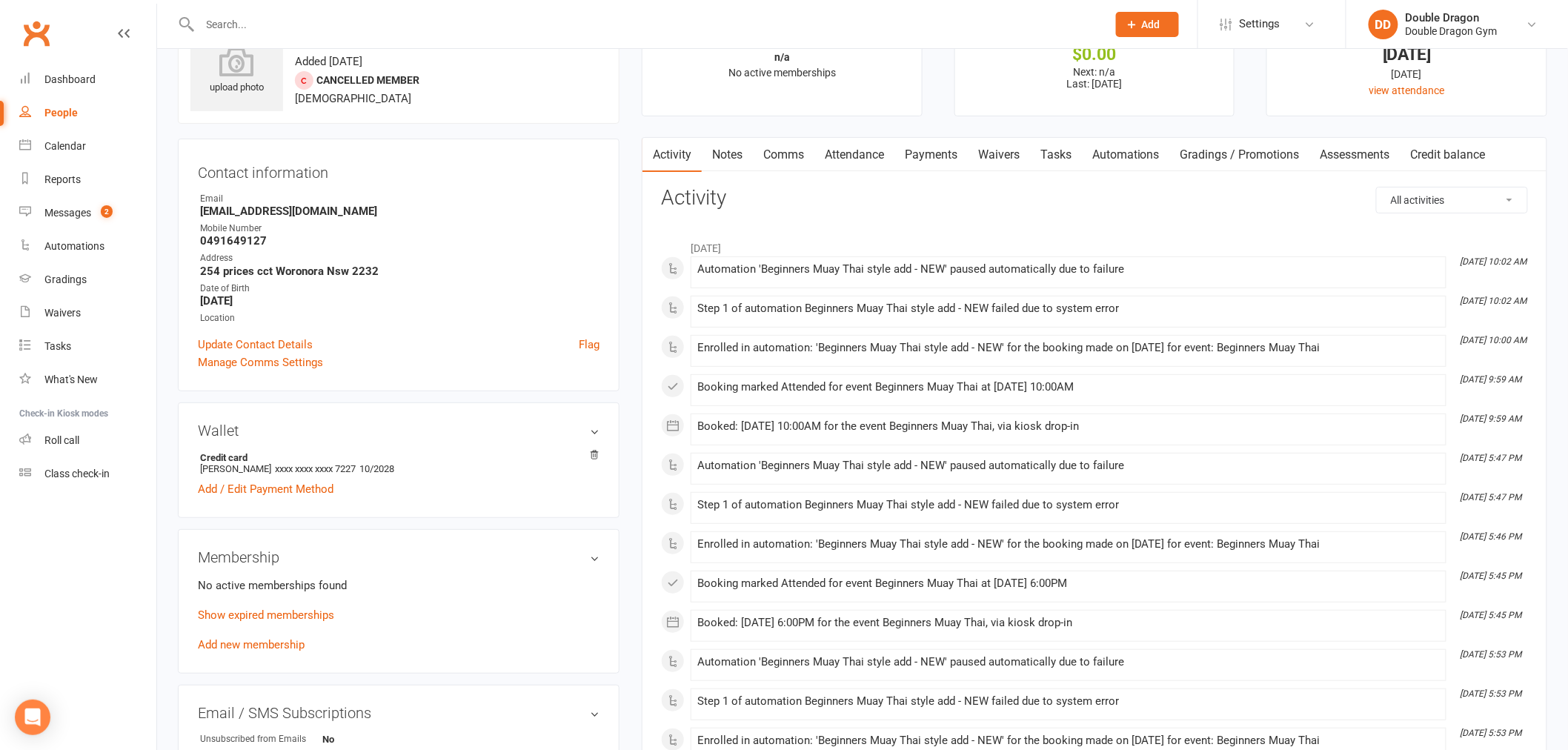
scroll to position [55, 0]
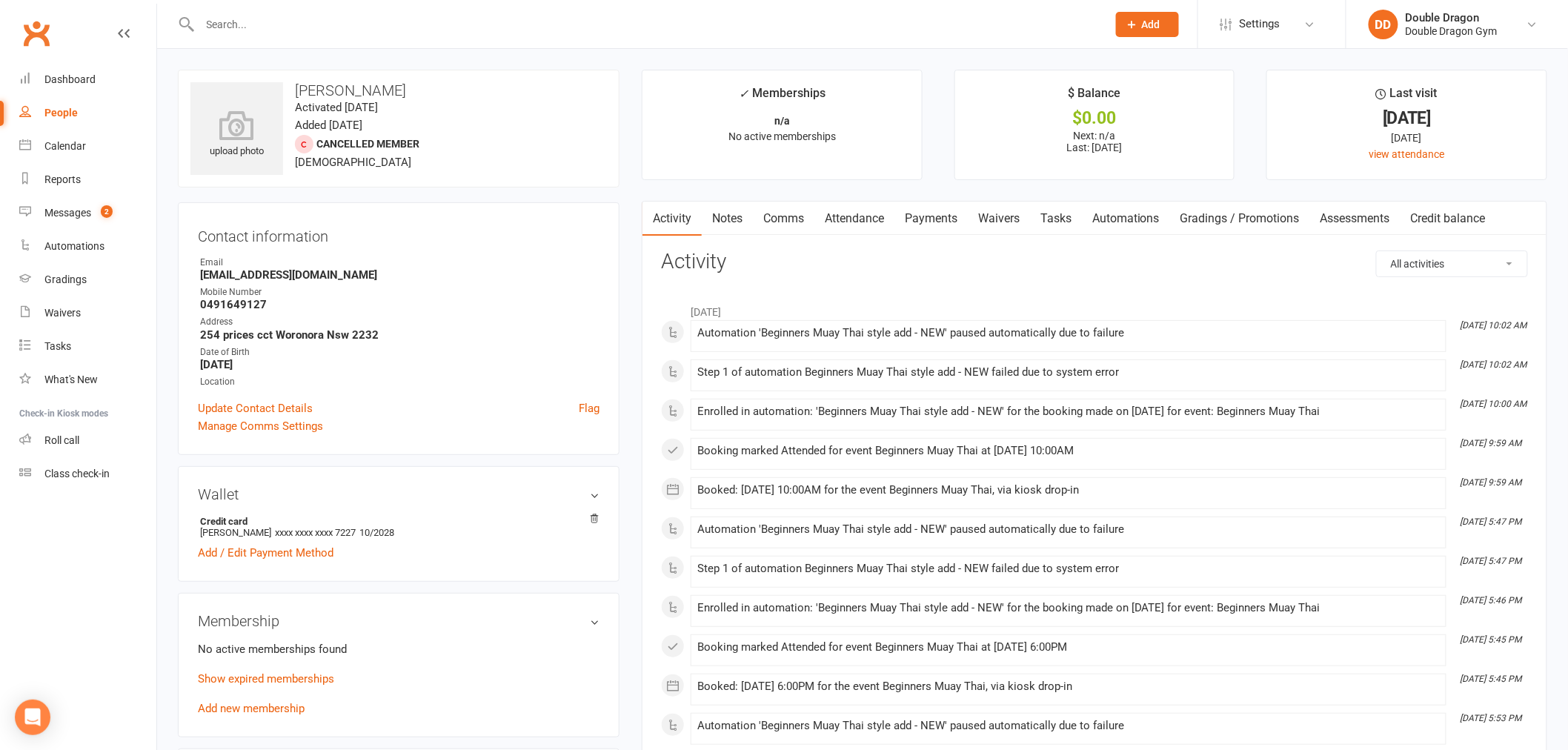
click at [252, 17] on input "text" at bounding box center [646, 24] width 901 height 21
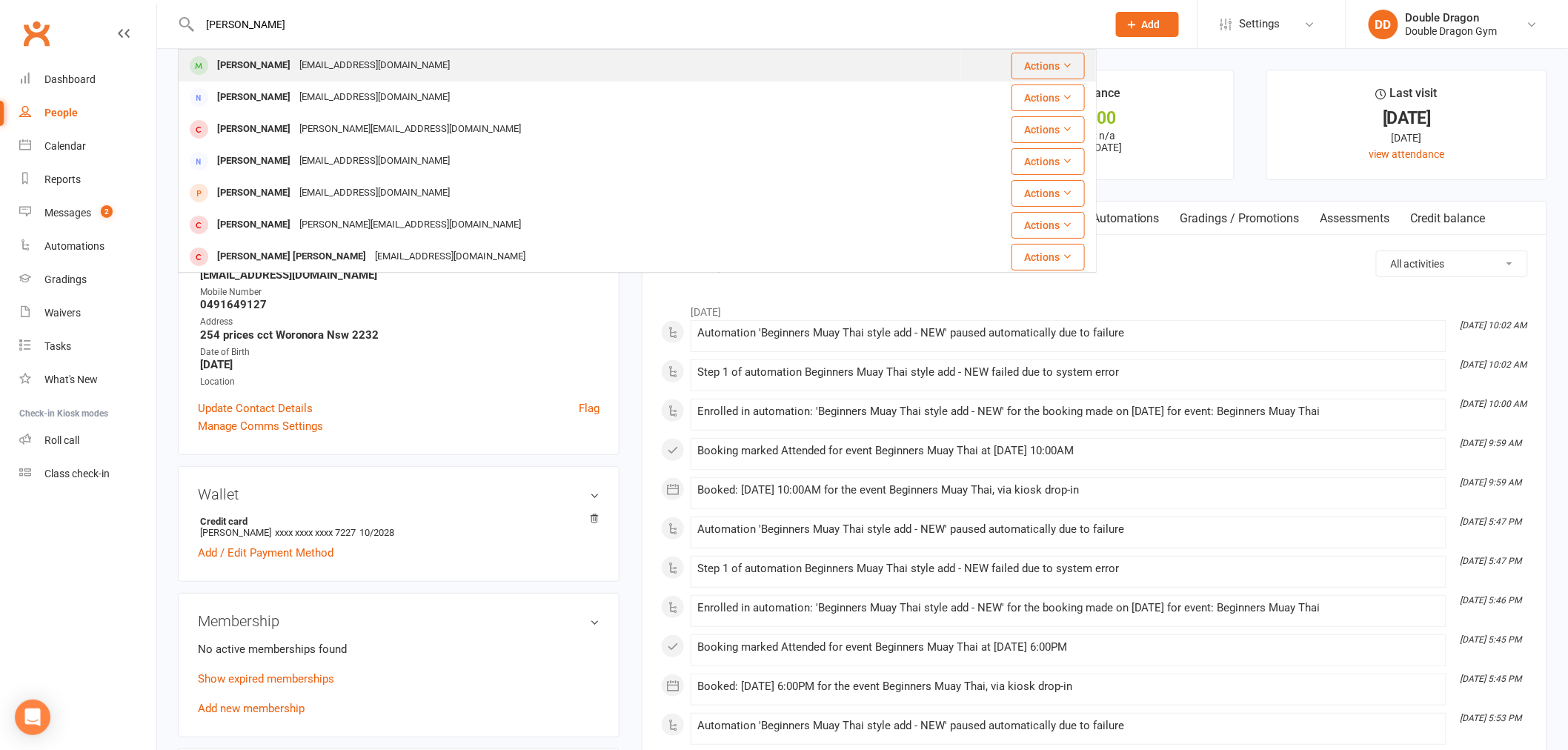
type input "robert ne"
click at [326, 75] on div "Robertnersis5@gmail.com" at bounding box center [374, 65] width 159 height 22
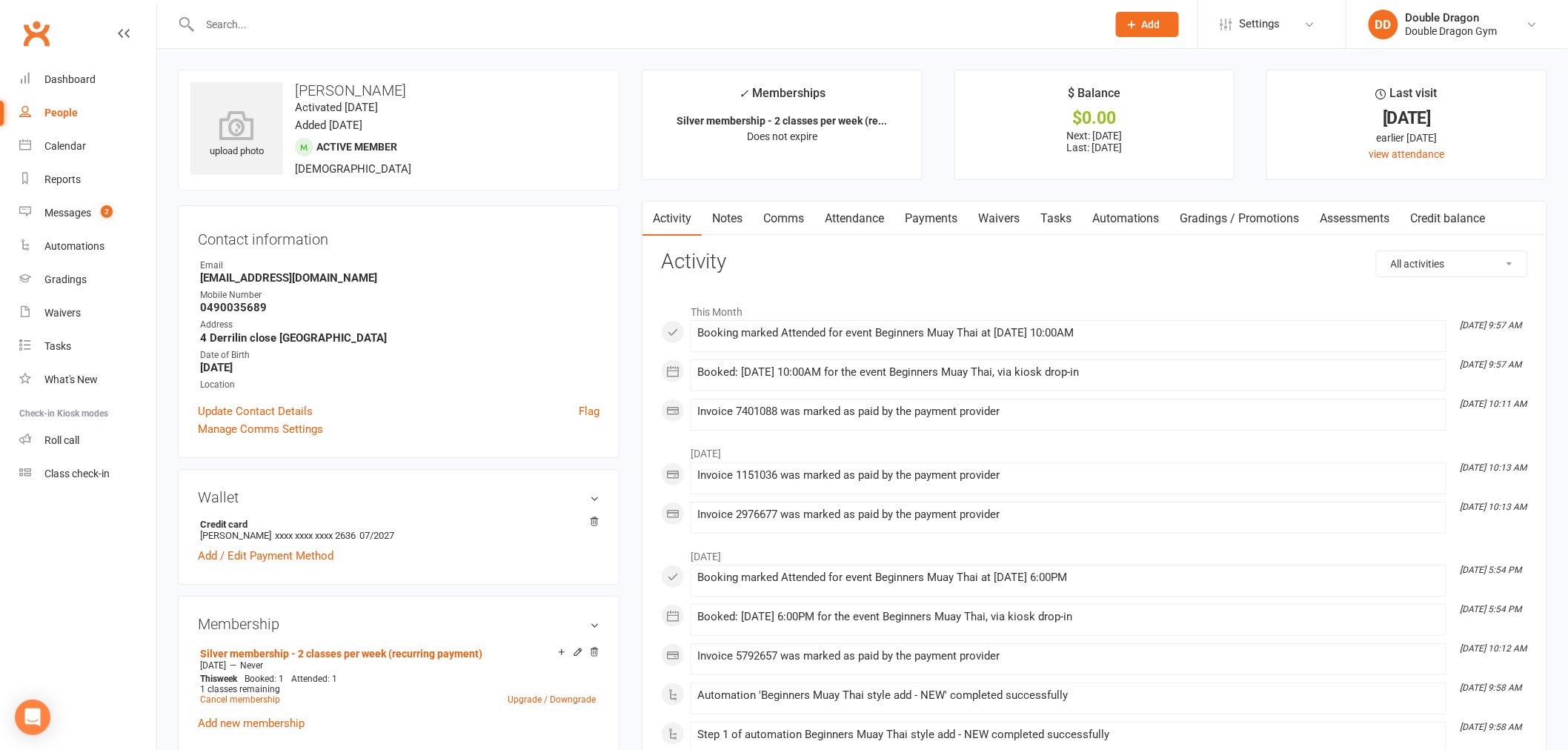
click at [925, 217] on link "Payments" at bounding box center [931, 218] width 73 height 34
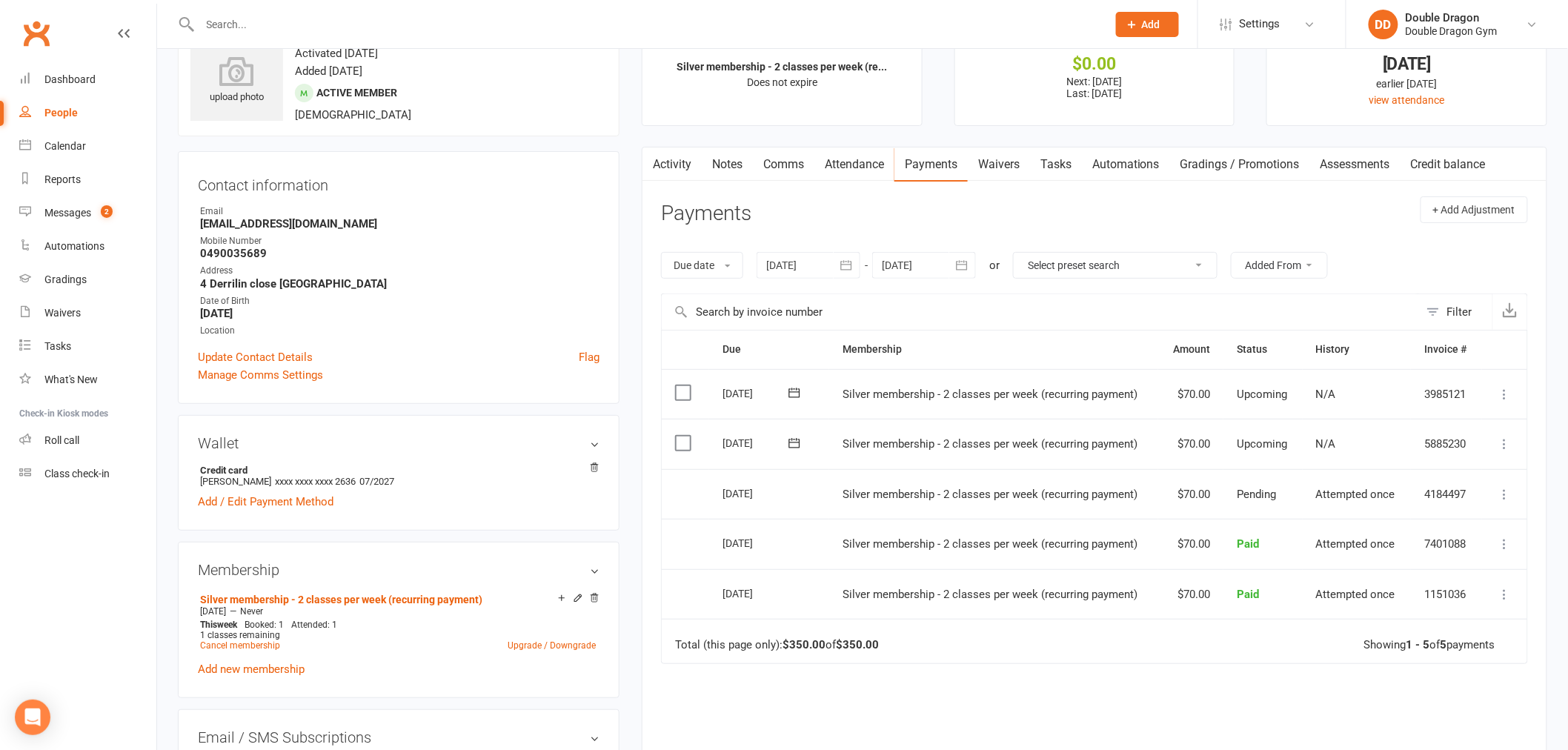
scroll to position [165, 0]
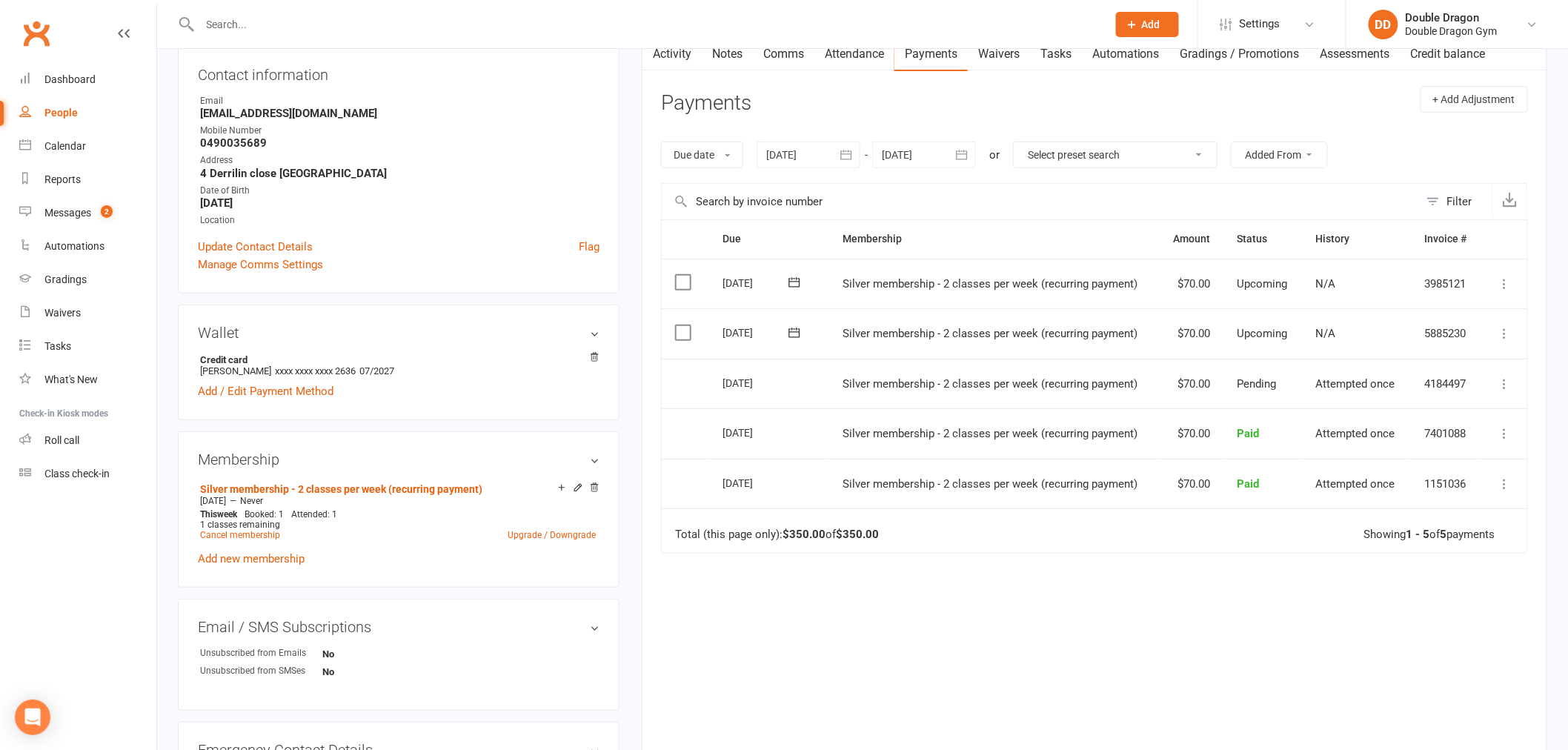
click at [789, 156] on div at bounding box center [808, 155] width 104 height 27
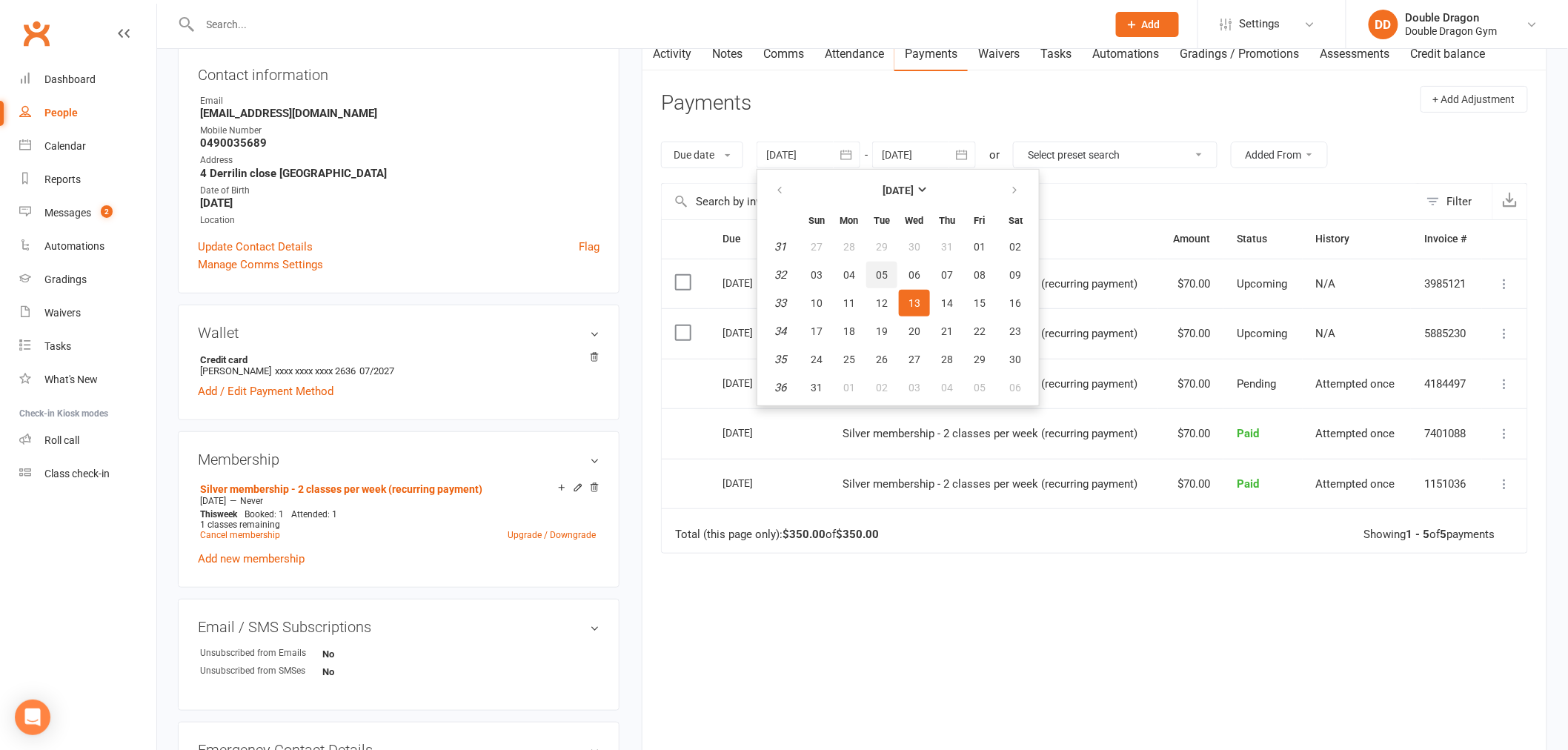
click at [872, 276] on button "05" at bounding box center [882, 274] width 31 height 27
type input "05 Aug 2025"
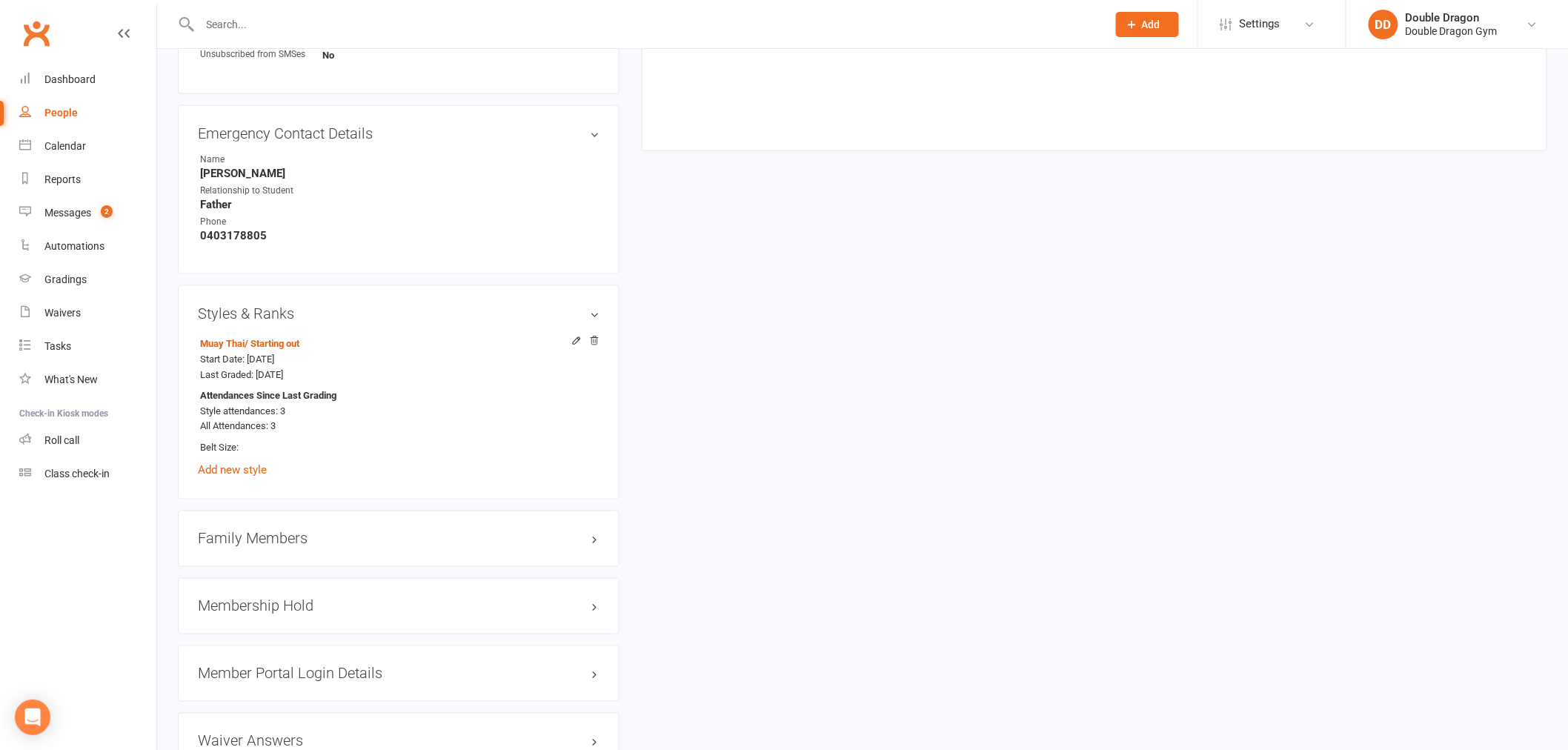
scroll to position [907, 0]
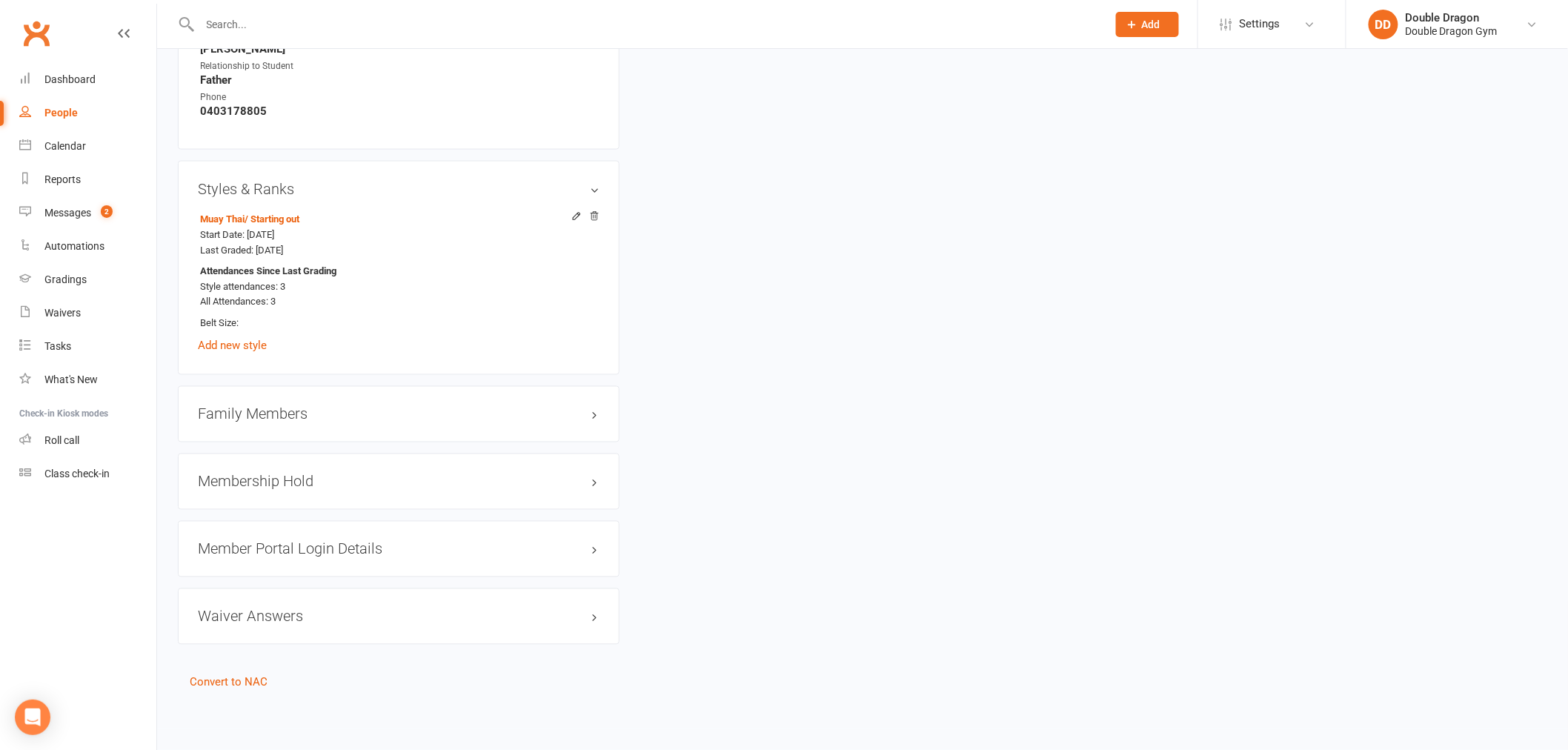
click at [344, 483] on h3 "Membership Hold" at bounding box center [398, 482] width 401 height 17
click at [336, 487] on h3 "Membership Hold" at bounding box center [398, 481] width 401 height 17
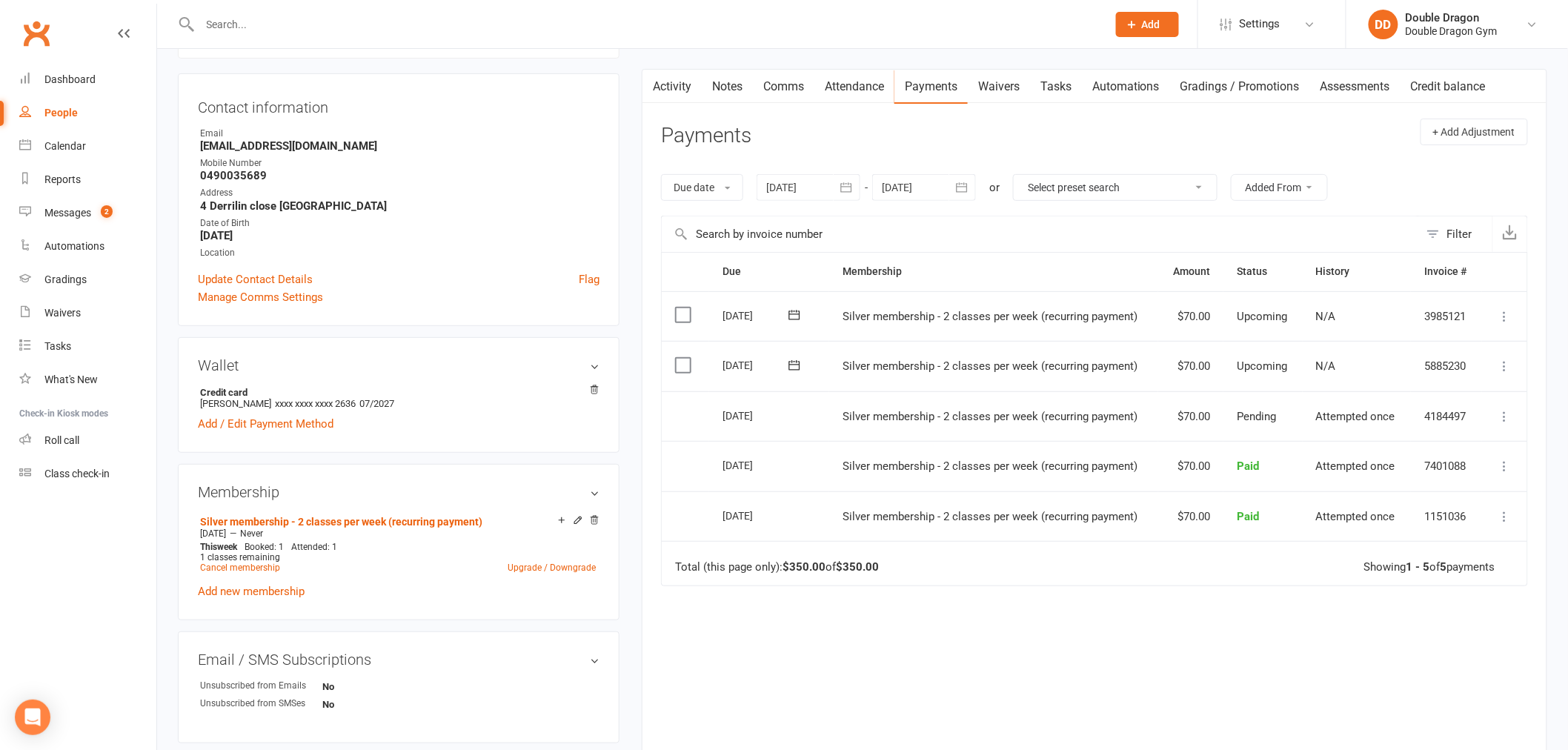
scroll to position [0, 0]
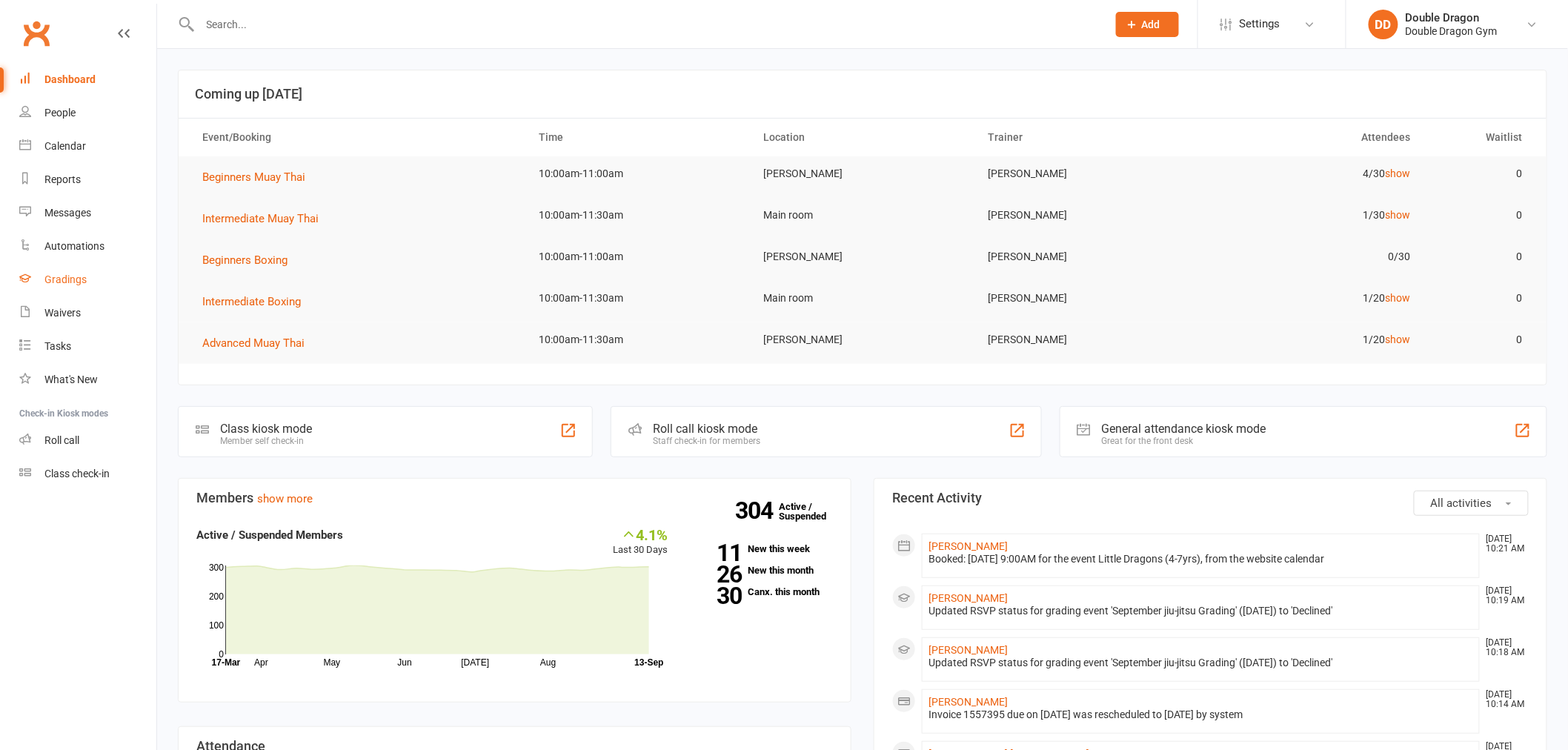
click at [64, 275] on div "Gradings" at bounding box center [65, 280] width 43 height 12
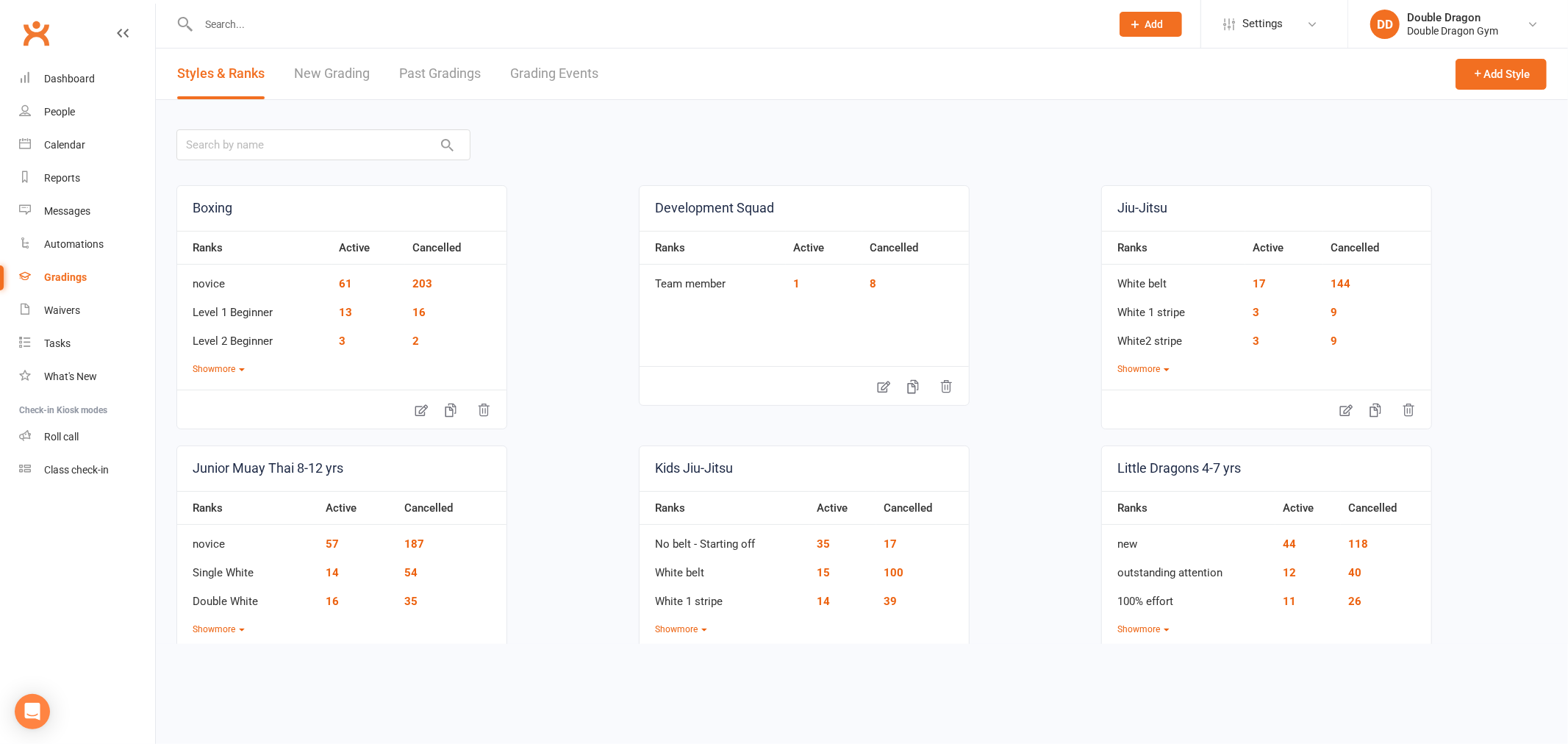
click at [536, 69] on link "Grading Events" at bounding box center [555, 73] width 88 height 51
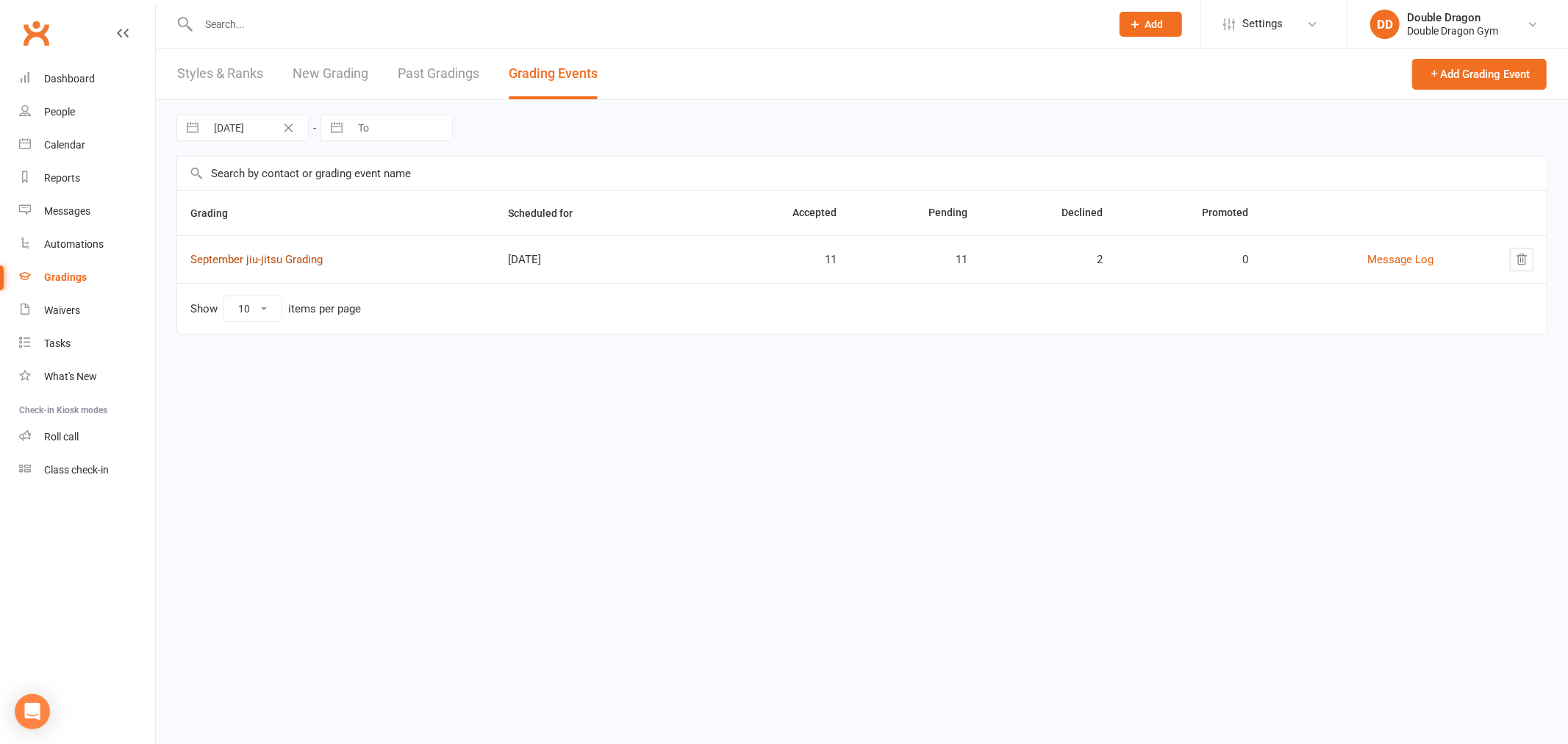
click at [259, 256] on link "September jiu-jitsu Grading" at bounding box center [256, 259] width 132 height 13
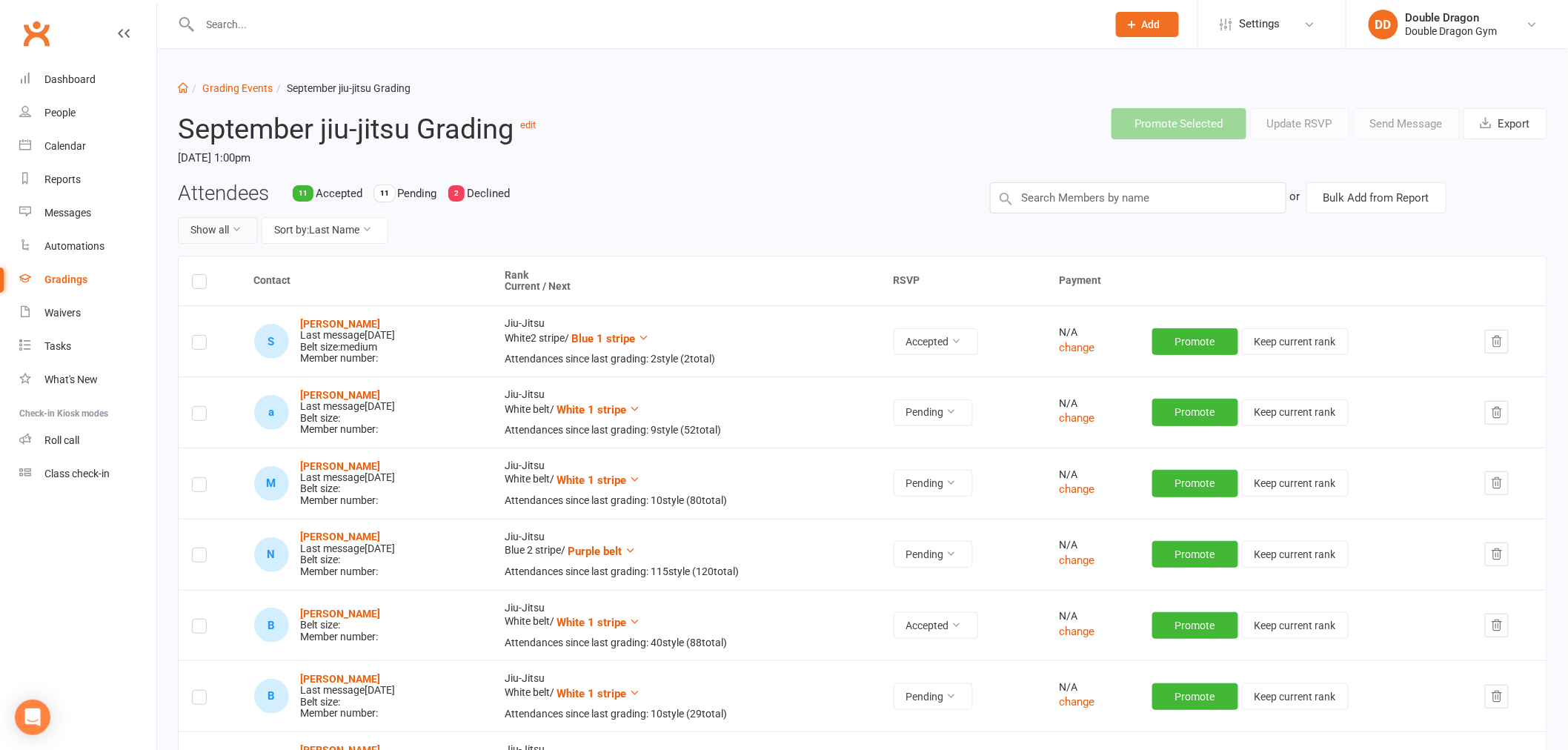
click at [216, 238] on button "Show all" at bounding box center [218, 230] width 80 height 27
click at [228, 316] on link "Declined only" at bounding box center [252, 323] width 146 height 30
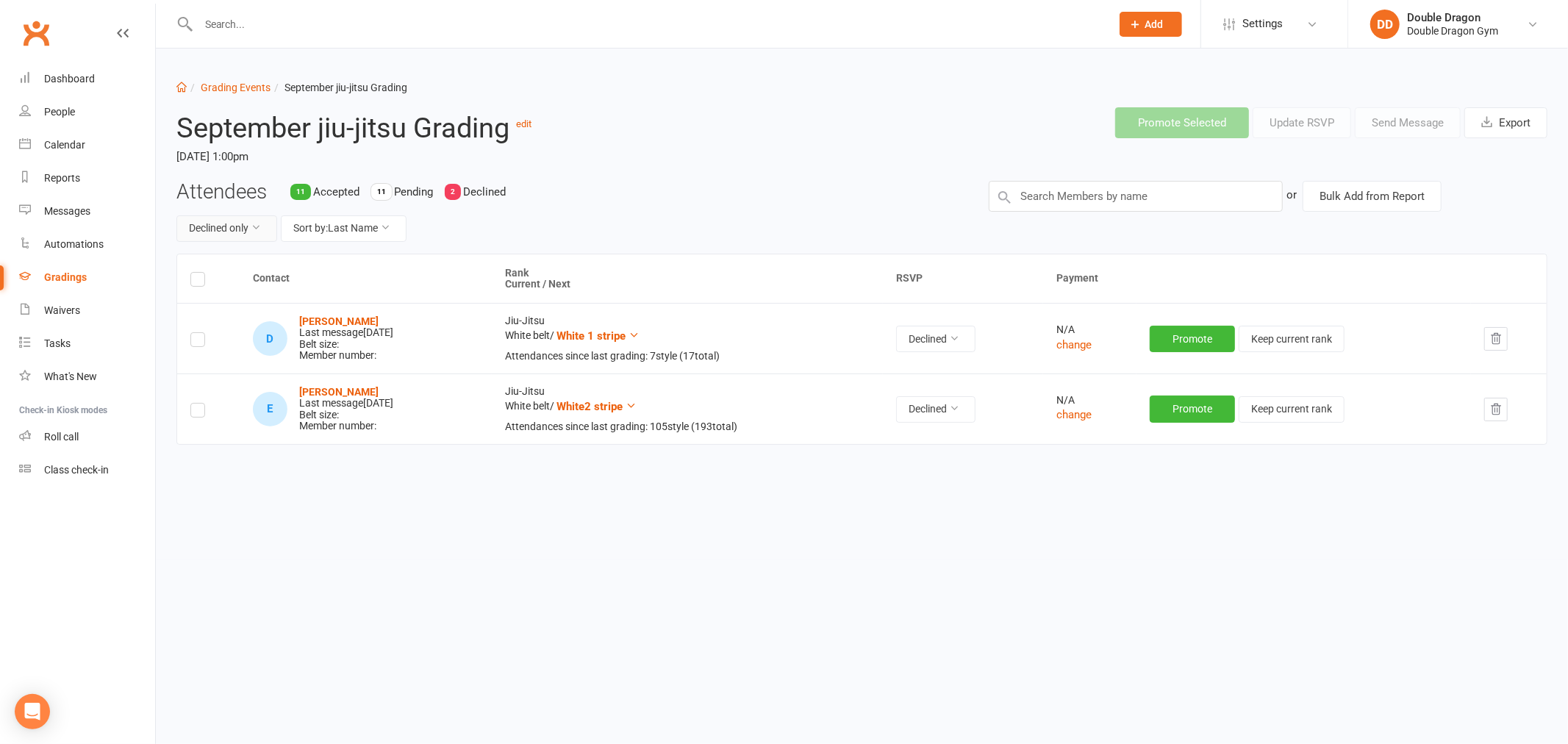
click at [236, 221] on button "Declined only" at bounding box center [226, 228] width 101 height 27
click at [201, 292] on link "Accepted only" at bounding box center [206, 291] width 145 height 29
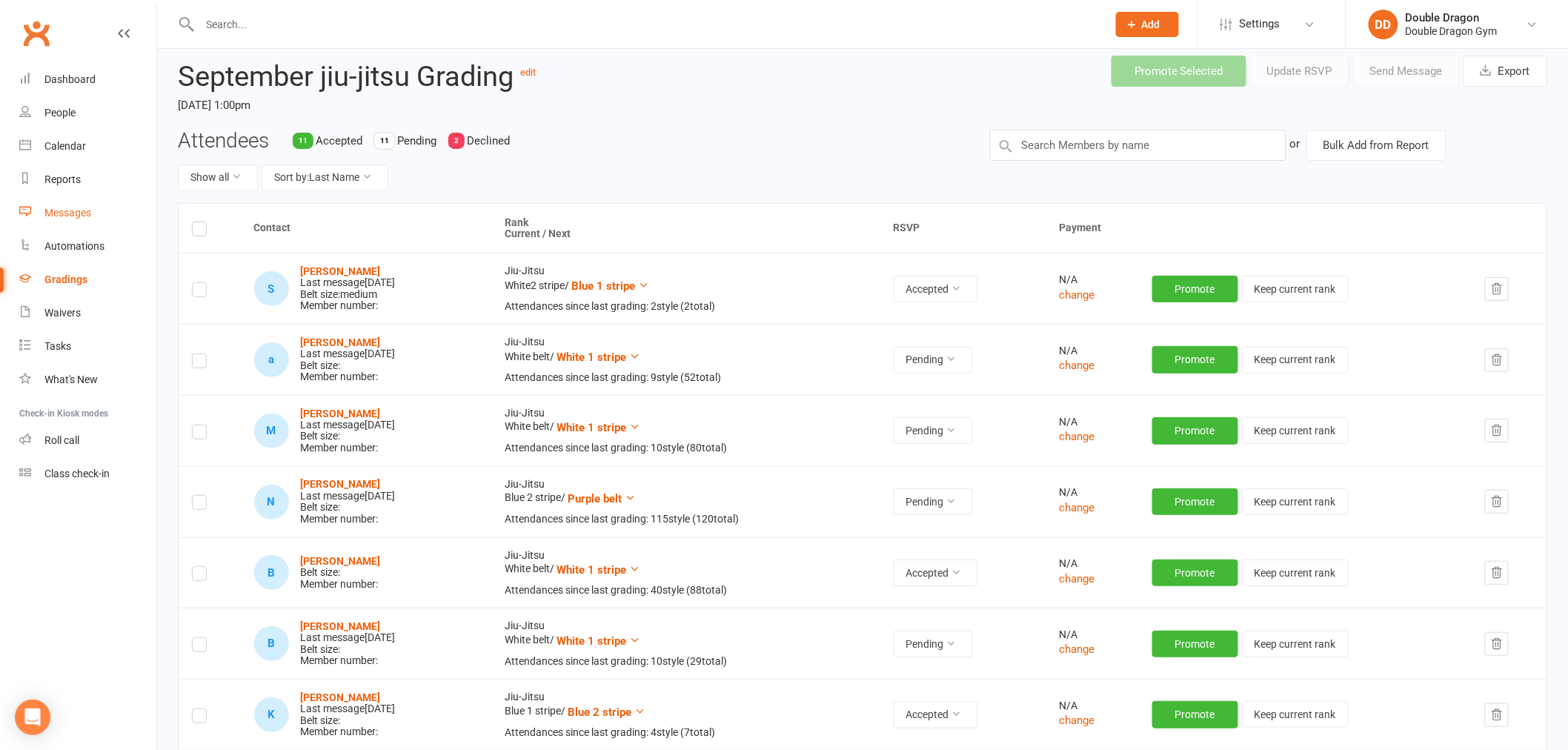
scroll to position [82, 0]
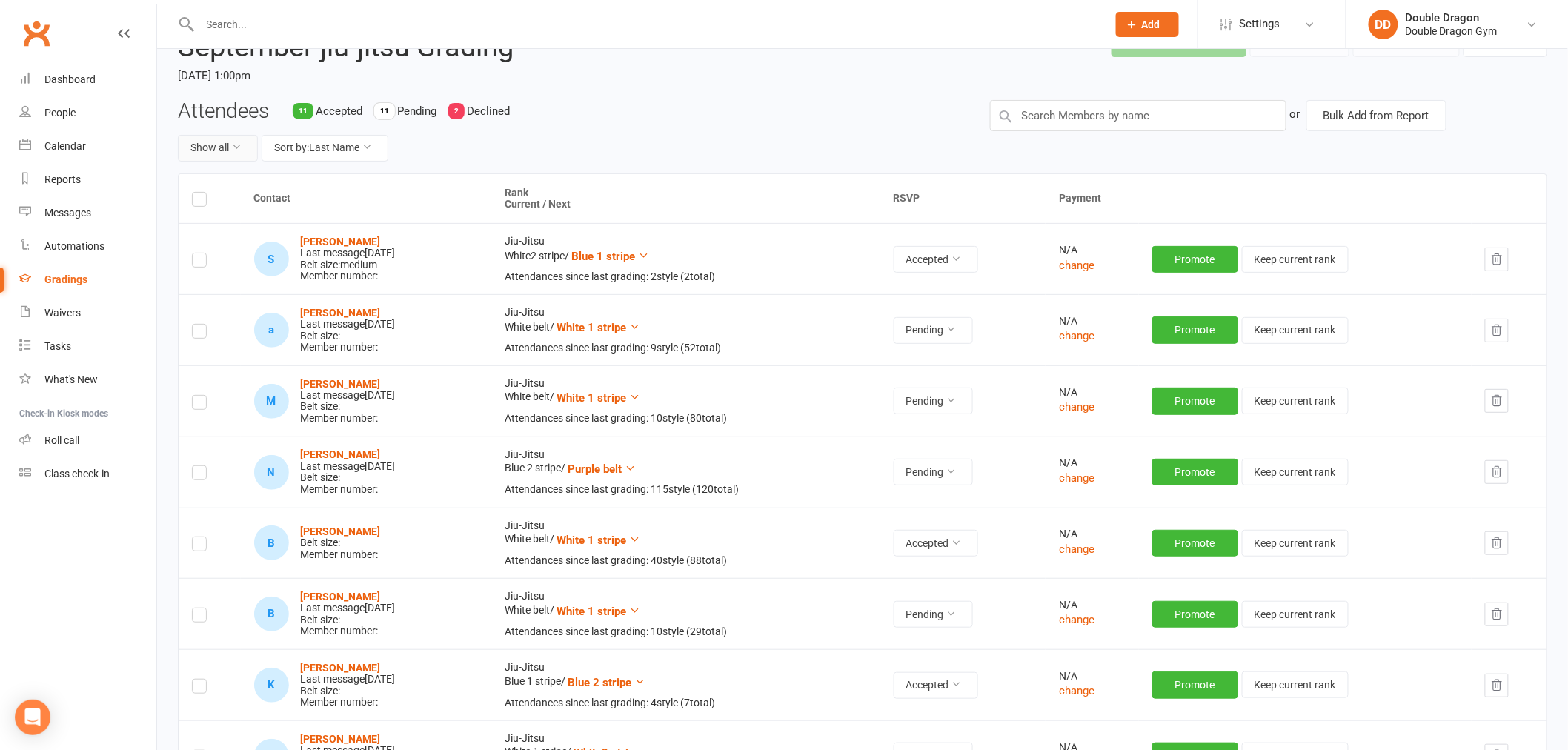
click at [238, 152] on button "Show all" at bounding box center [218, 148] width 80 height 27
click at [246, 215] on link "Accepted only" at bounding box center [252, 212] width 146 height 30
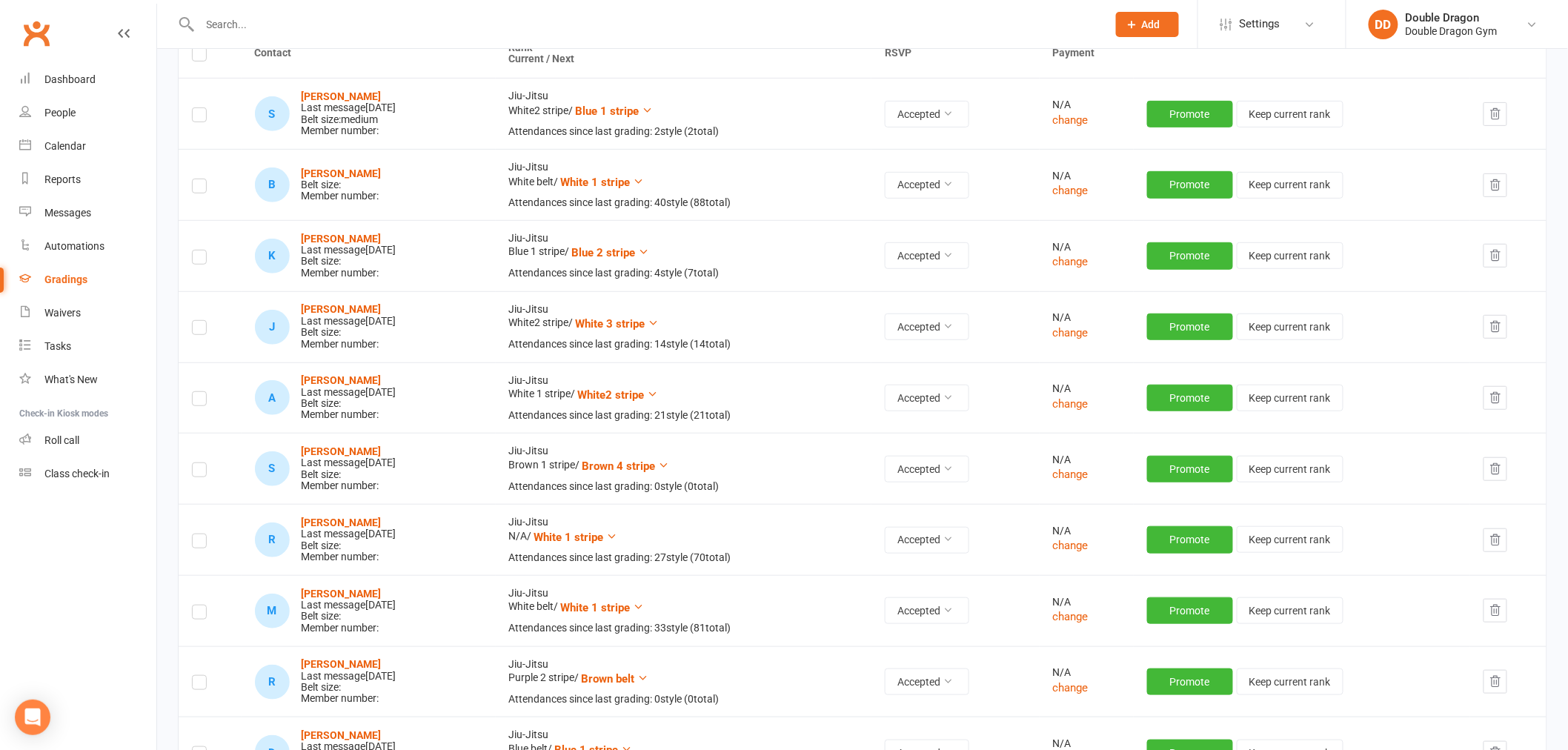
scroll to position [145, 0]
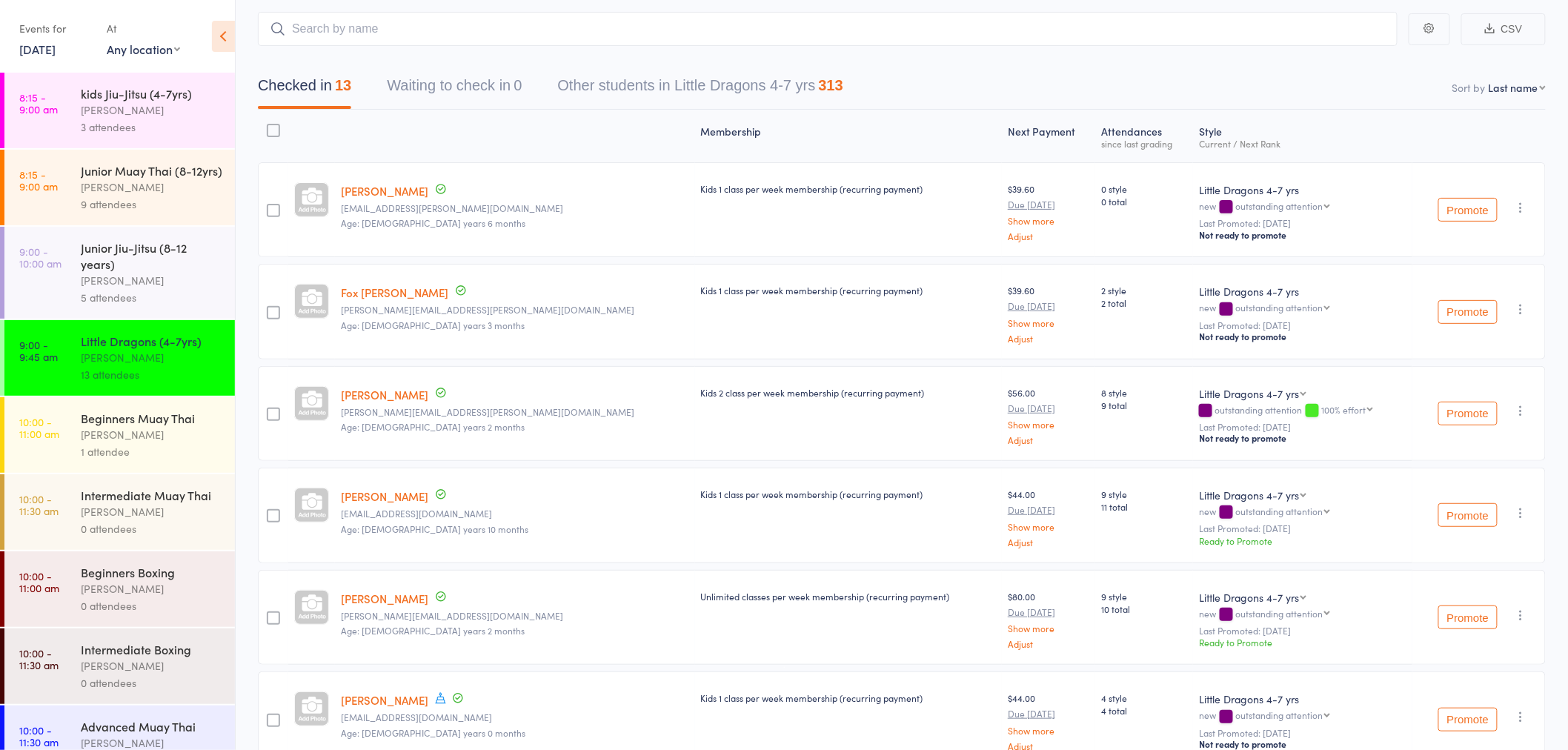
scroll to position [67, 0]
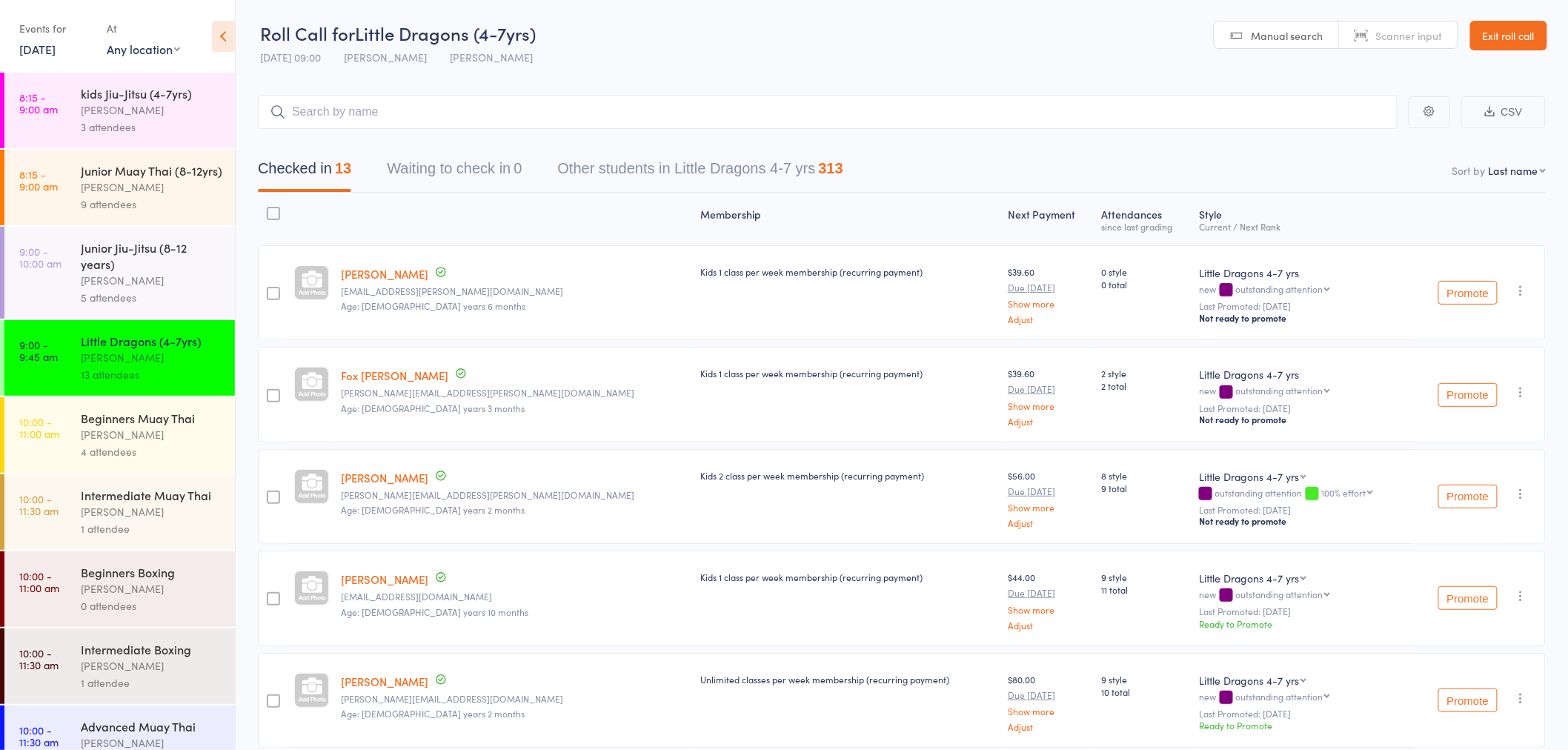
click at [150, 460] on div "4 attendees" at bounding box center [151, 452] width 142 height 17
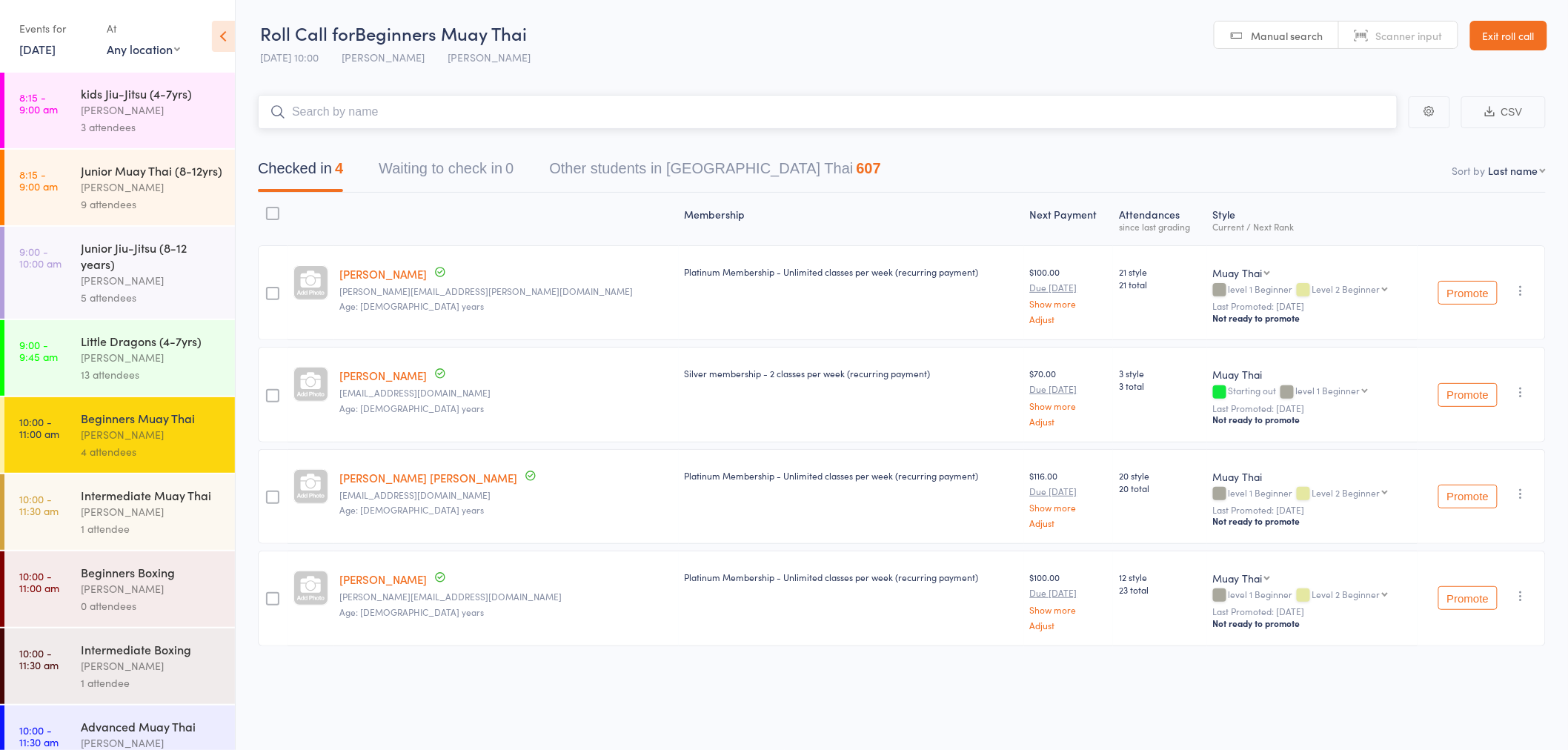
scroll to position [67, 0]
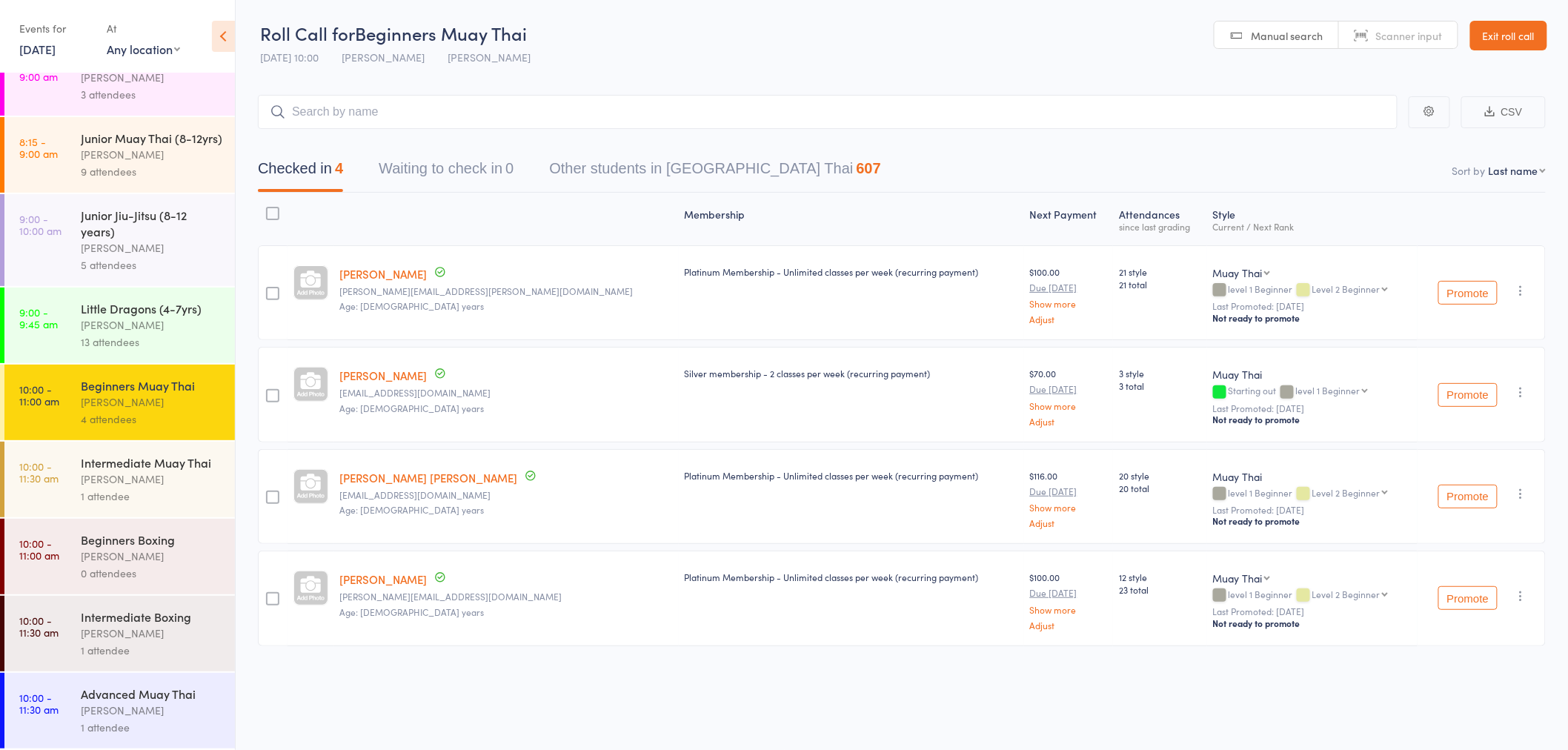
click at [168, 460] on div "Intermediate Muay Thai" at bounding box center [151, 463] width 142 height 17
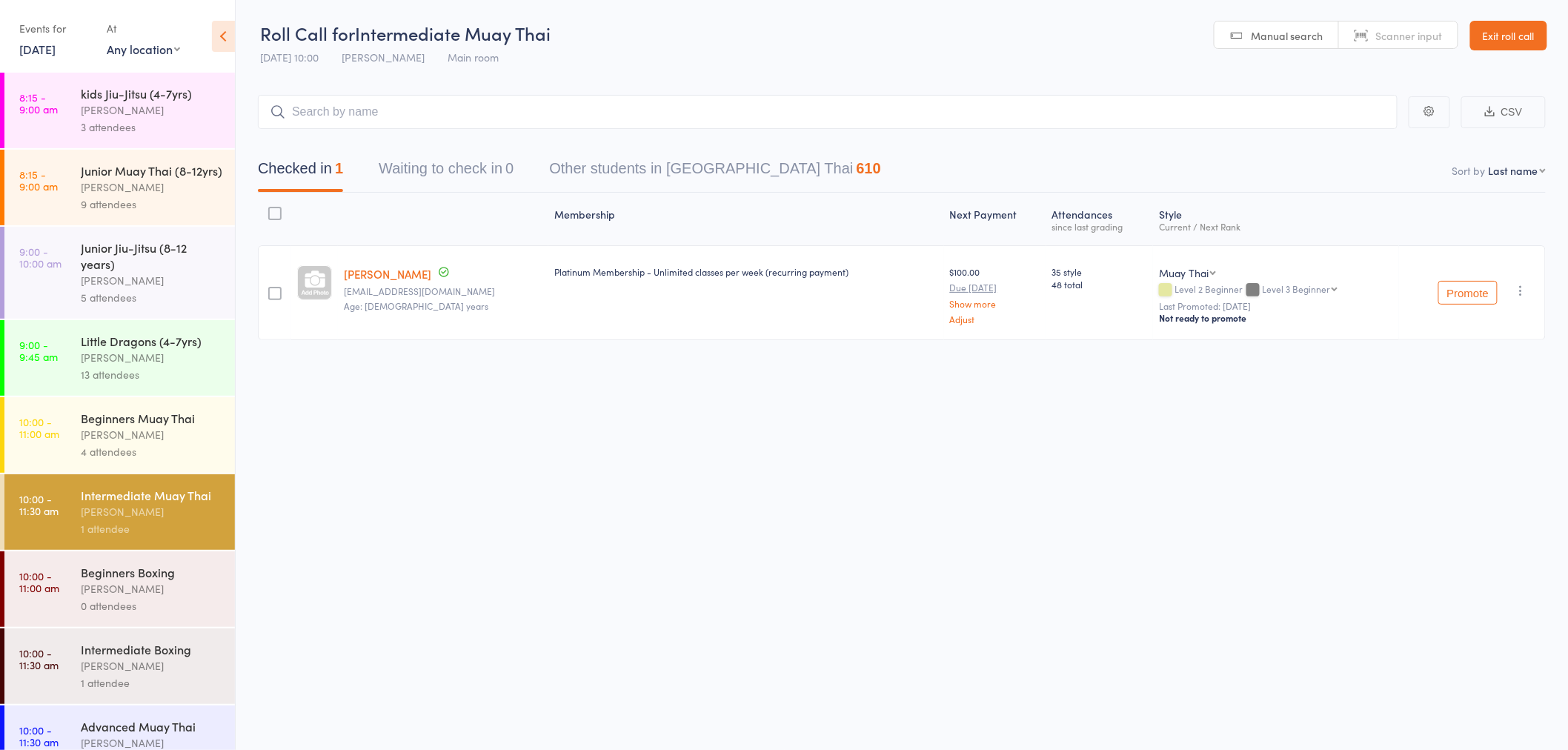
click at [167, 460] on div "4 attendees" at bounding box center [151, 452] width 142 height 17
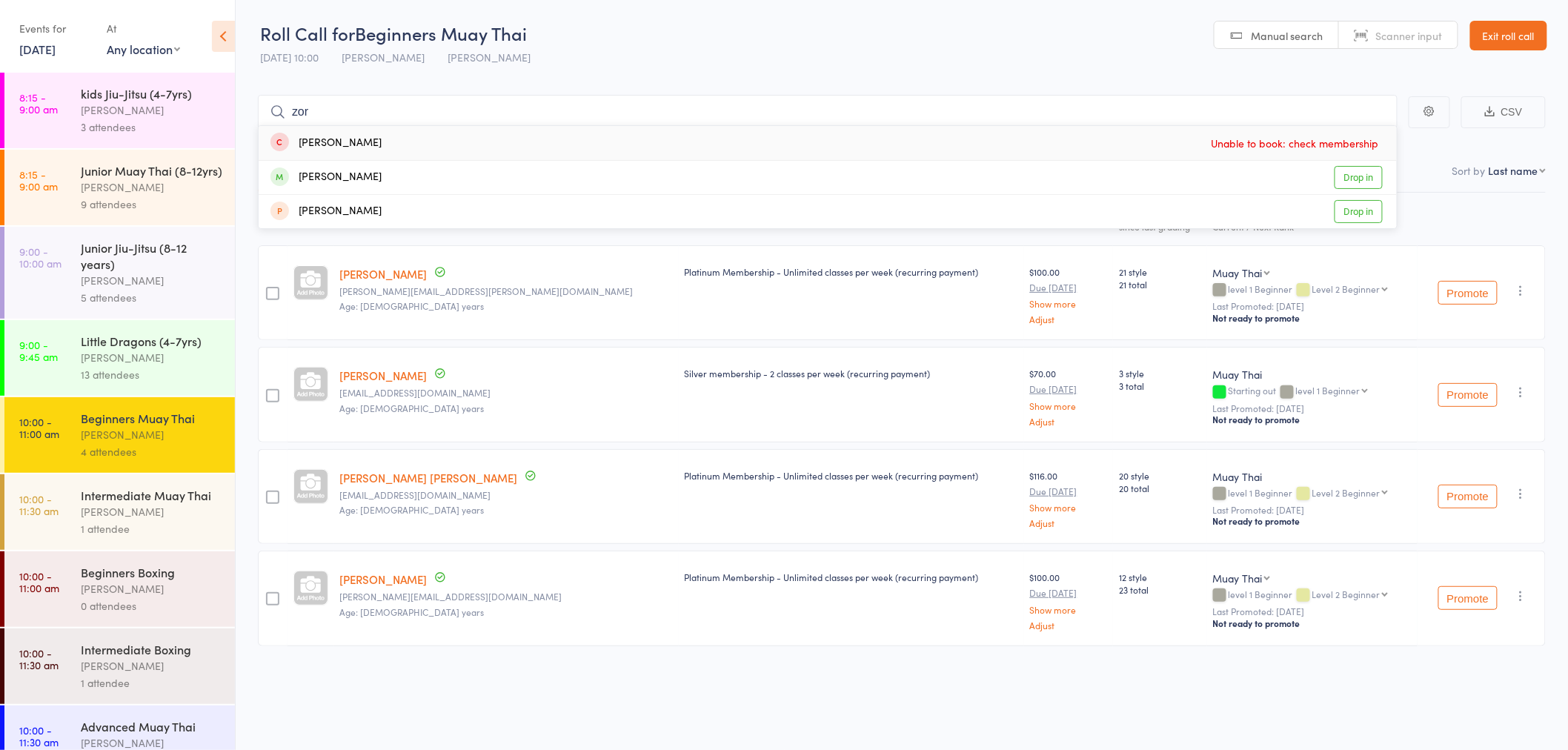
type input "zor"
click at [183, 520] on div "[PERSON_NAME]" at bounding box center [151, 512] width 142 height 17
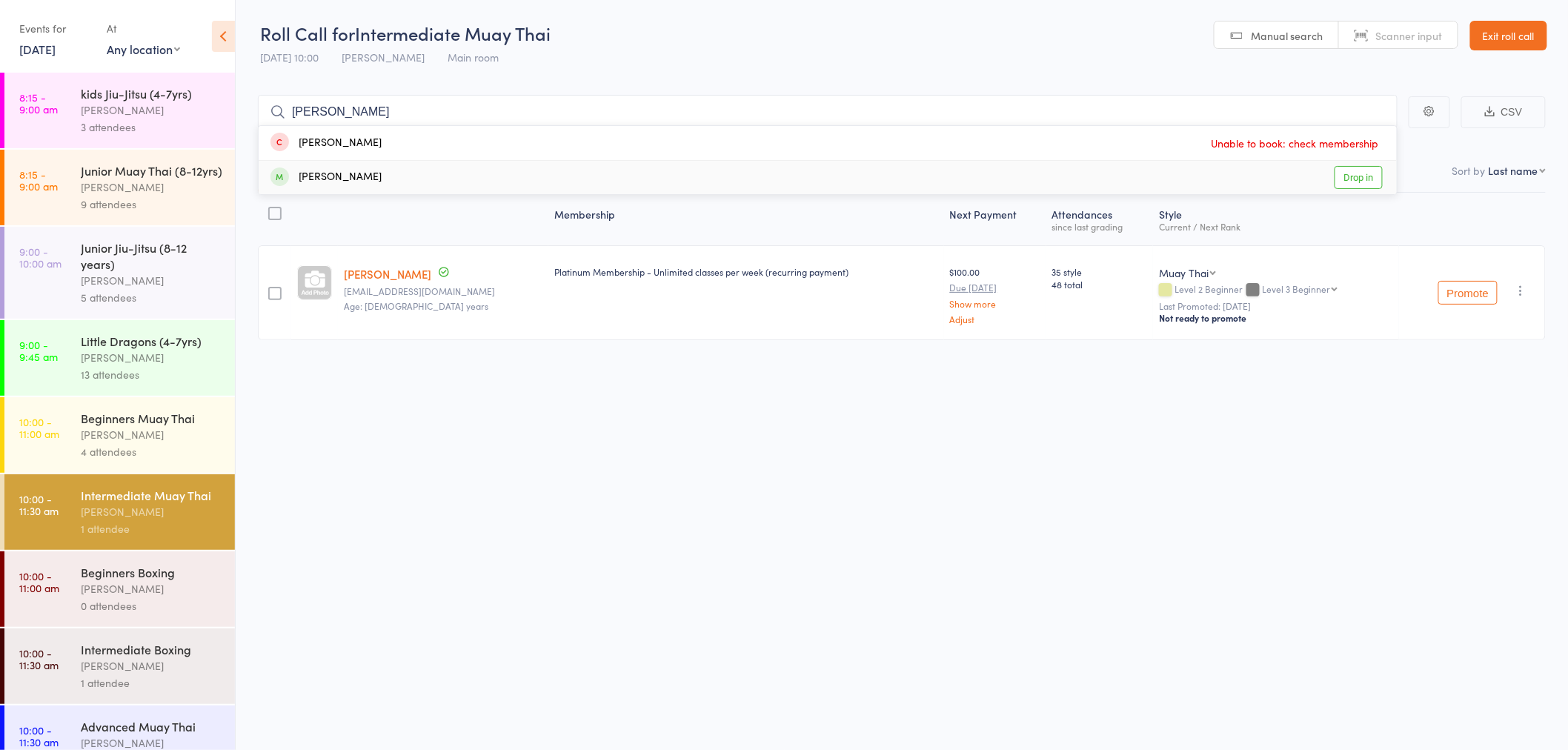
type input "[PERSON_NAME]"
click at [1369, 184] on link "Drop in" at bounding box center [1358, 178] width 48 height 23
